Goal: Task Accomplishment & Management: Use online tool/utility

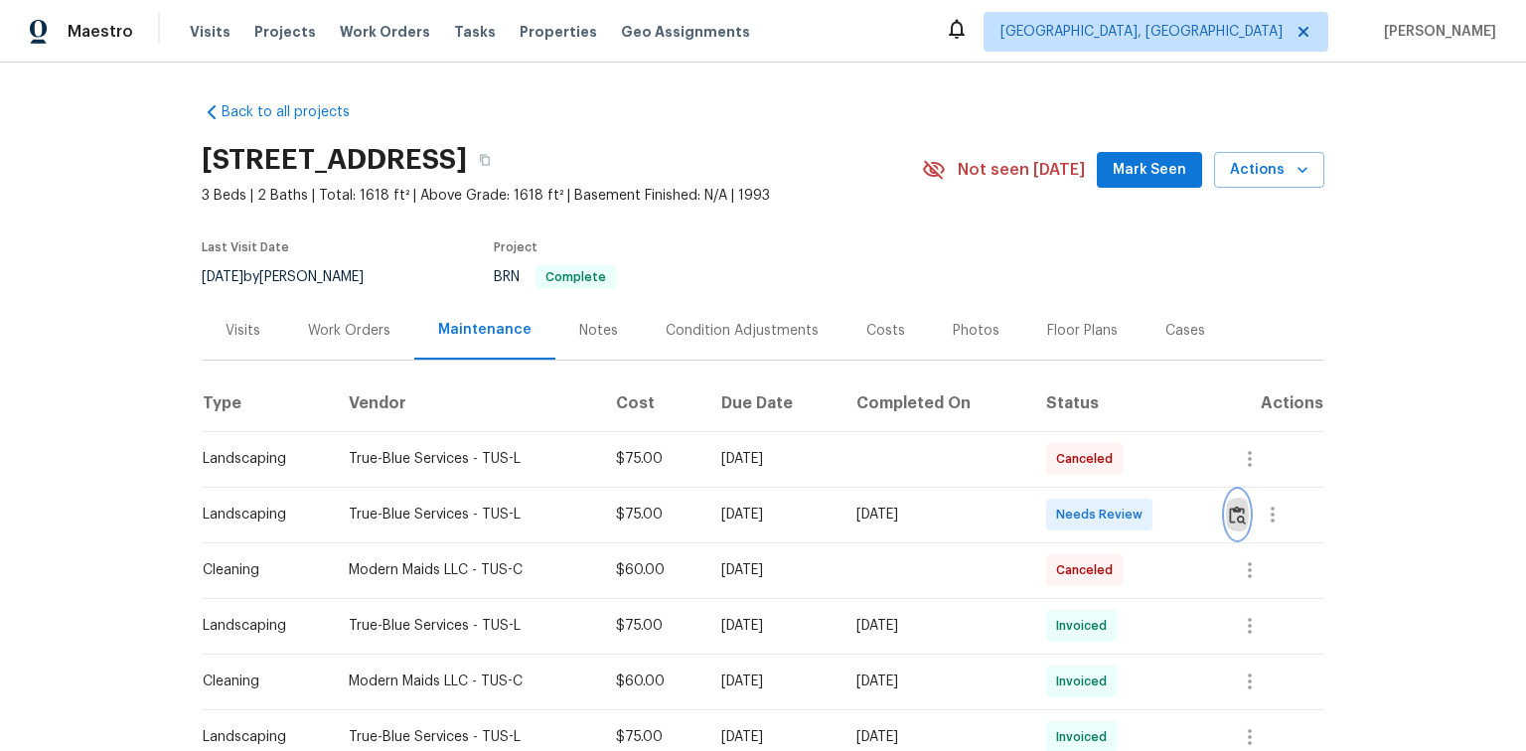
click at [1242, 515] on img "button" at bounding box center [1237, 515] width 17 height 19
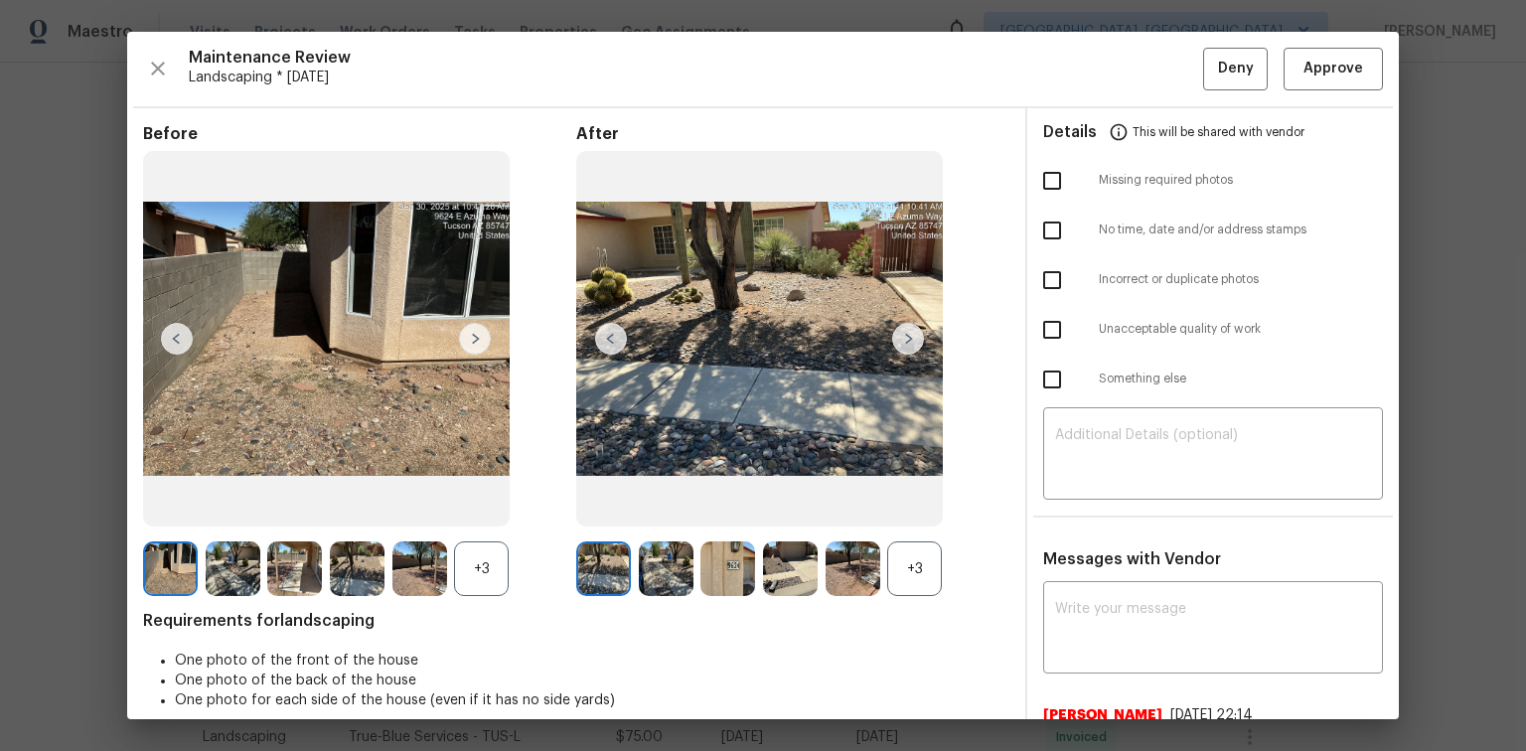
click at [903, 338] on img at bounding box center [908, 339] width 32 height 32
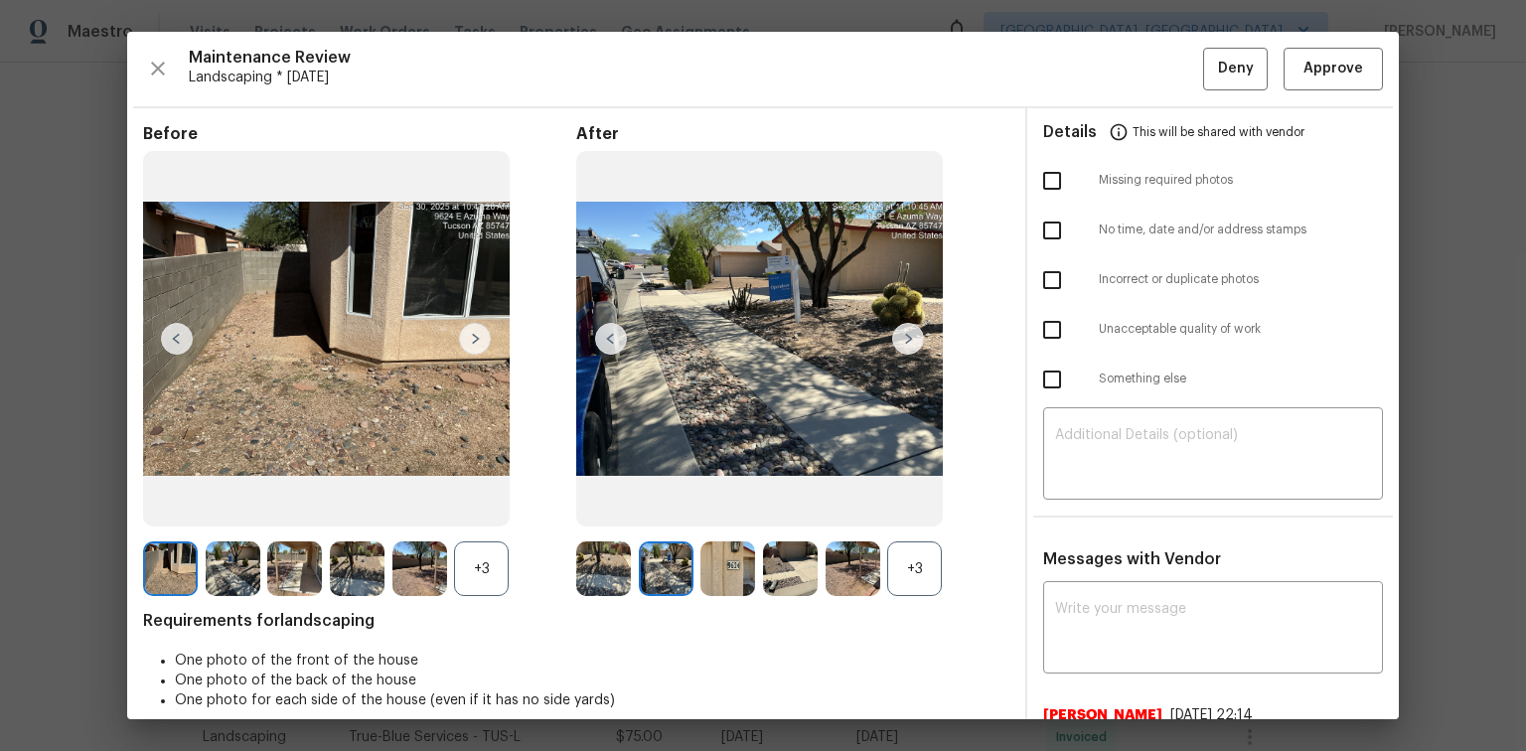
click at [903, 338] on img at bounding box center [908, 339] width 32 height 32
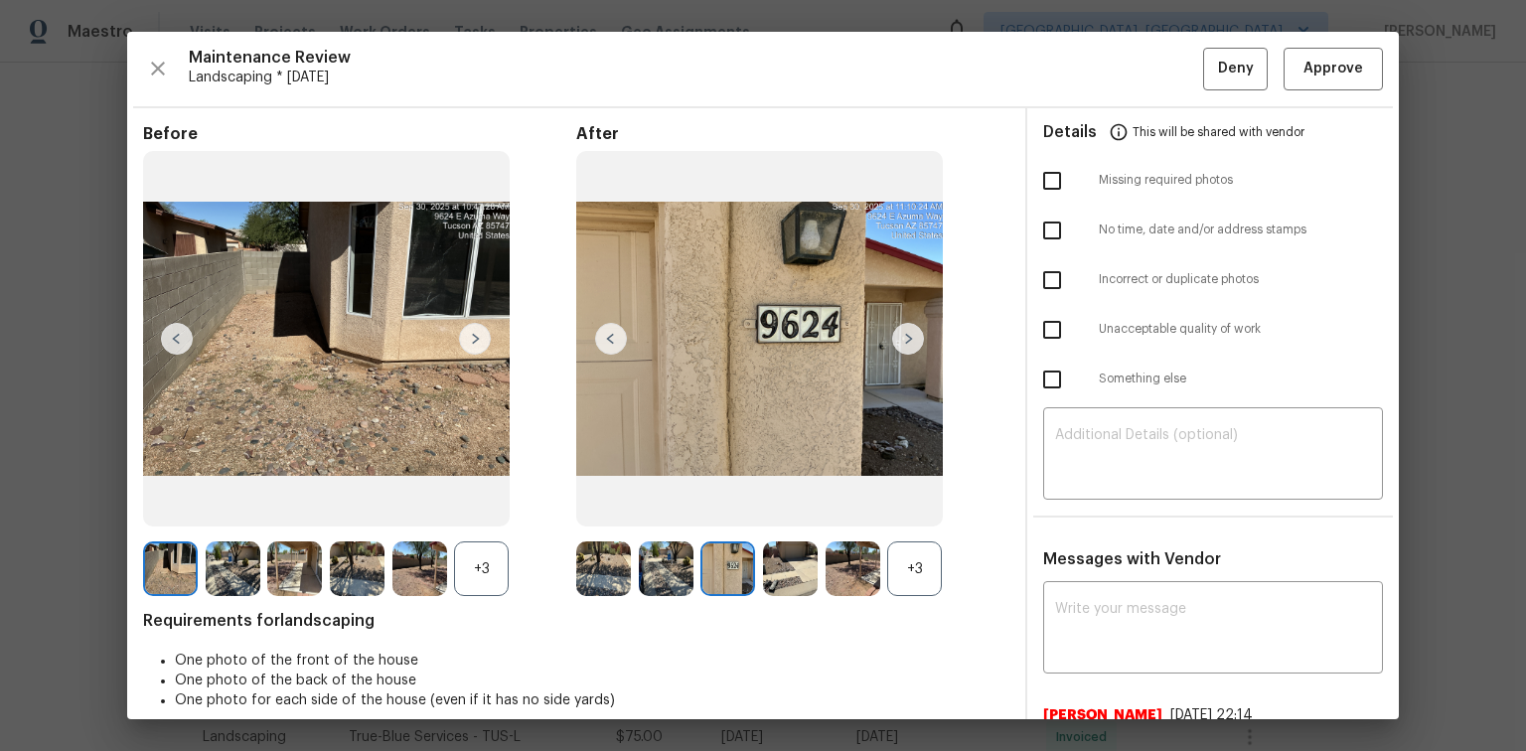
click at [903, 338] on img at bounding box center [908, 339] width 32 height 32
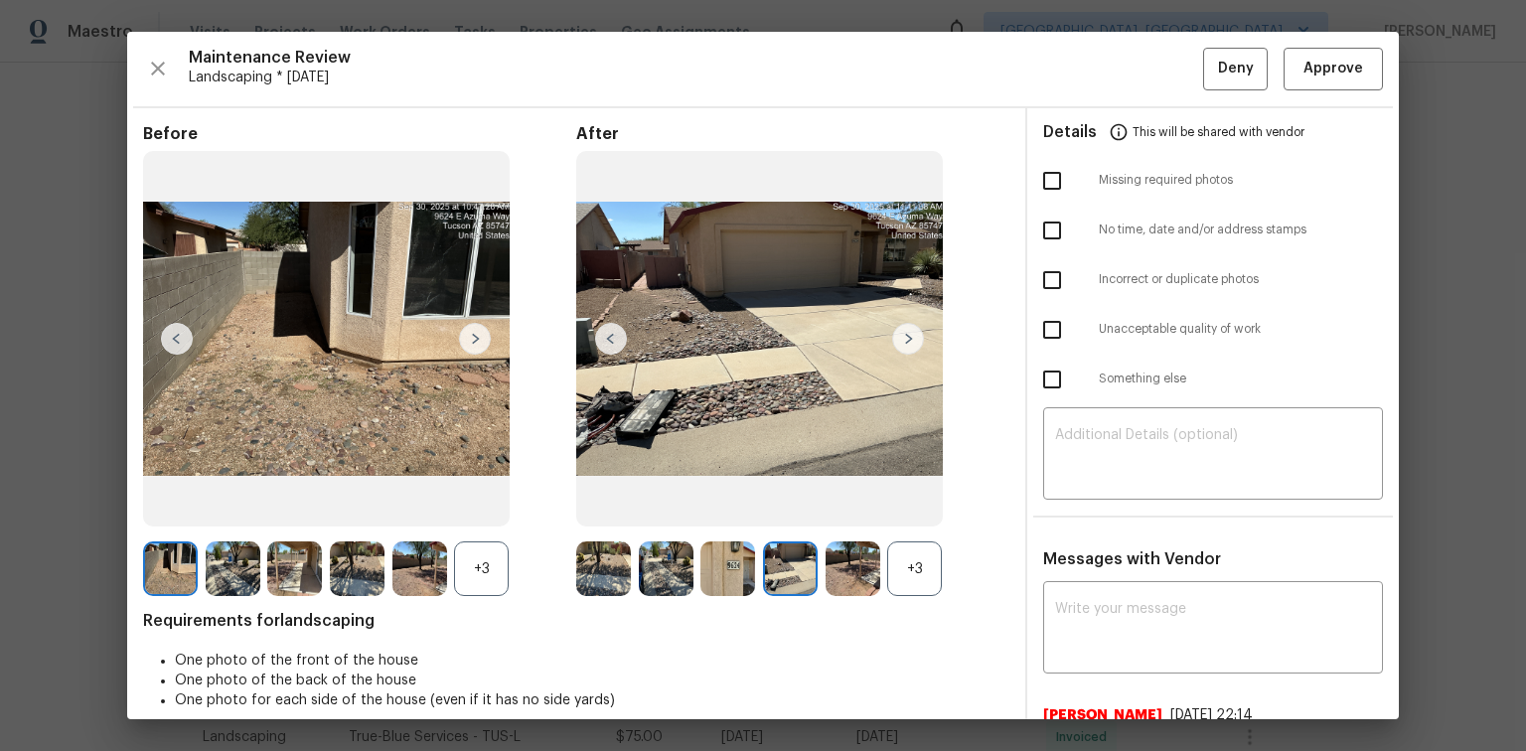
click at [903, 338] on img at bounding box center [908, 339] width 32 height 32
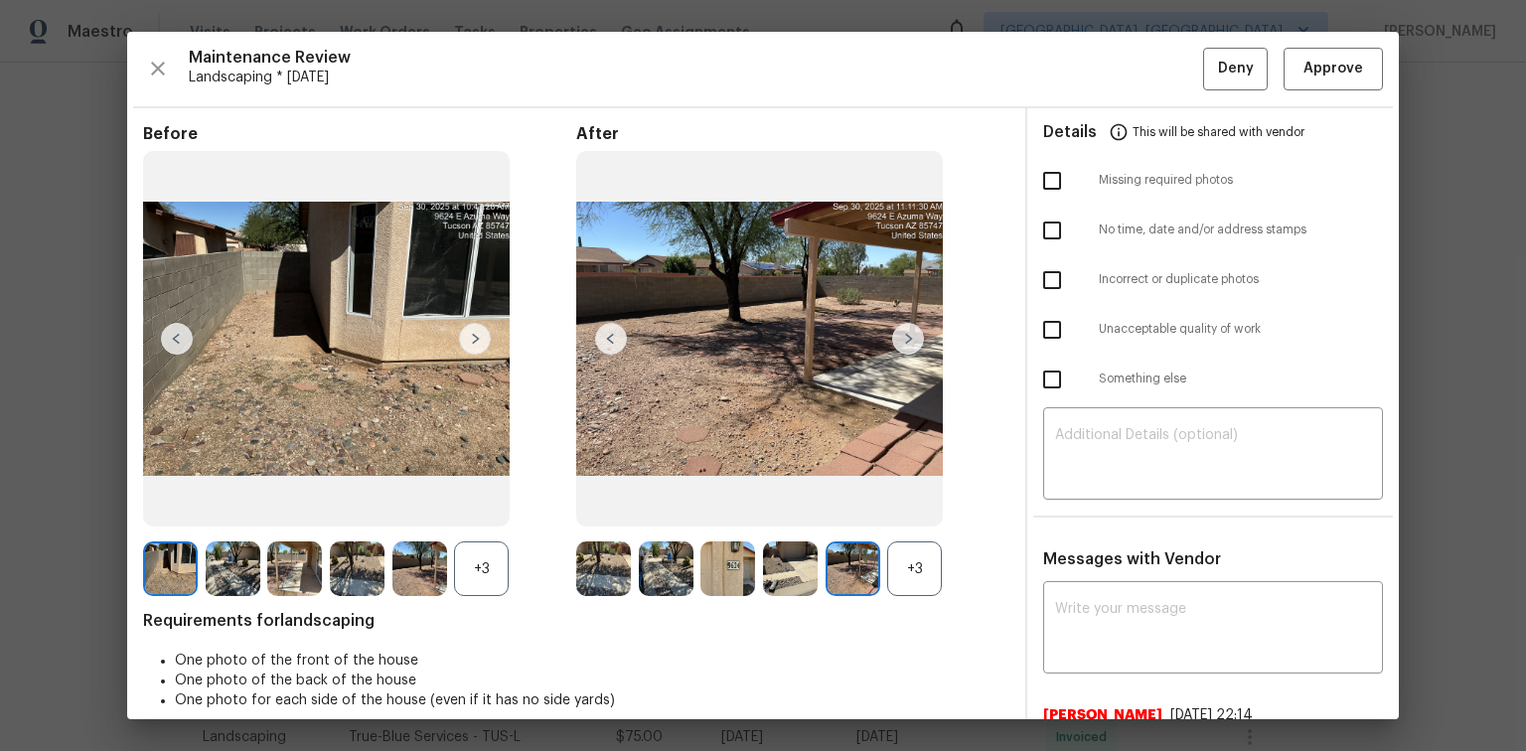
click at [903, 338] on img at bounding box center [908, 339] width 32 height 32
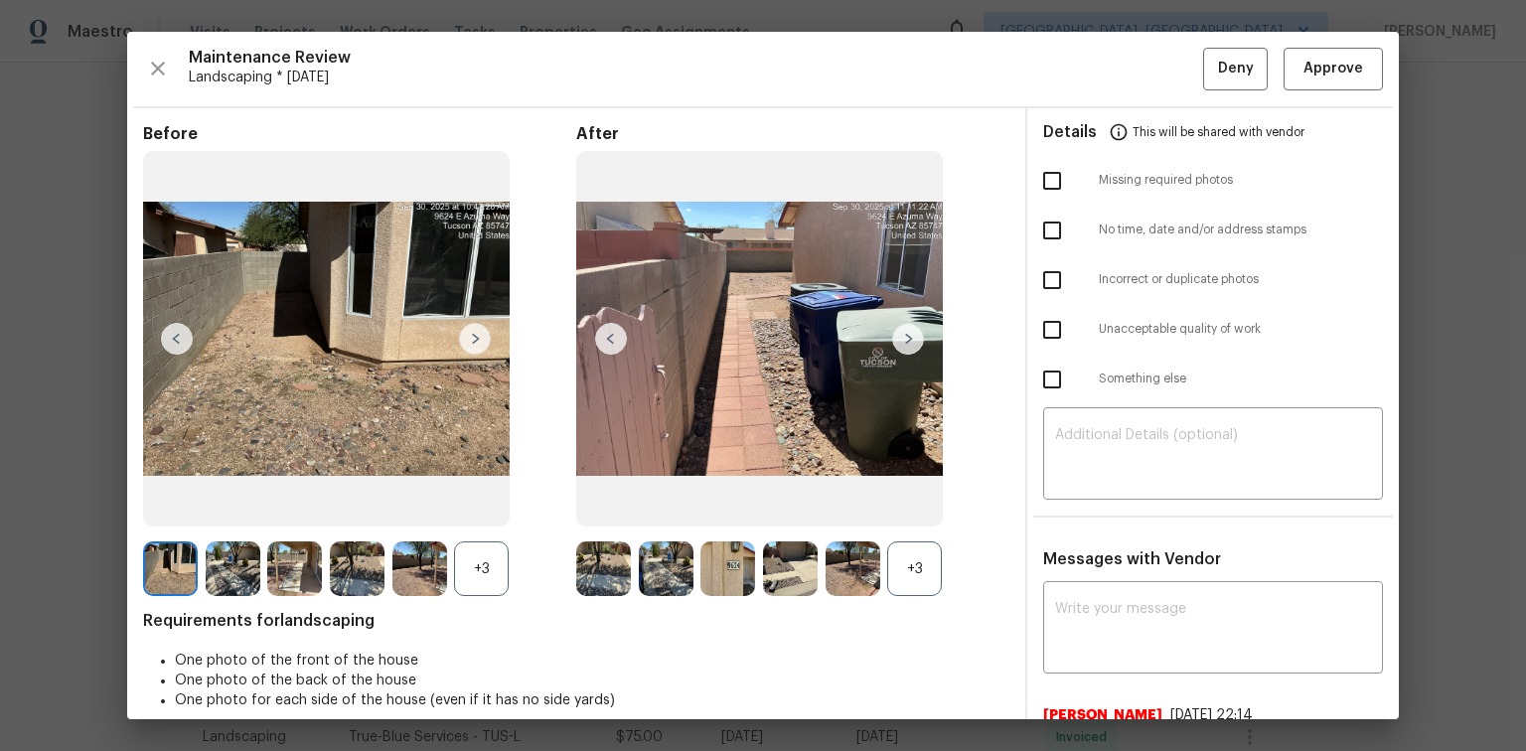
click at [903, 338] on img at bounding box center [908, 339] width 32 height 32
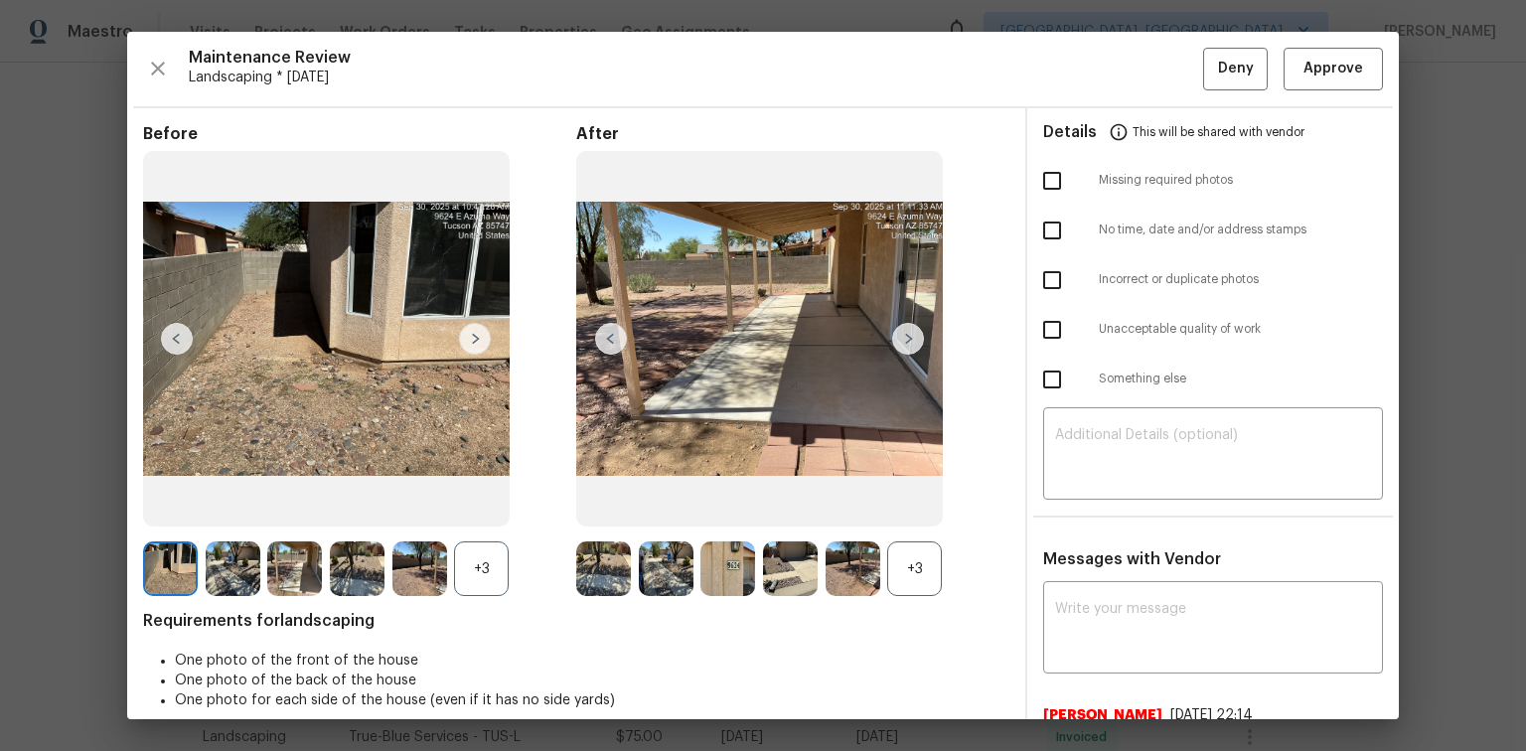
click at [903, 338] on img at bounding box center [908, 339] width 32 height 32
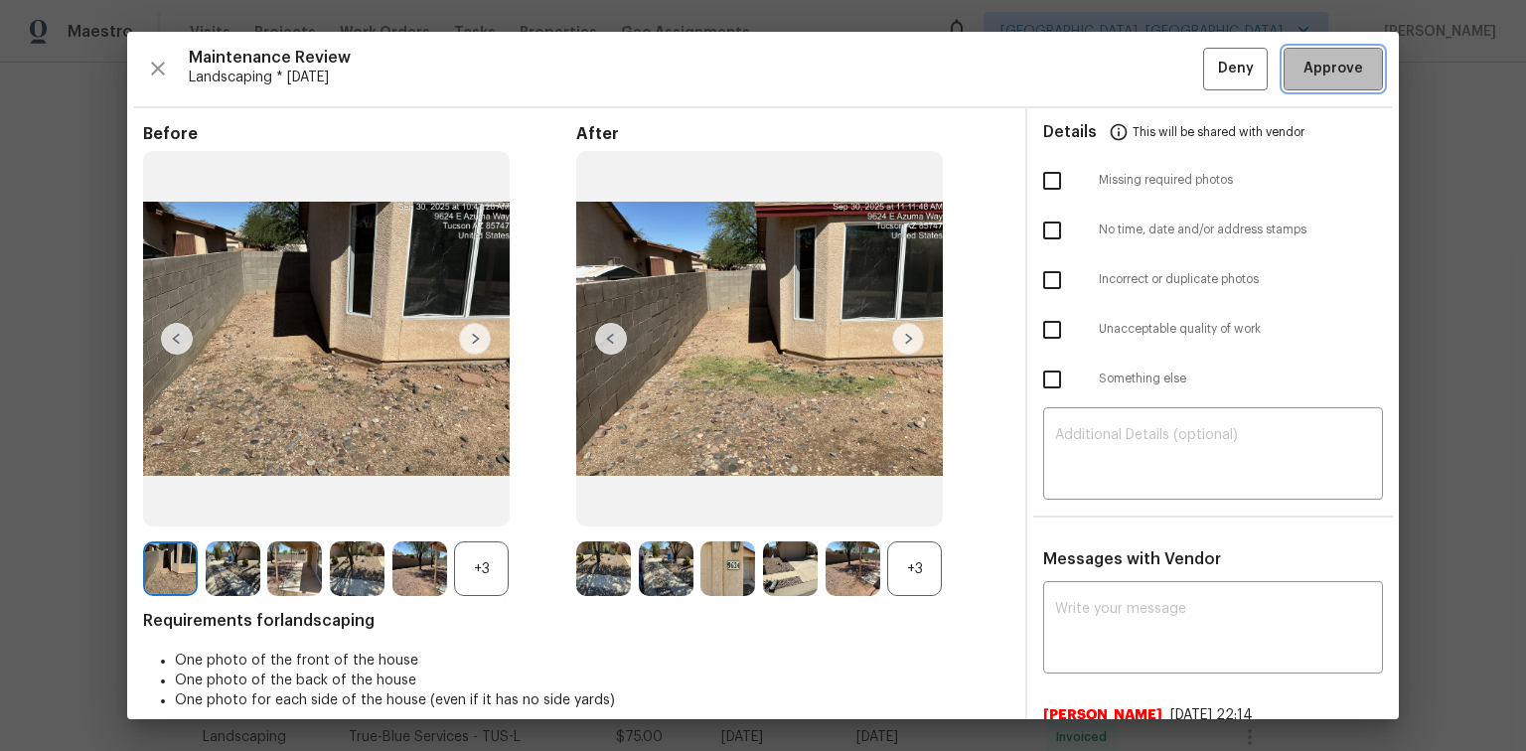
click at [1327, 68] on span "Approve" at bounding box center [1333, 69] width 60 height 25
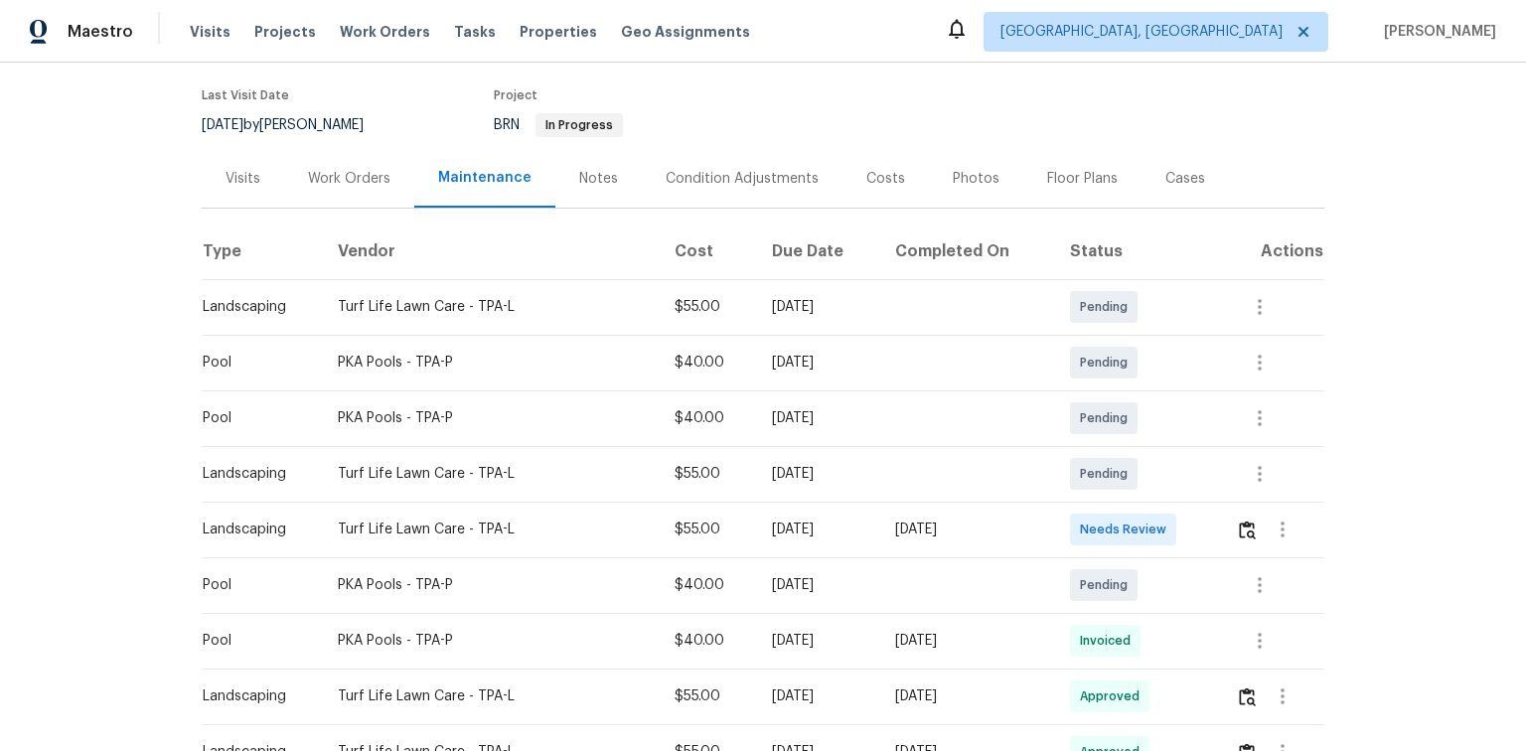
scroll to position [159, 0]
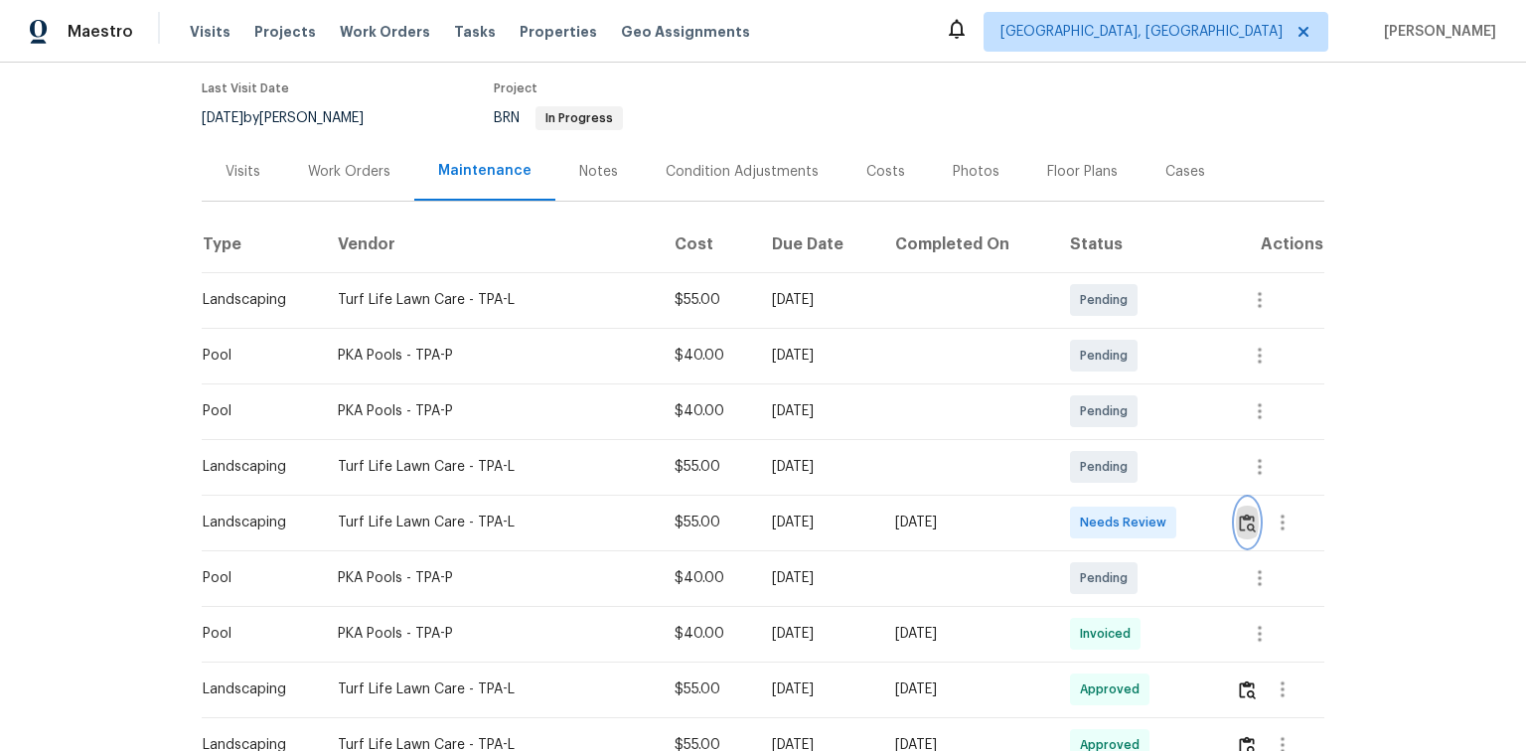
click at [1239, 520] on img "button" at bounding box center [1246, 522] width 17 height 19
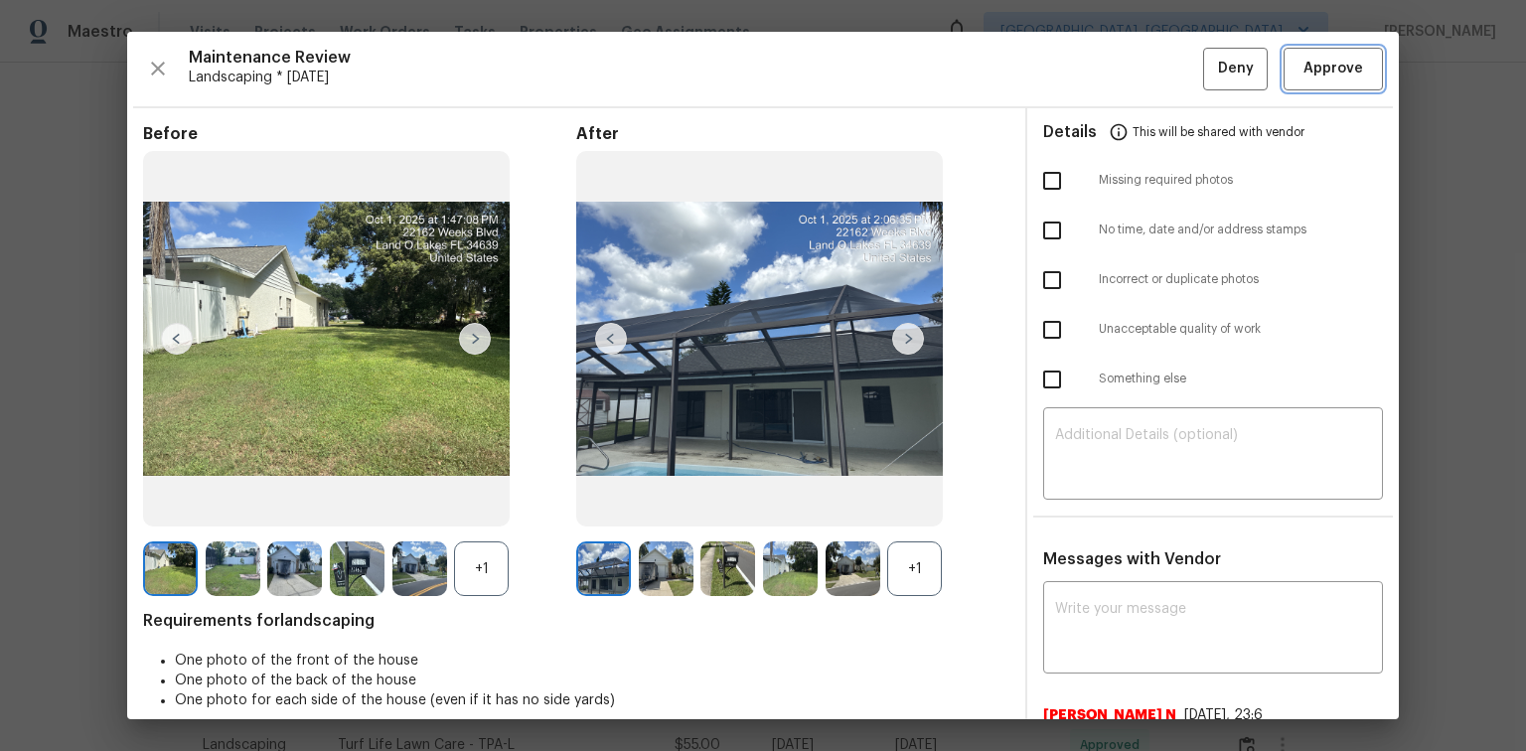
click at [1306, 68] on span "Approve" at bounding box center [1333, 69] width 60 height 25
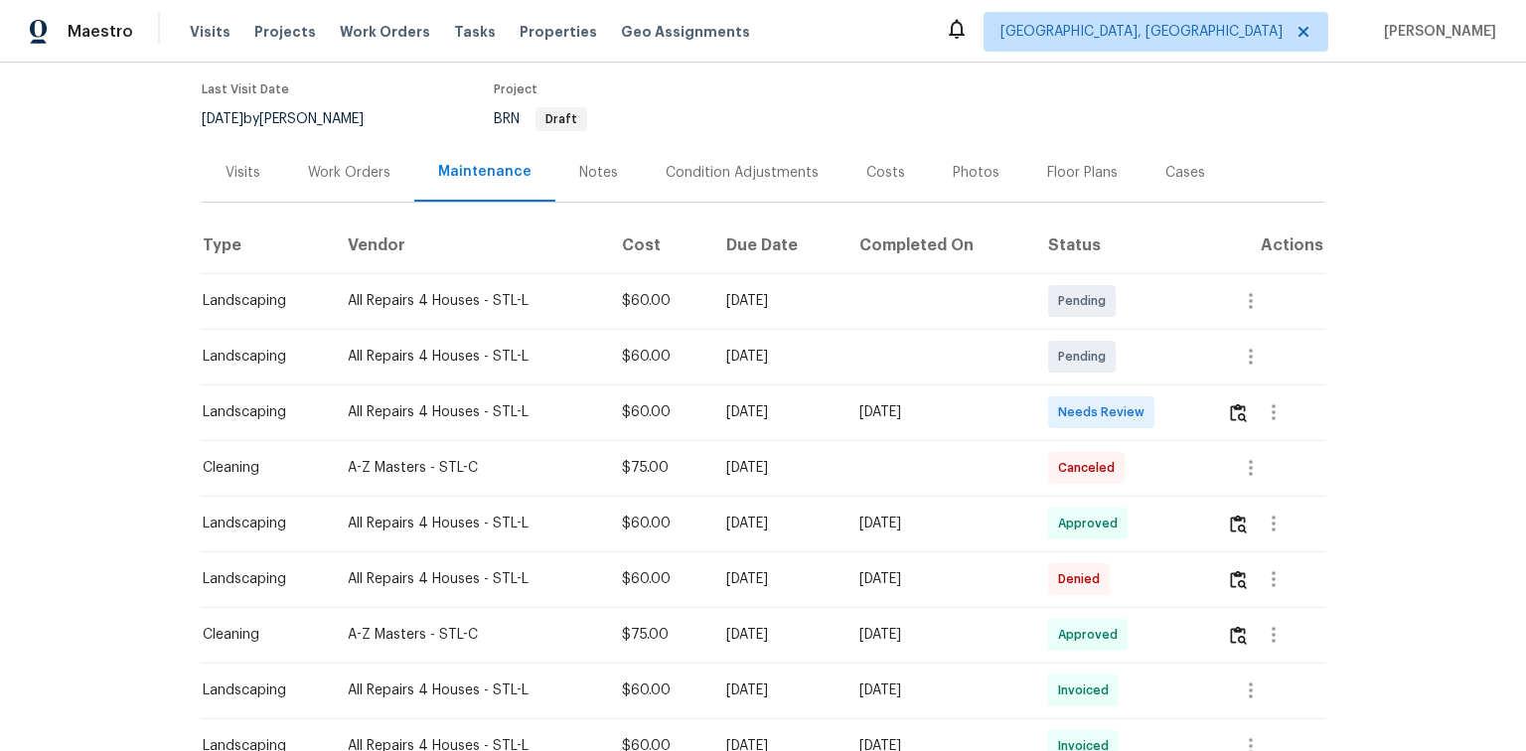
scroll to position [159, 0]
click at [1232, 407] on img "button" at bounding box center [1238, 411] width 17 height 19
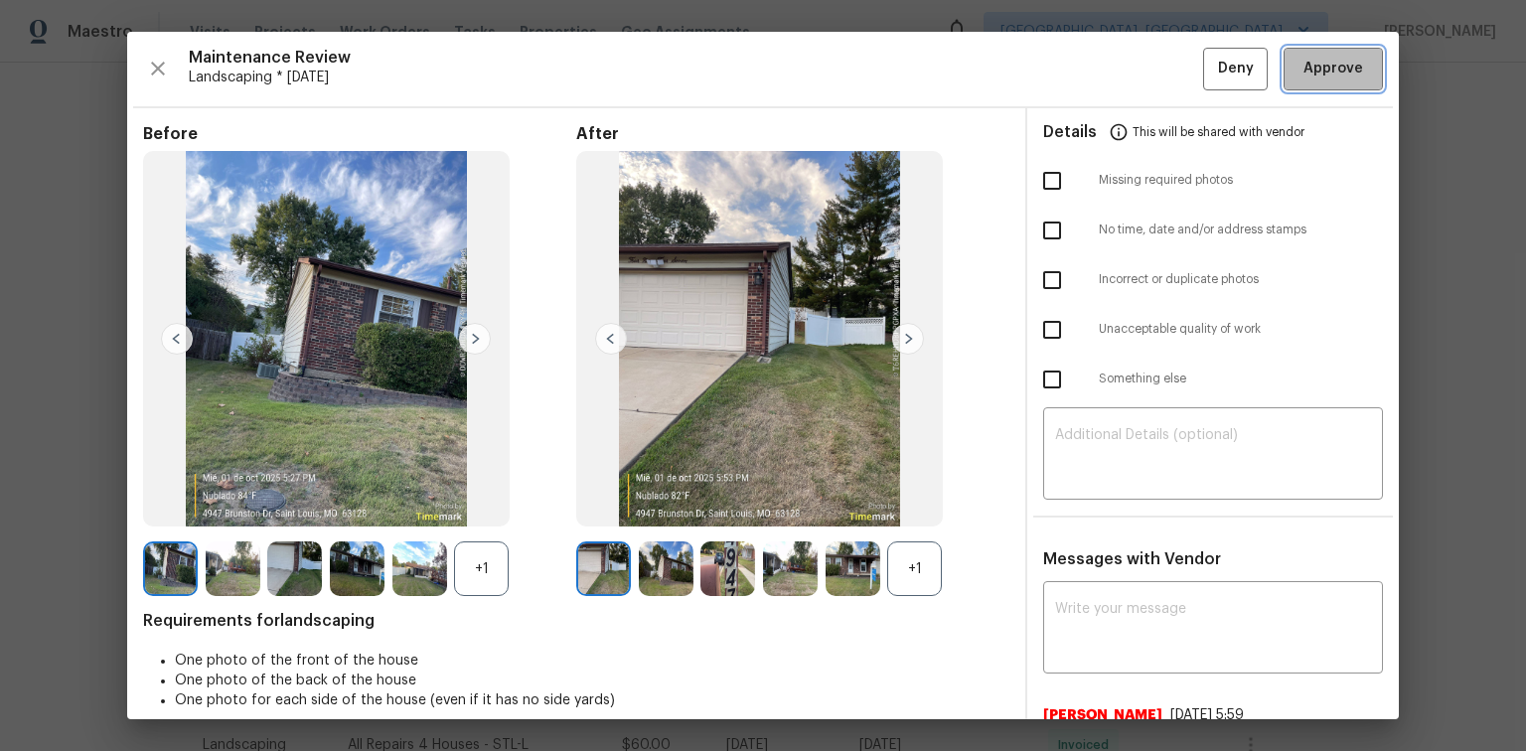
click at [1303, 72] on span "Approve" at bounding box center [1333, 69] width 60 height 25
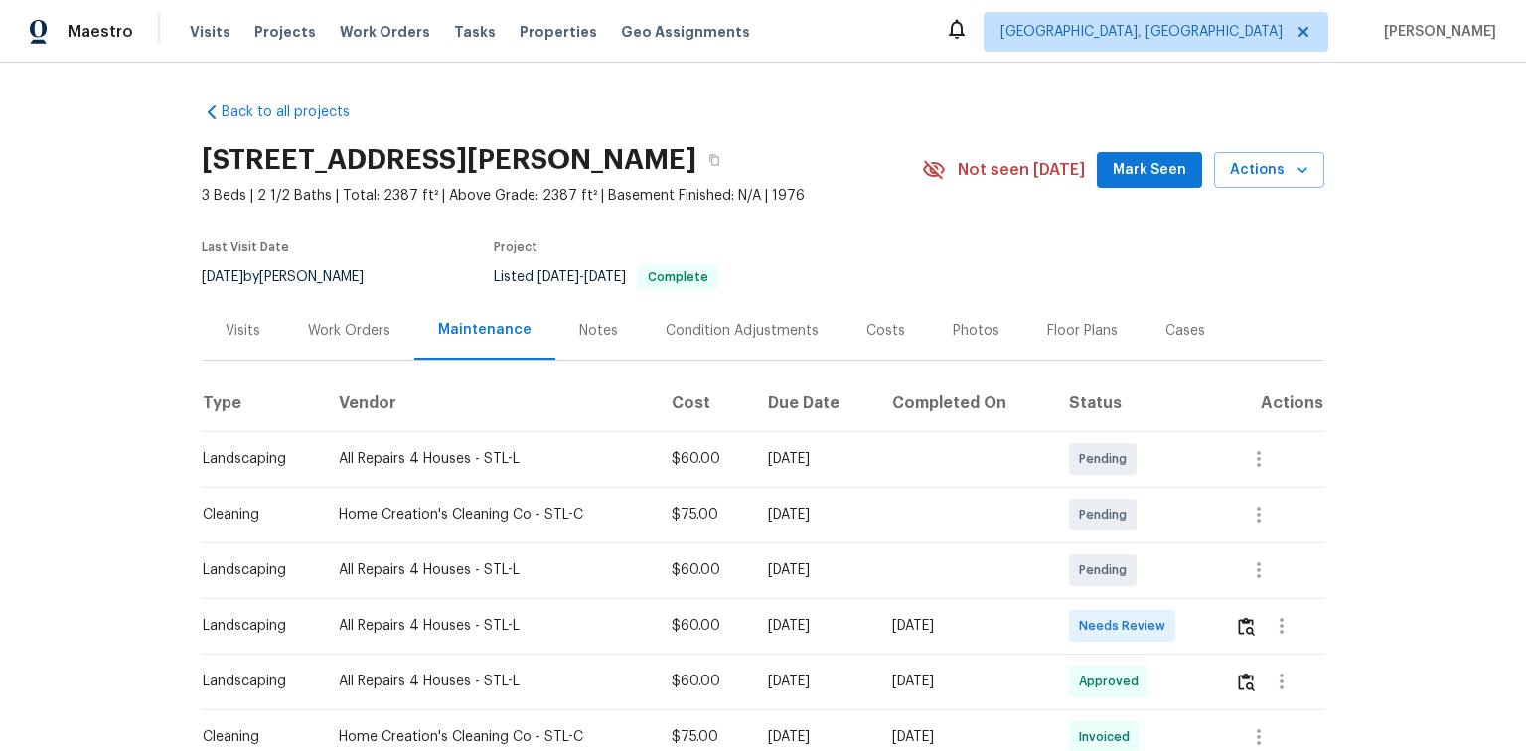
scroll to position [238, 0]
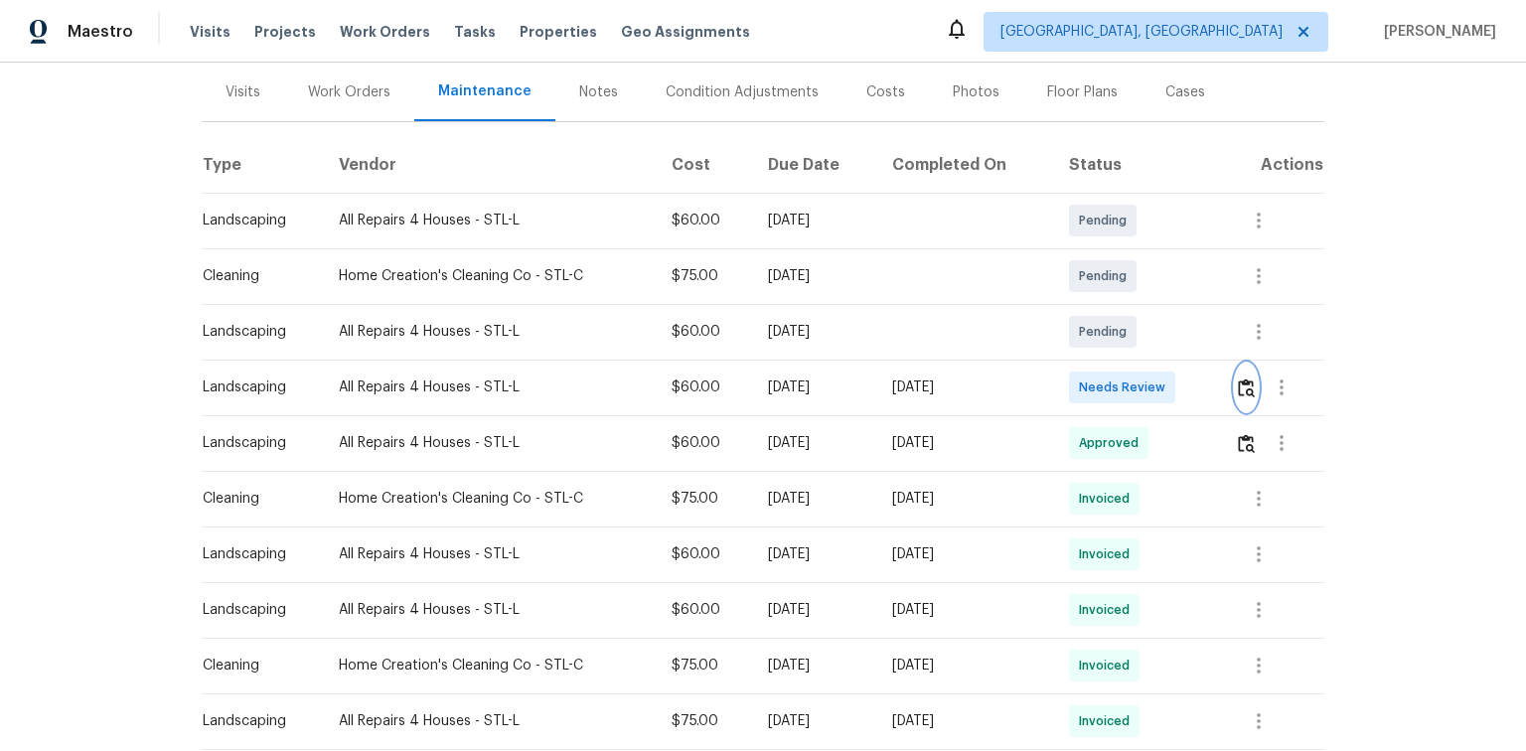
click at [1241, 385] on img "button" at bounding box center [1245, 387] width 17 height 19
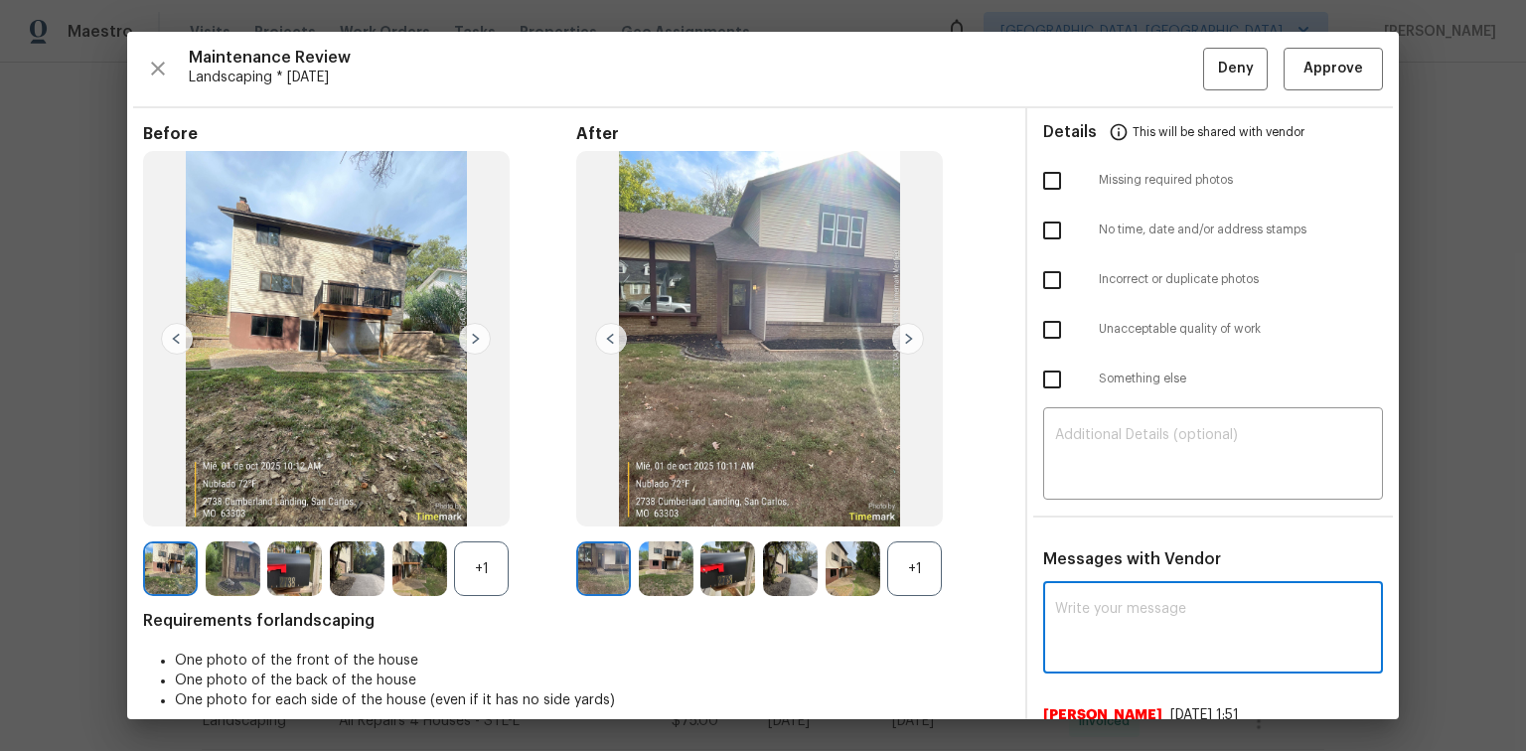
click at [1123, 612] on textarea at bounding box center [1213, 630] width 316 height 56
paste textarea "Maintenance Audit Team: Hello! After further review the visit has been approved…"
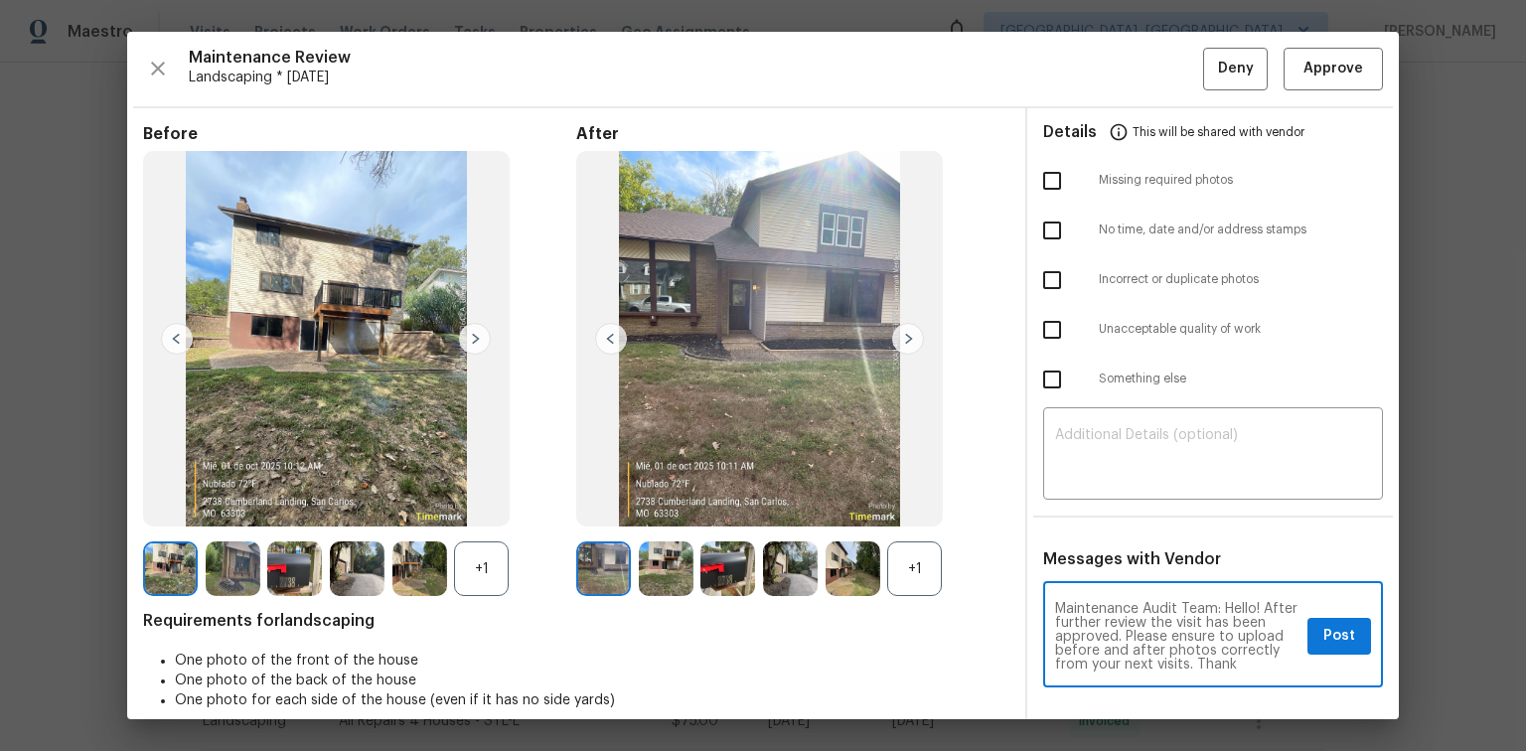
scroll to position [13, 0]
type textarea "Maintenance Audit Team: Hello! After further review the visit has been approved…"
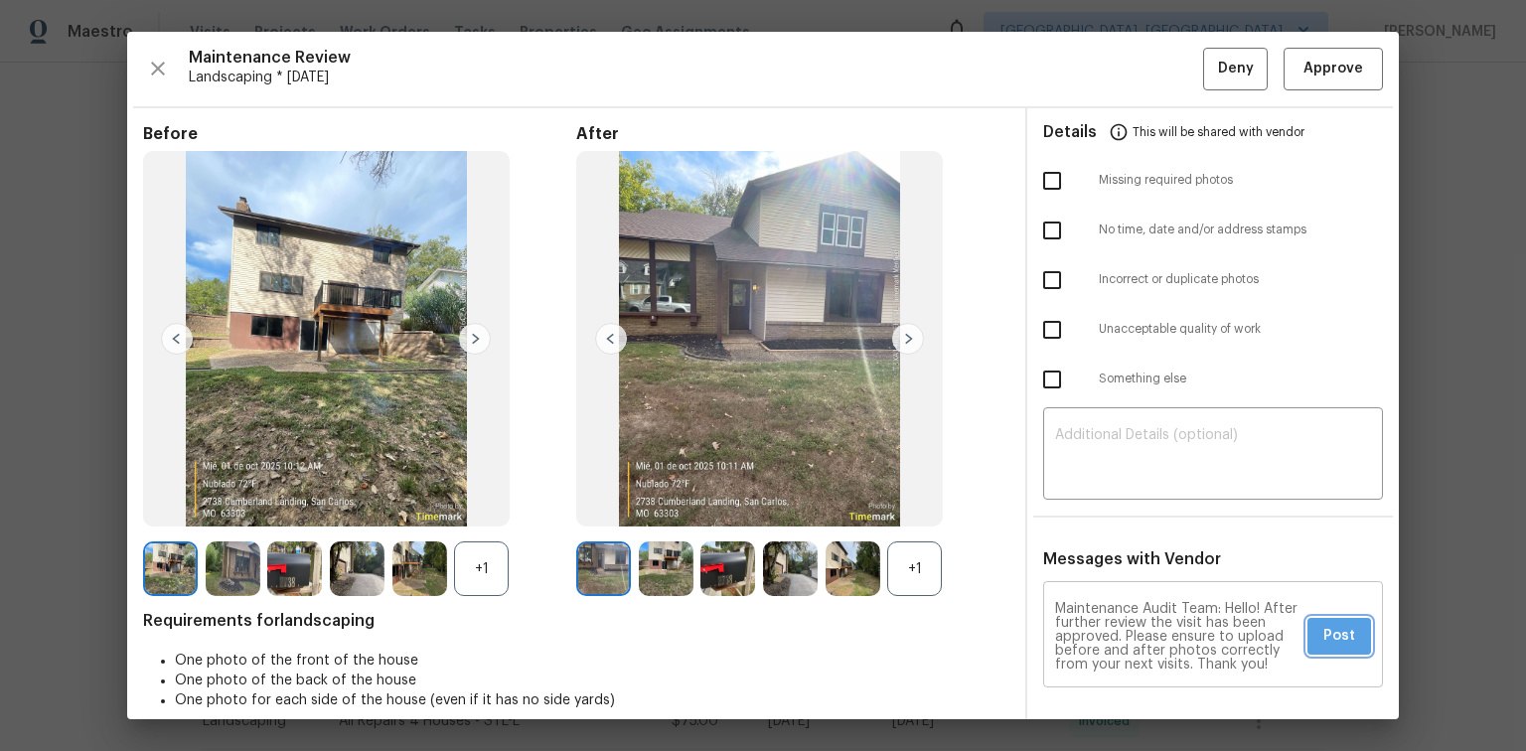
click at [1323, 636] on span "Post" at bounding box center [1339, 636] width 32 height 25
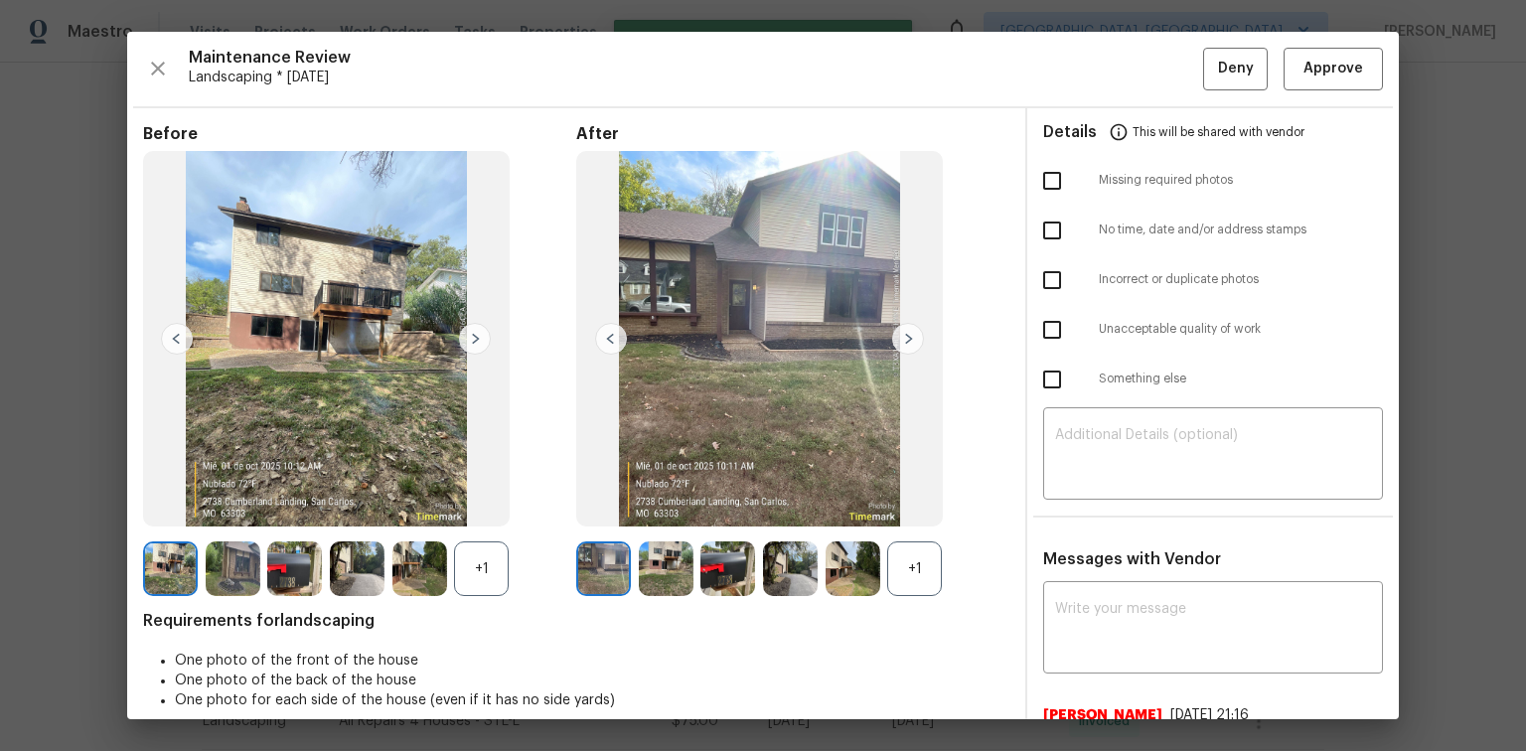
scroll to position [0, 0]
click at [1328, 63] on span "Approve" at bounding box center [1333, 69] width 60 height 25
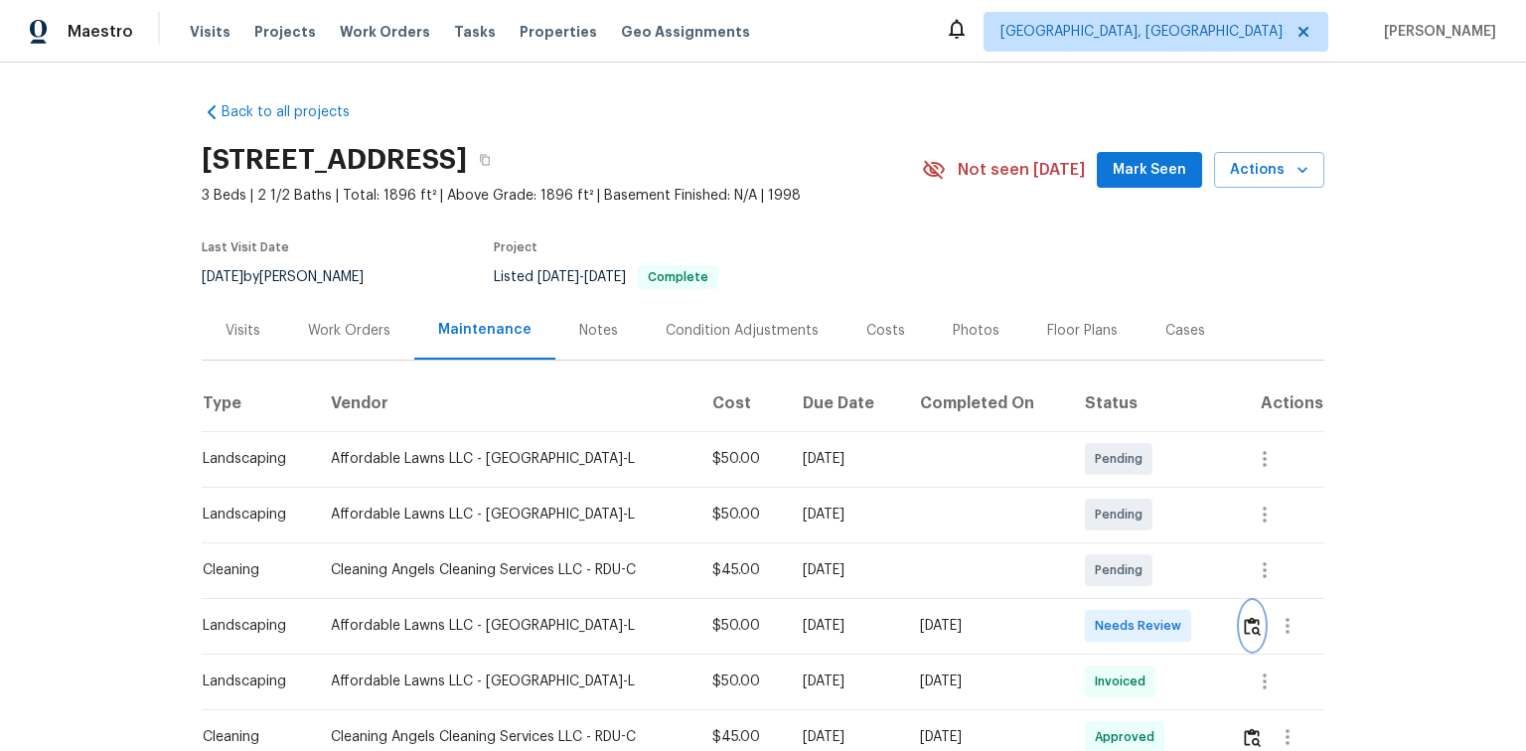
click at [1247, 628] on img "button" at bounding box center [1251, 626] width 17 height 19
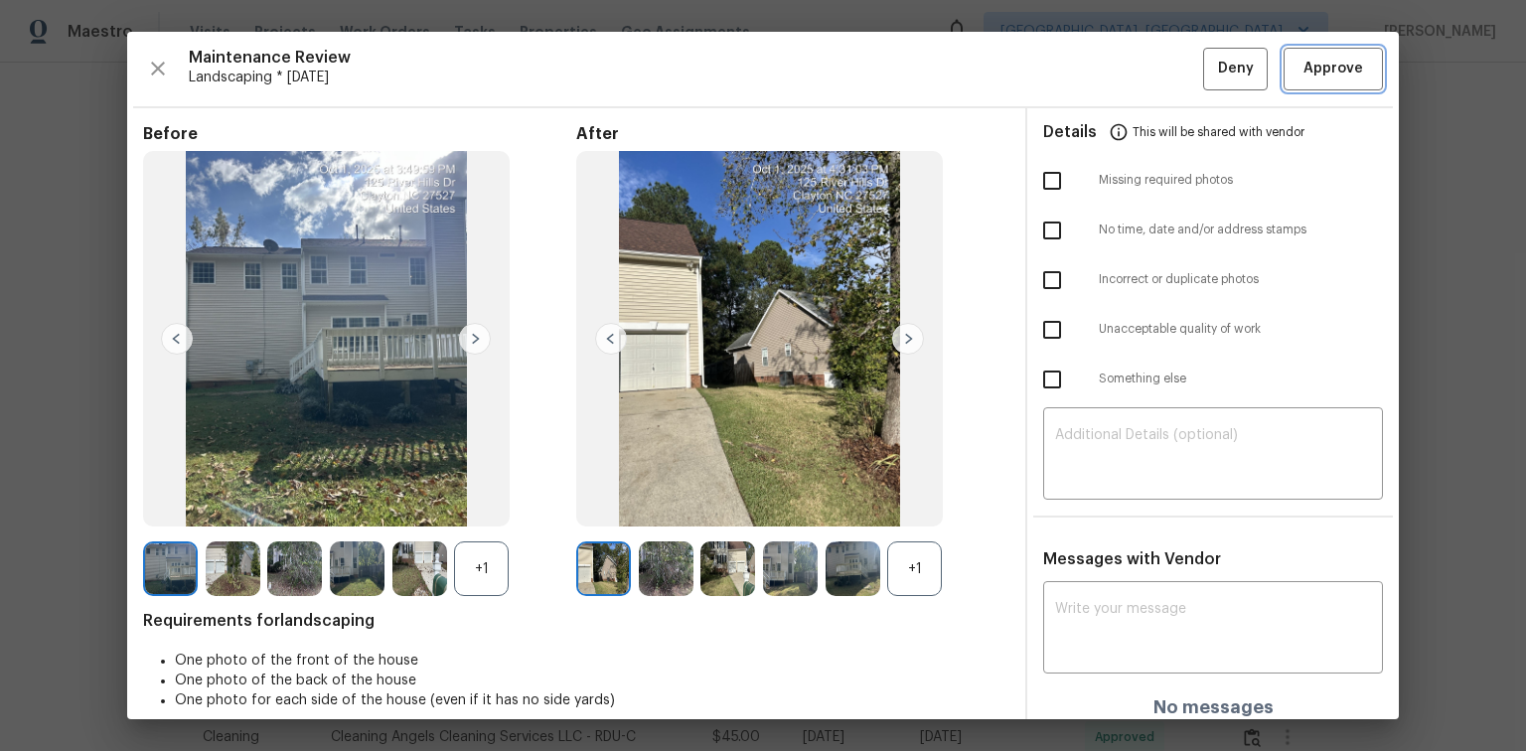
click at [1350, 72] on span "Approve" at bounding box center [1333, 69] width 68 height 25
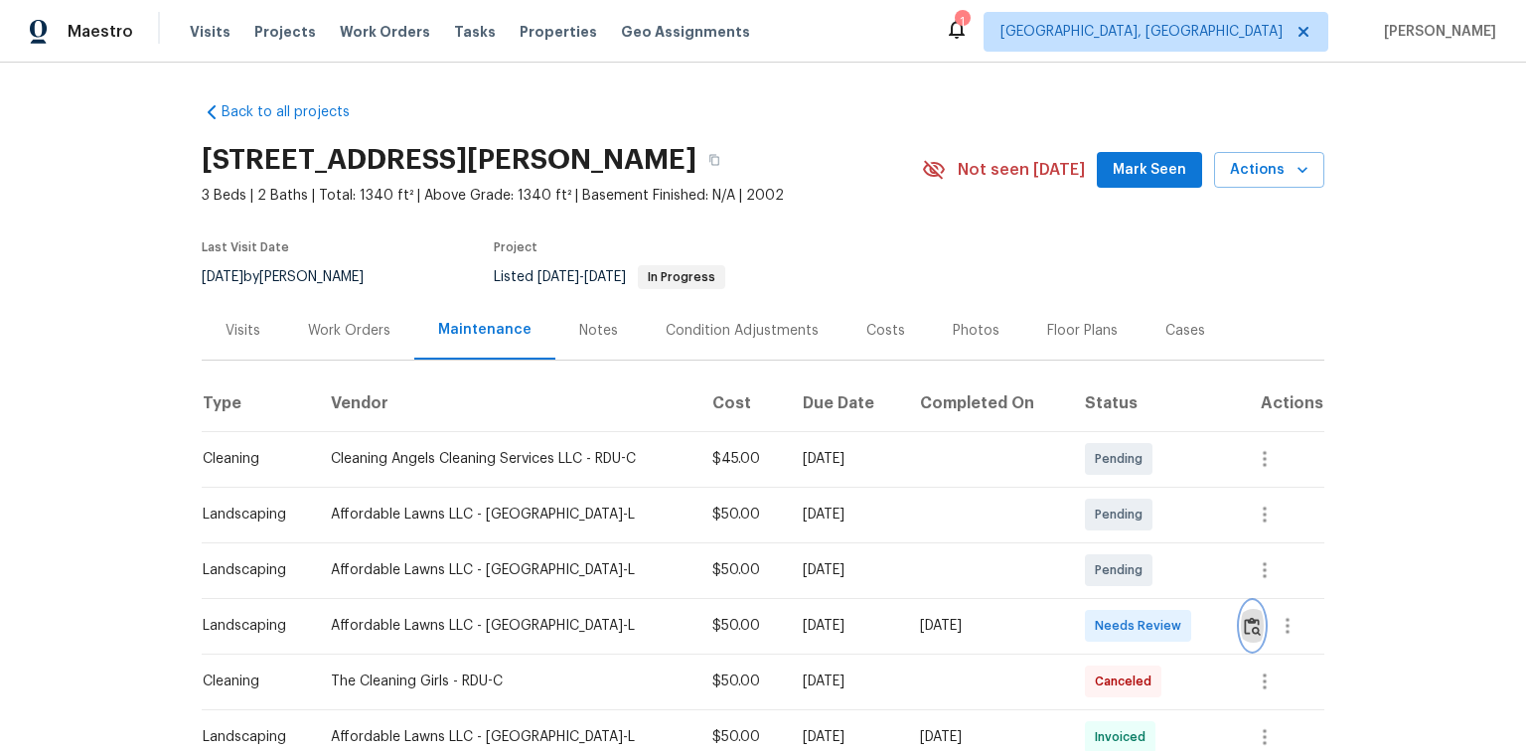
click at [1251, 626] on img "button" at bounding box center [1251, 626] width 17 height 19
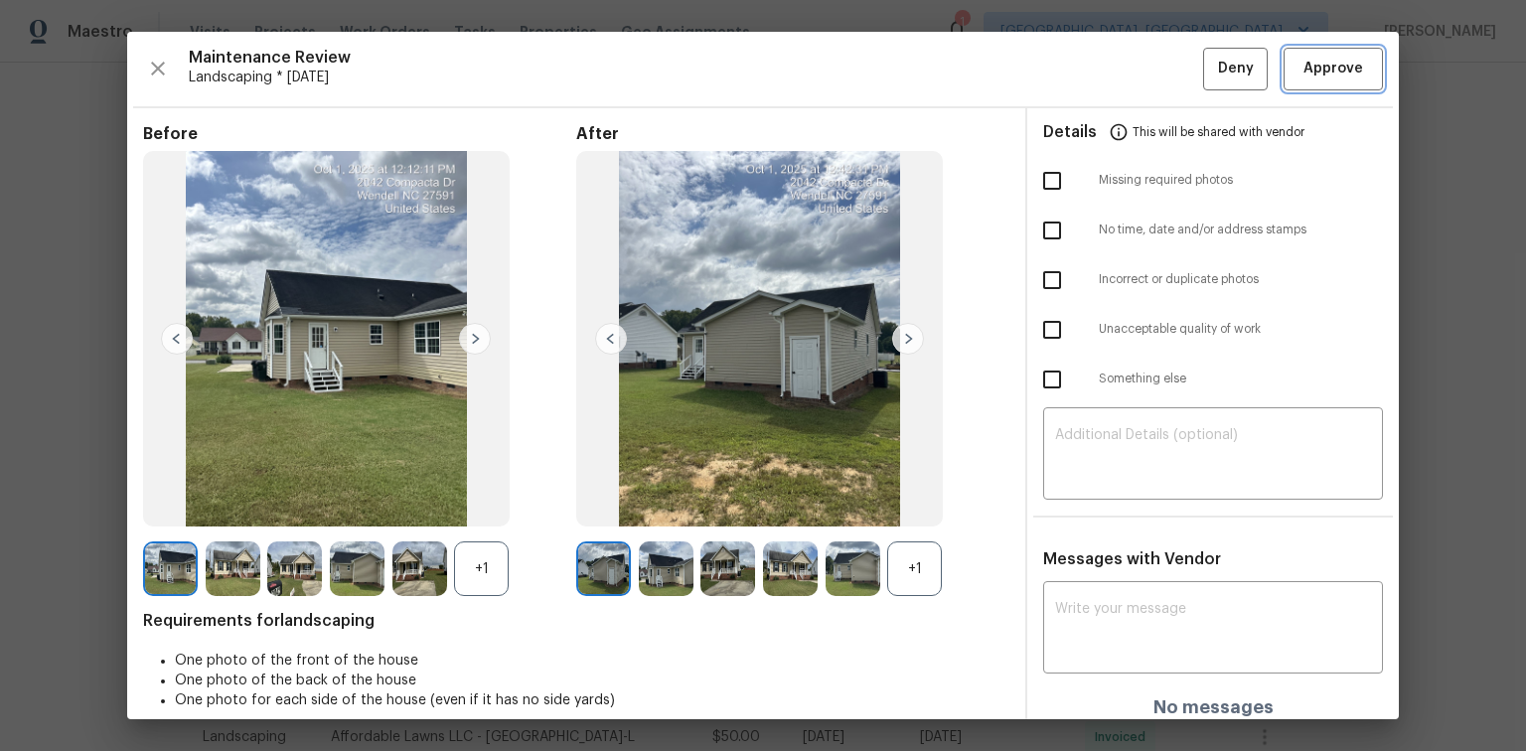
click at [1303, 75] on span "Approve" at bounding box center [1333, 69] width 60 height 25
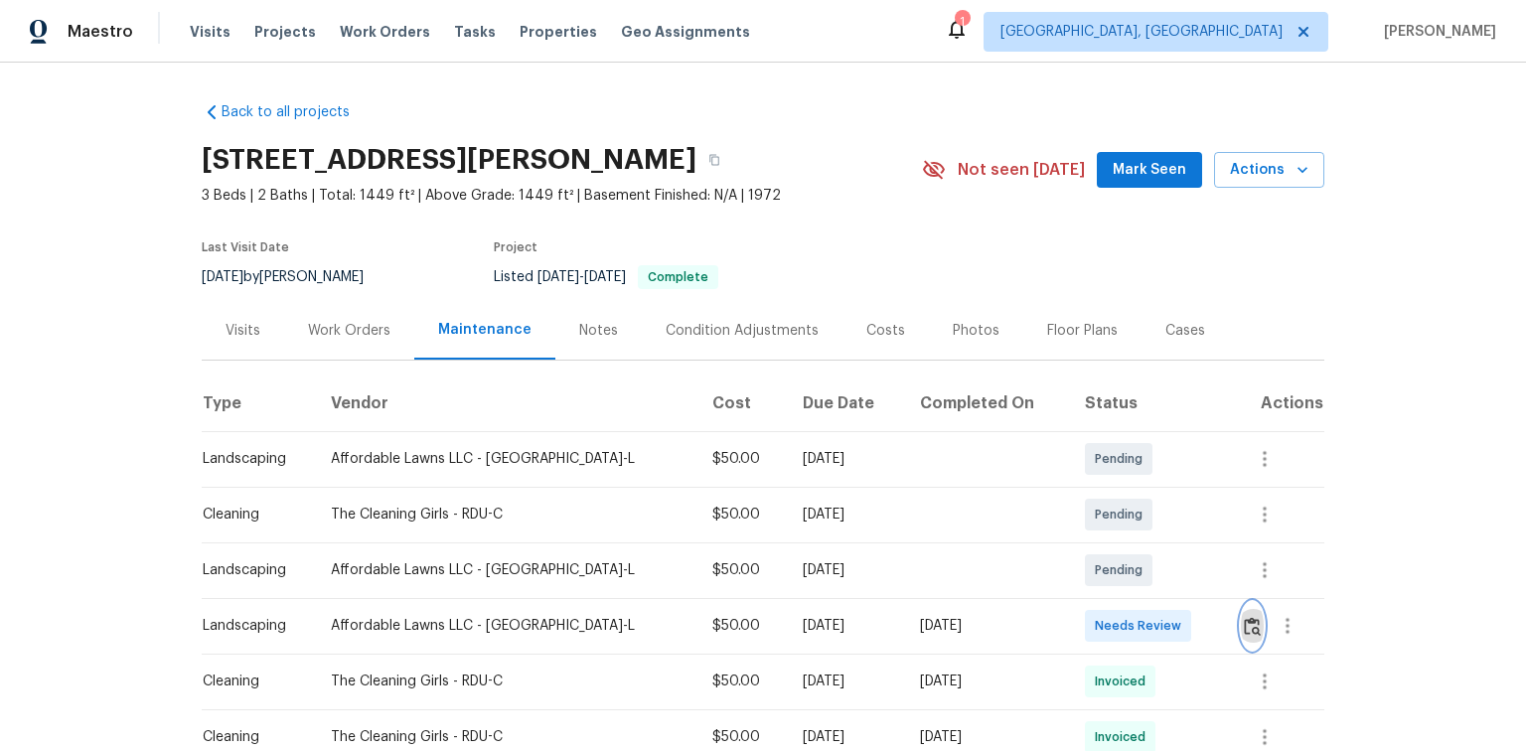
click at [1250, 624] on img "button" at bounding box center [1251, 626] width 17 height 19
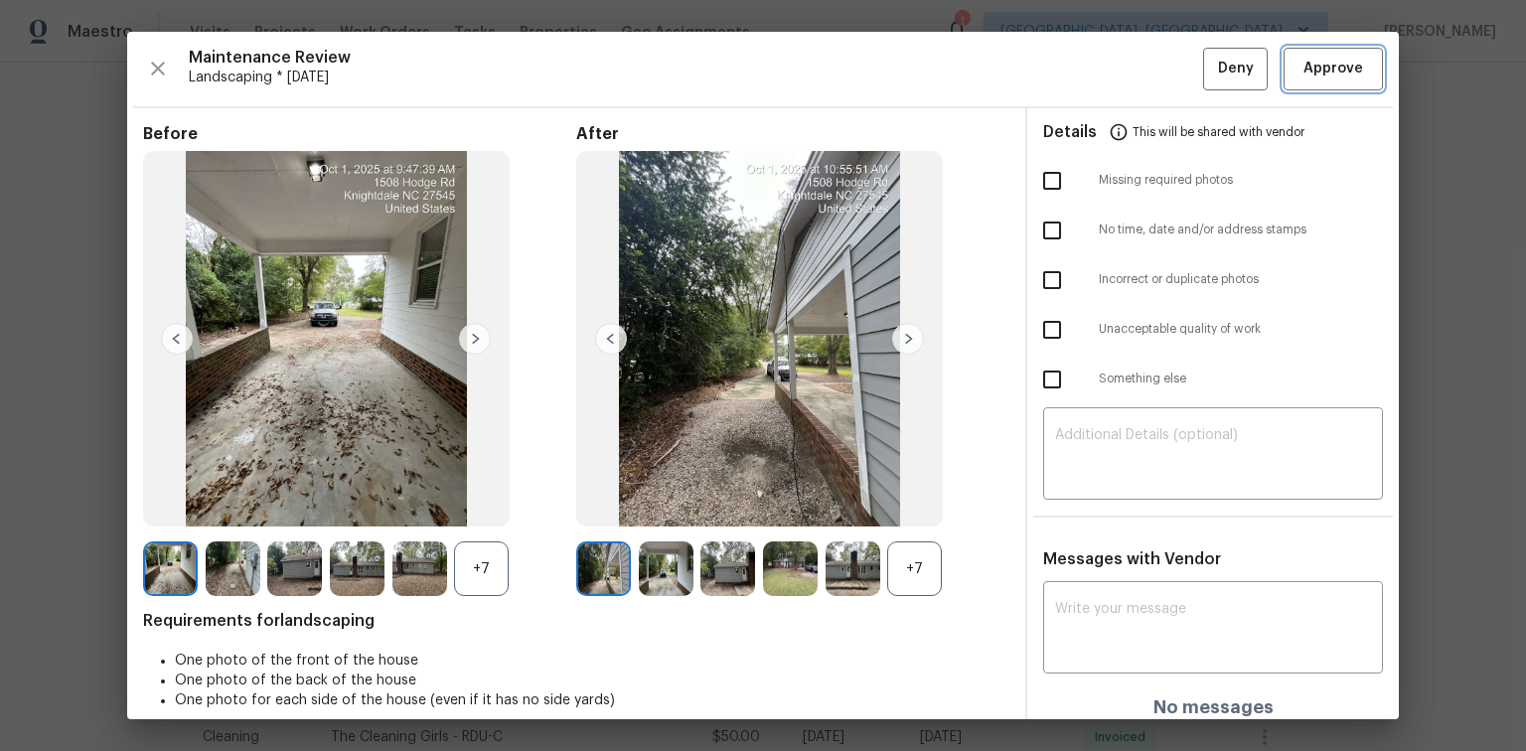
click at [1334, 78] on span "Approve" at bounding box center [1333, 69] width 60 height 25
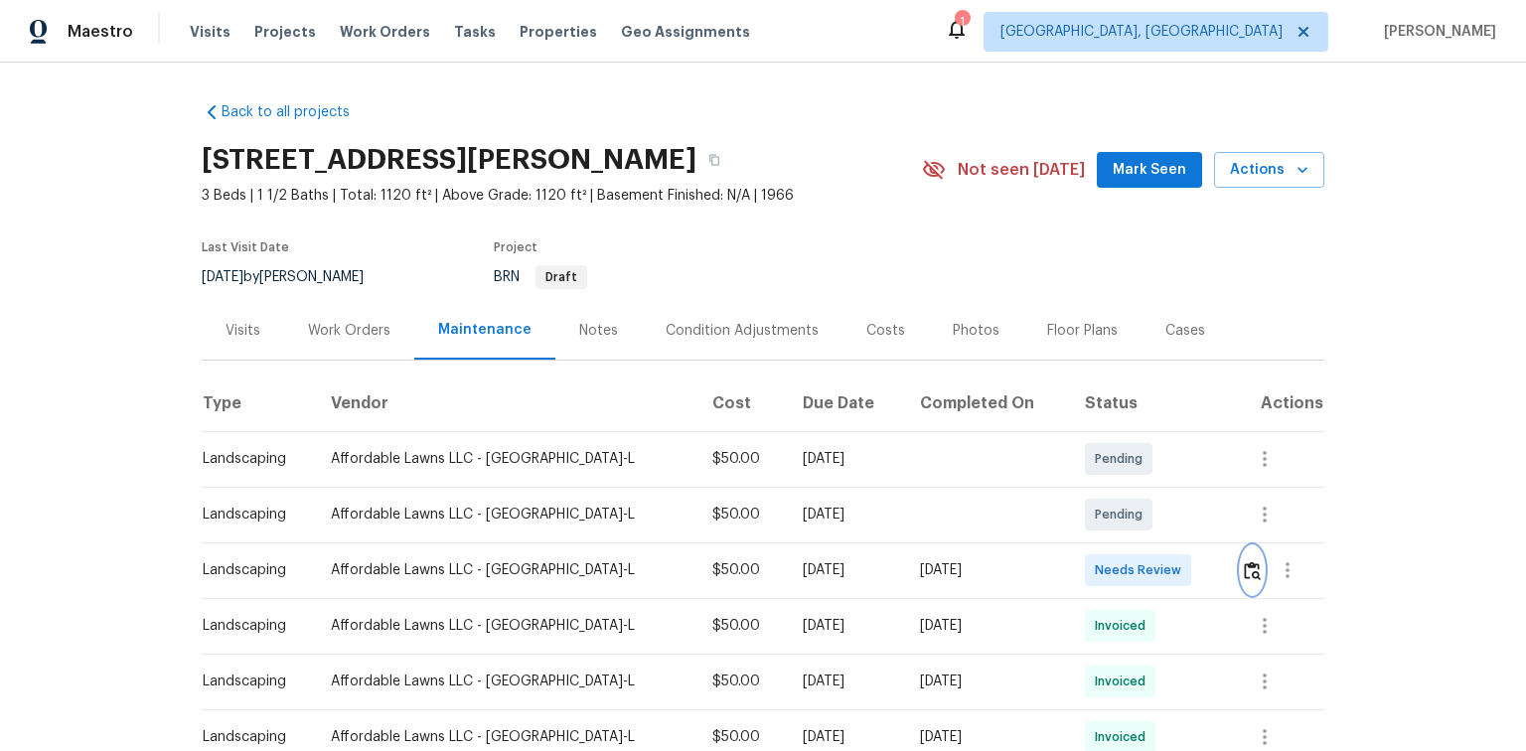
click at [1247, 568] on img "button" at bounding box center [1251, 570] width 17 height 19
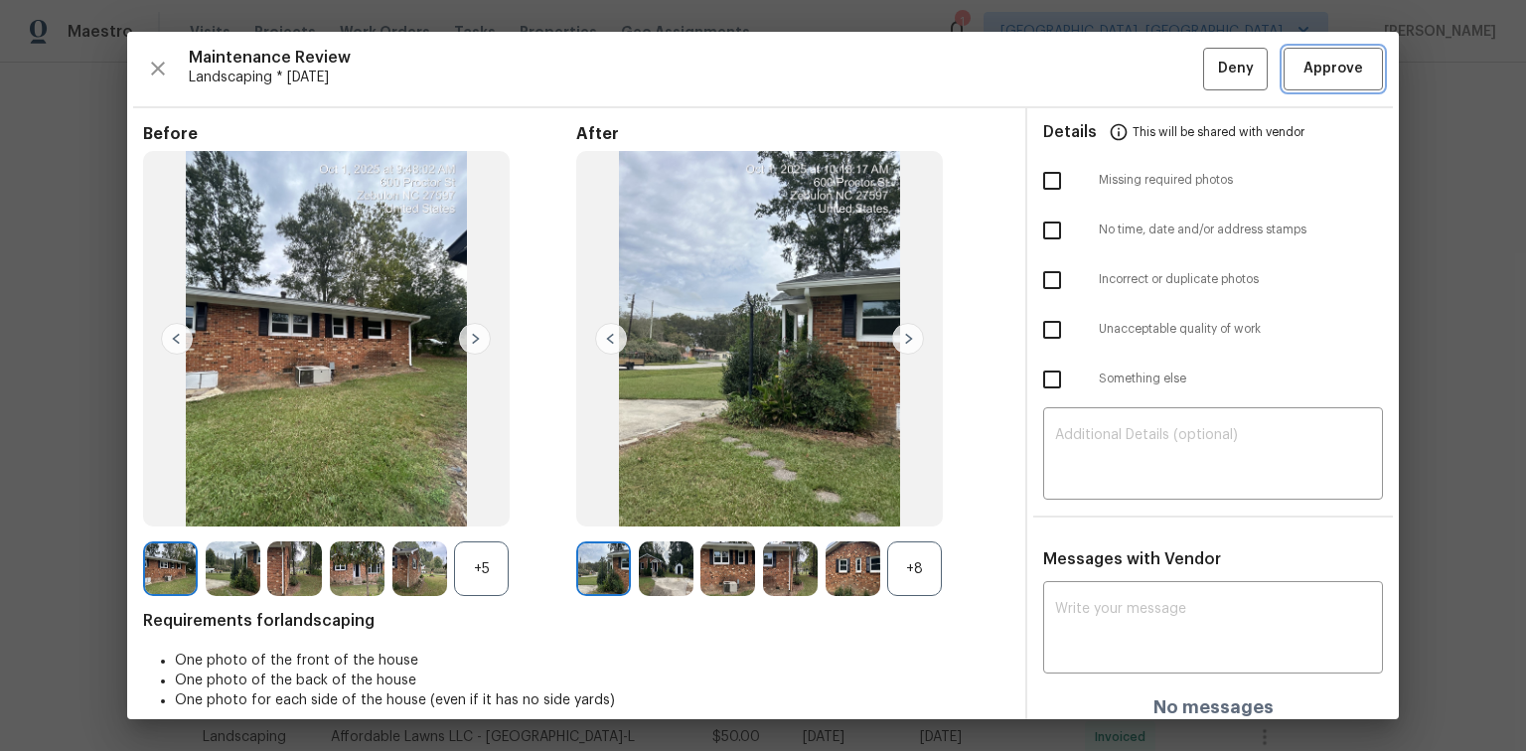
click at [1342, 60] on span "Approve" at bounding box center [1333, 69] width 60 height 25
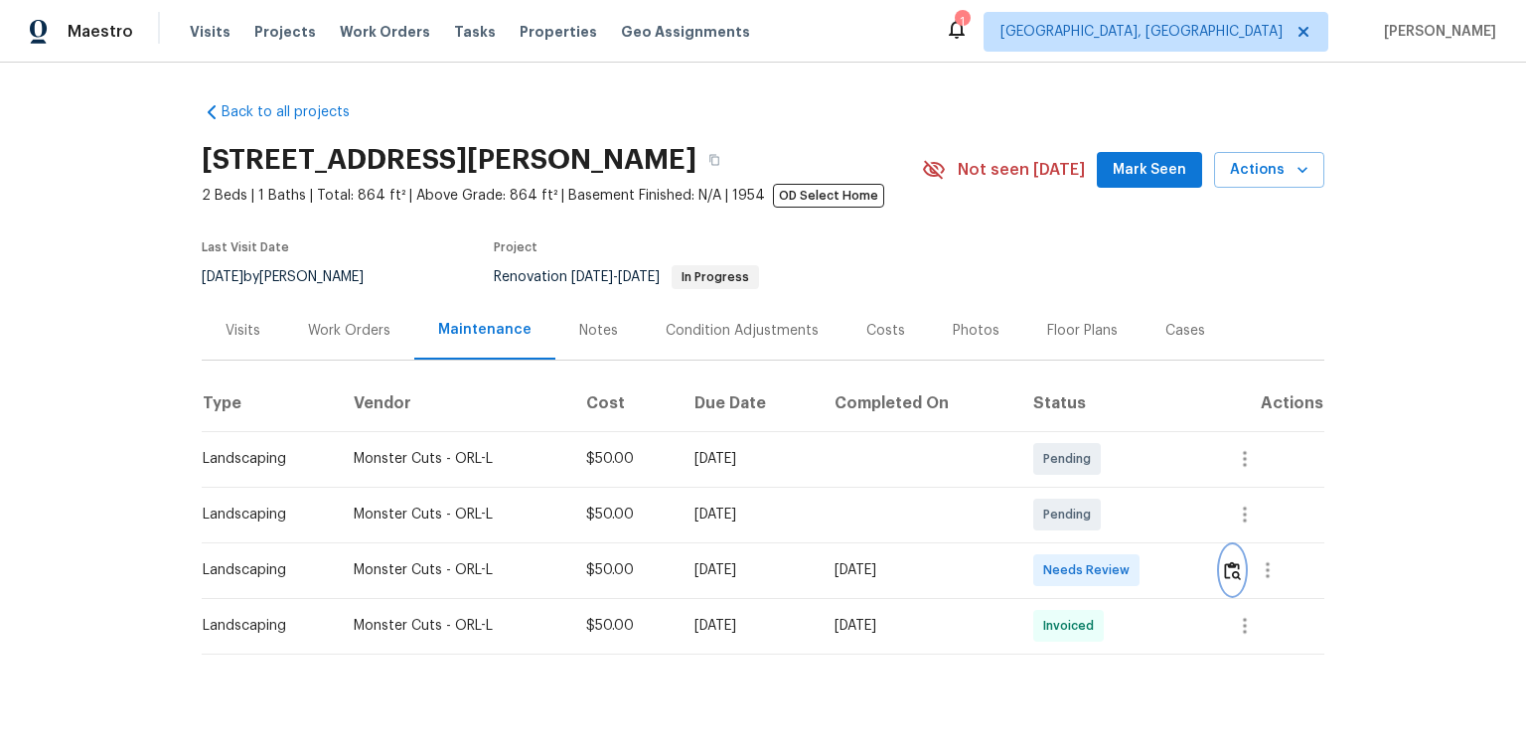
click at [1228, 566] on img "button" at bounding box center [1232, 570] width 17 height 19
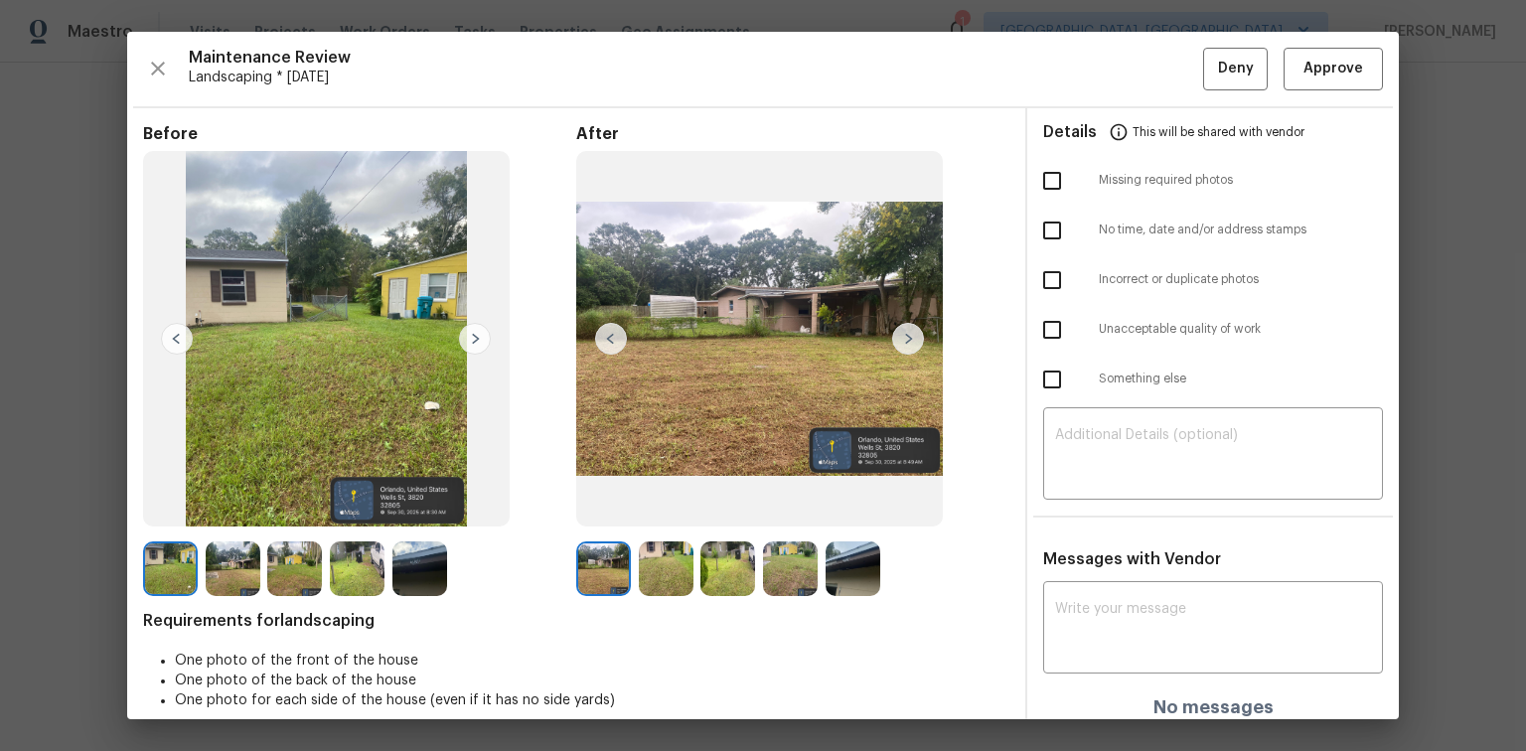
click at [904, 334] on img at bounding box center [908, 339] width 32 height 32
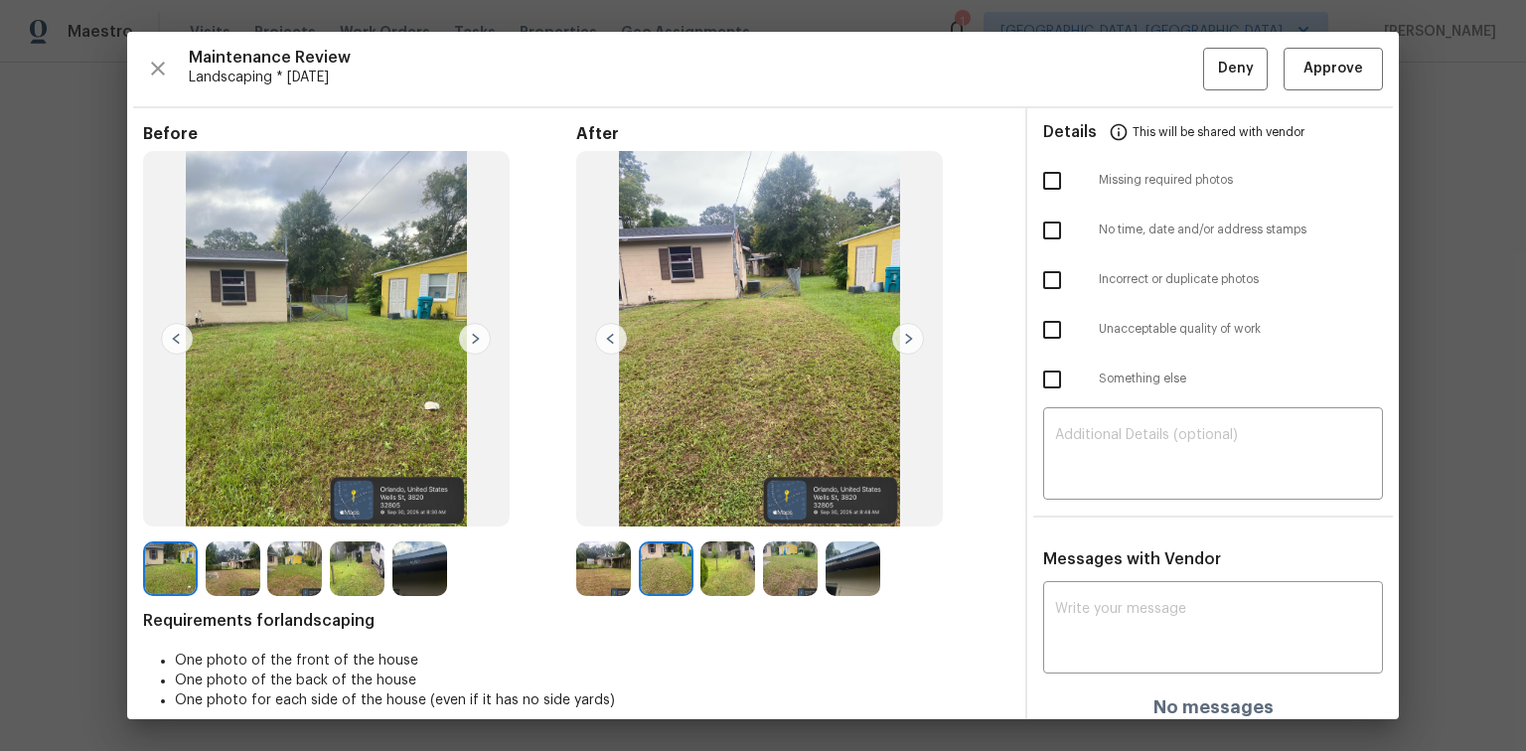
click at [904, 334] on img at bounding box center [908, 339] width 32 height 32
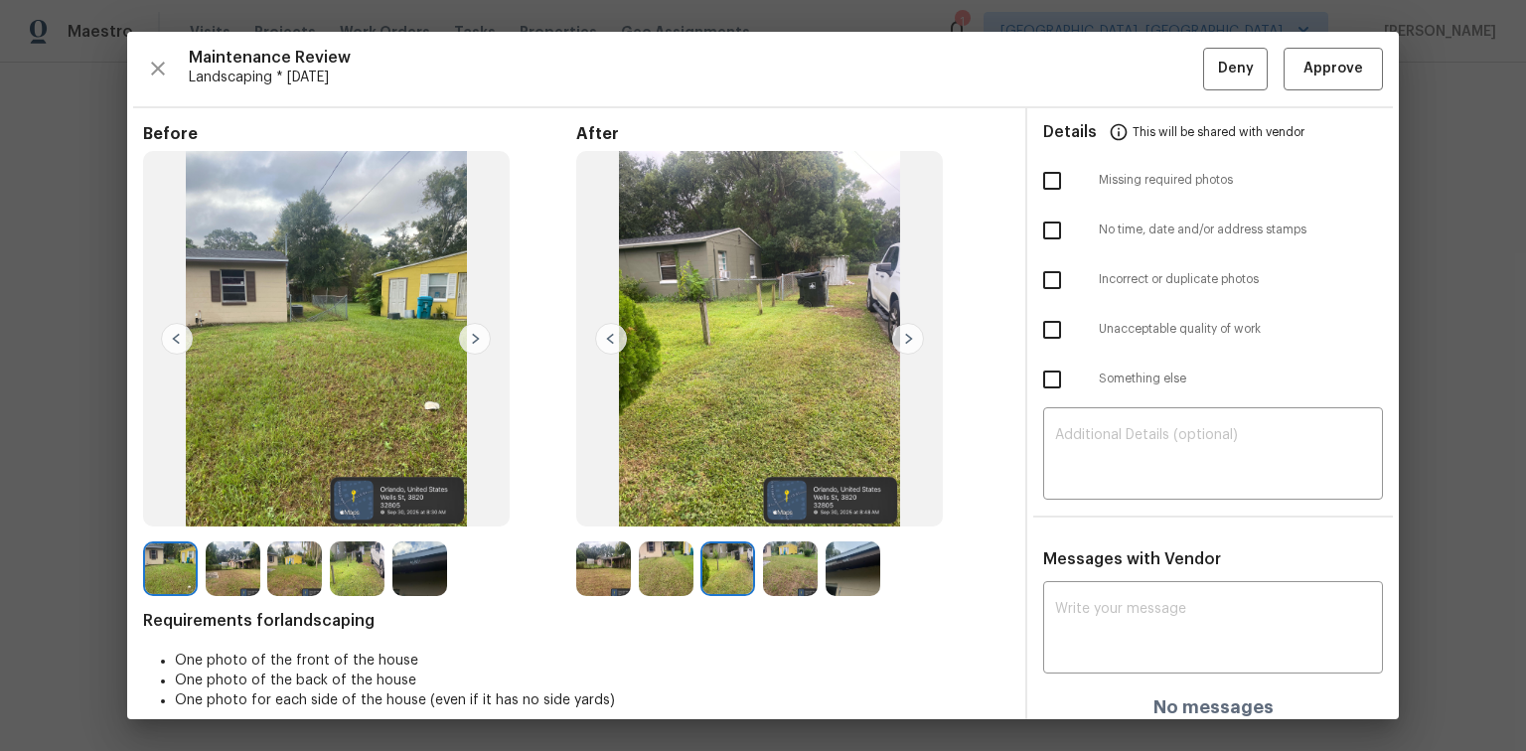
click at [904, 334] on img at bounding box center [908, 339] width 32 height 32
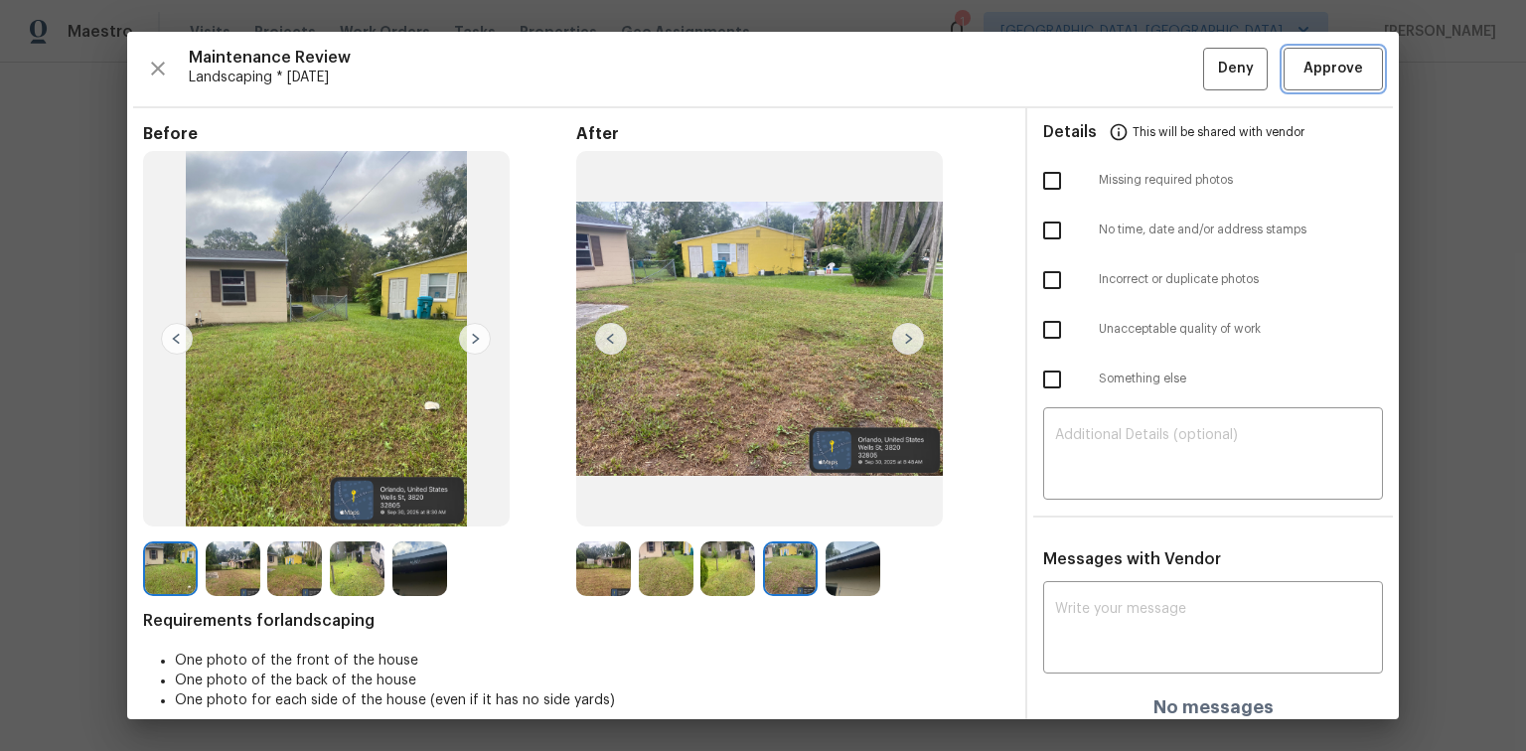
click at [1321, 73] on span "Approve" at bounding box center [1333, 69] width 60 height 25
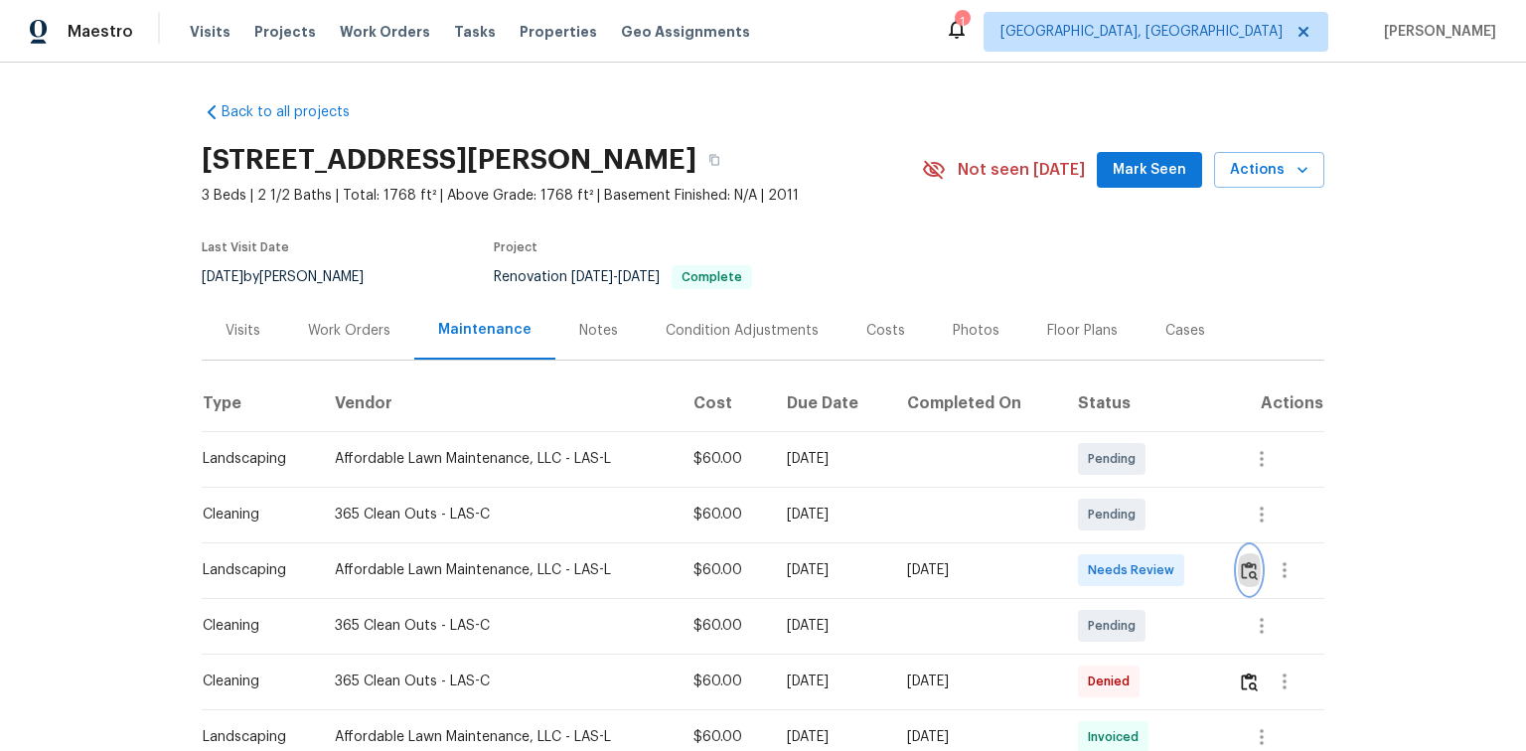
click at [1251, 572] on img "button" at bounding box center [1248, 570] width 17 height 19
click at [1245, 566] on img "button" at bounding box center [1248, 570] width 17 height 19
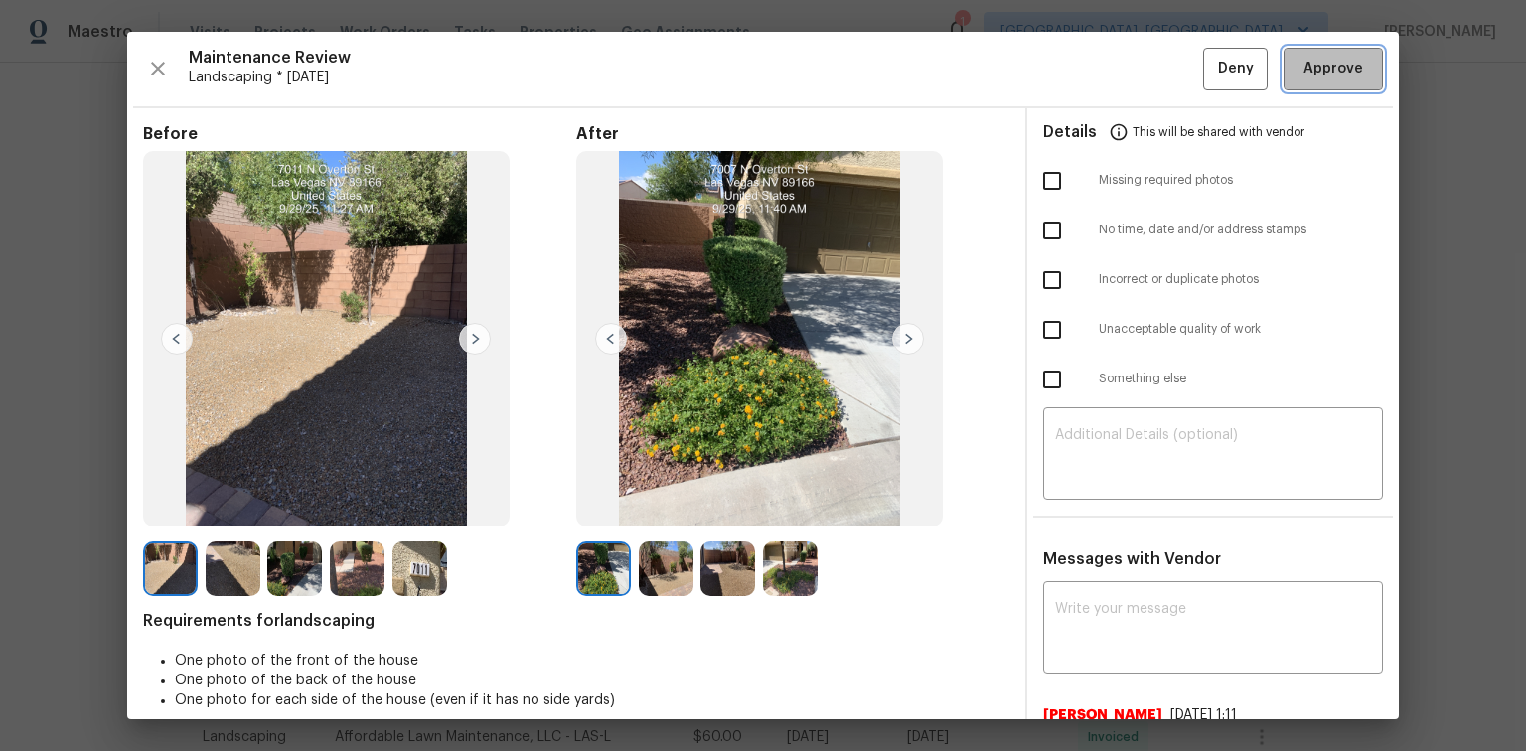
click at [1341, 74] on span "Approve" at bounding box center [1333, 69] width 60 height 25
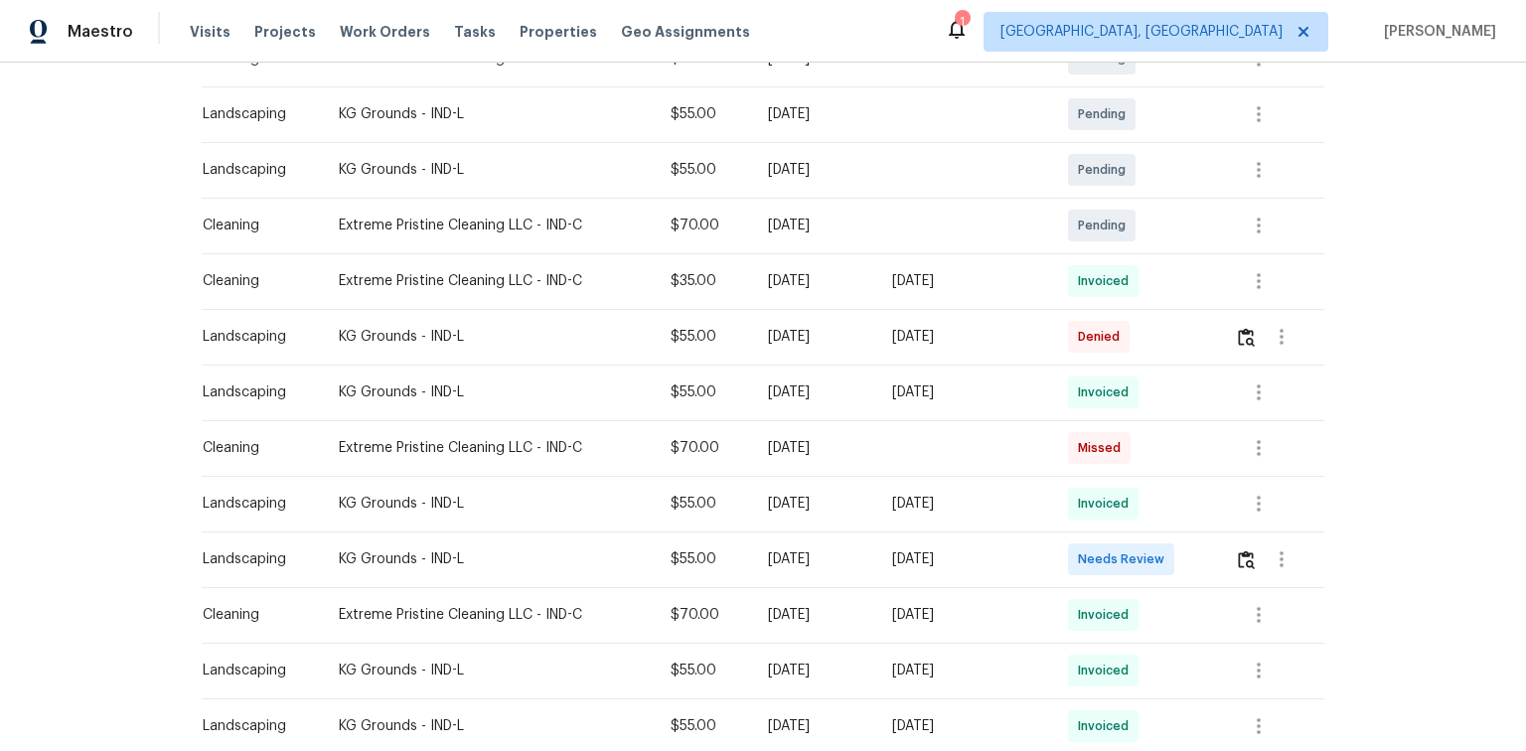
scroll to position [477, 0]
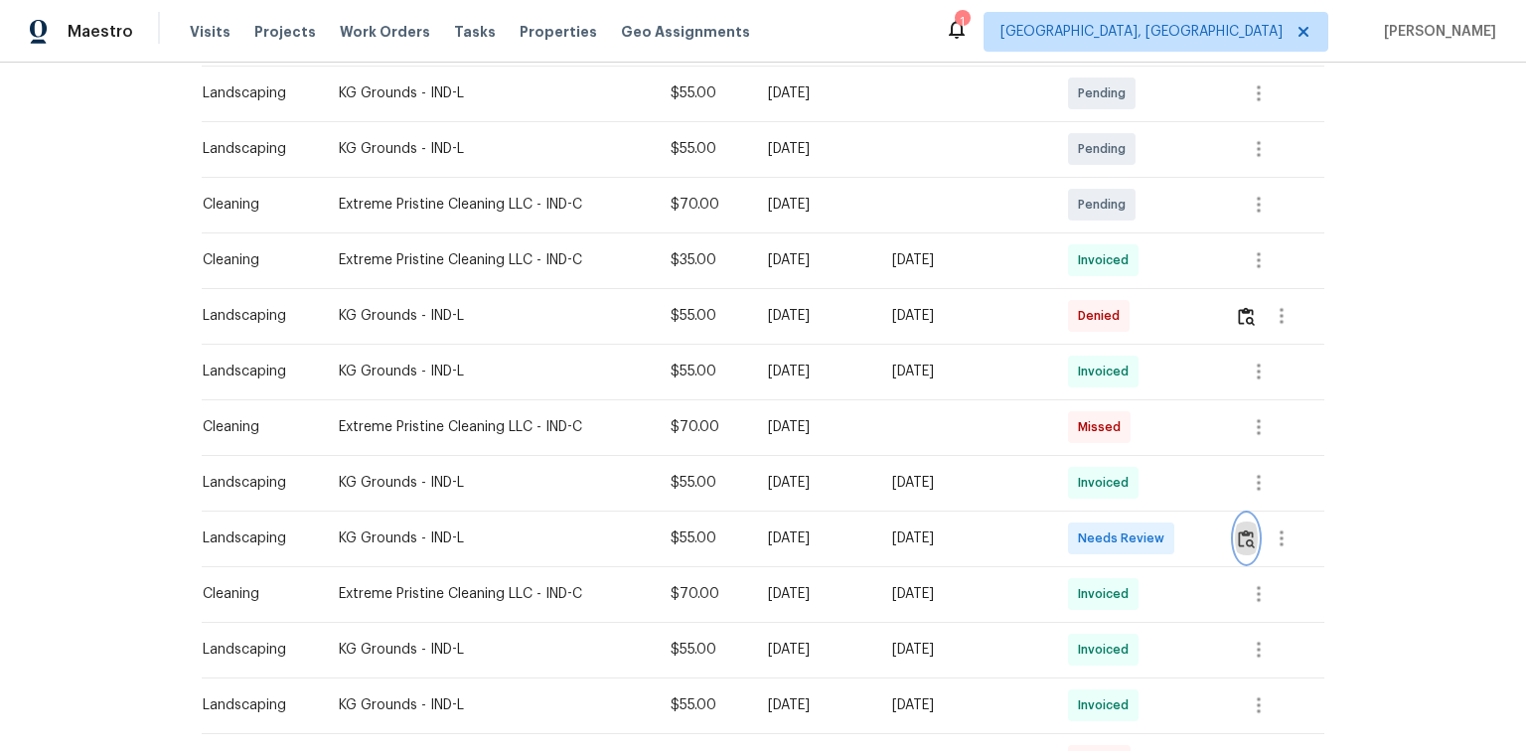
click at [1237, 536] on img "button" at bounding box center [1245, 538] width 17 height 19
click at [1251, 532] on img "button" at bounding box center [1245, 538] width 17 height 19
click at [1248, 531] on img "button" at bounding box center [1245, 538] width 17 height 19
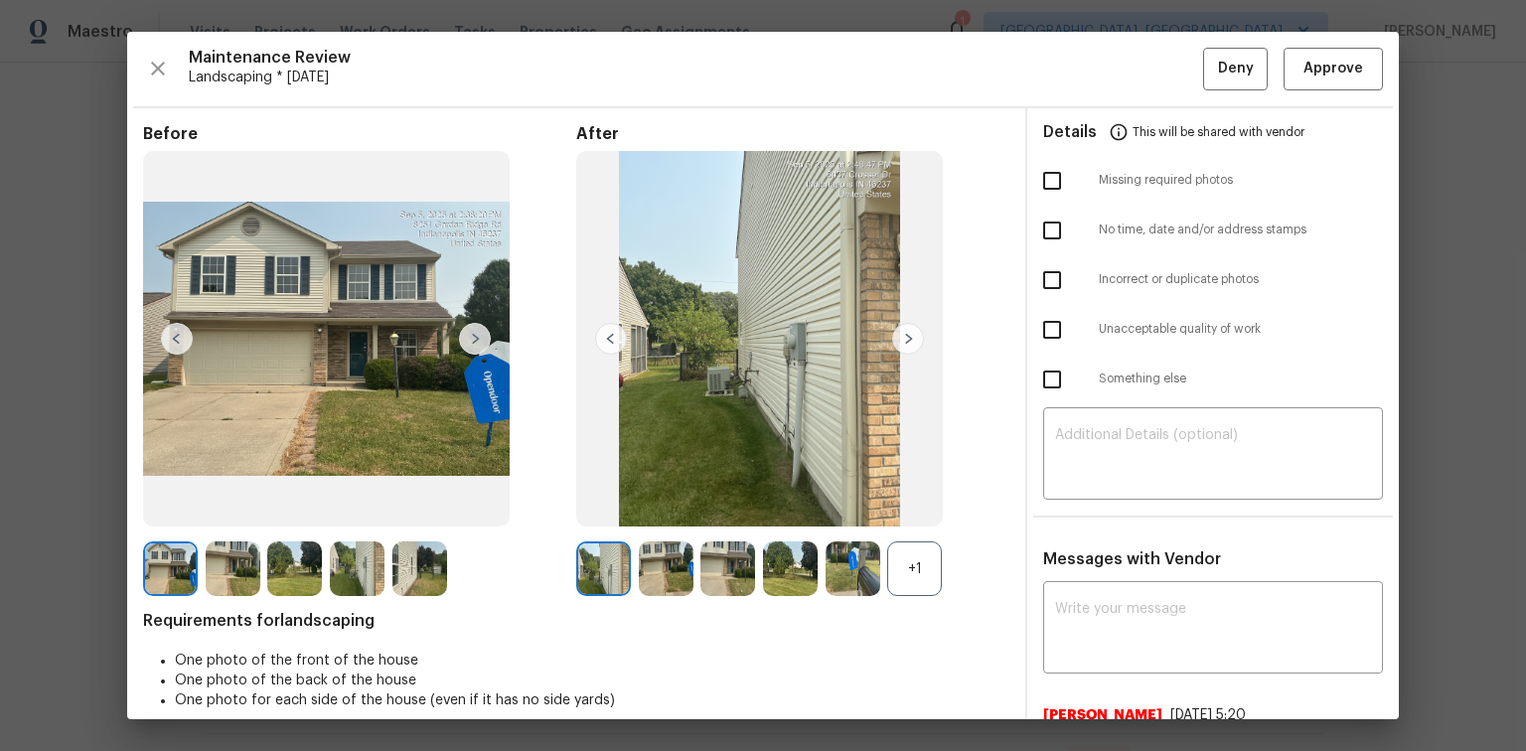
click at [905, 340] on img at bounding box center [908, 339] width 32 height 32
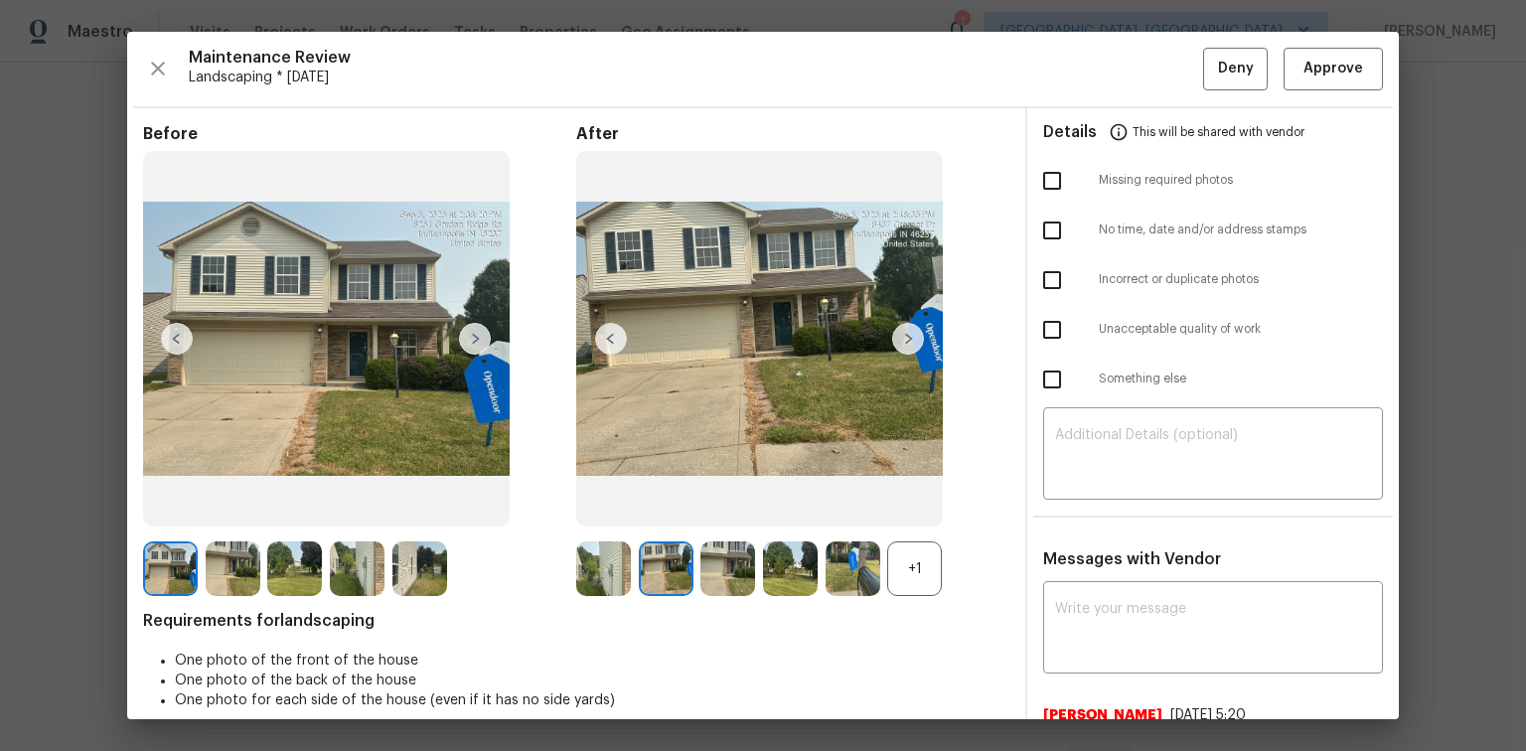
click at [905, 340] on img at bounding box center [908, 339] width 32 height 32
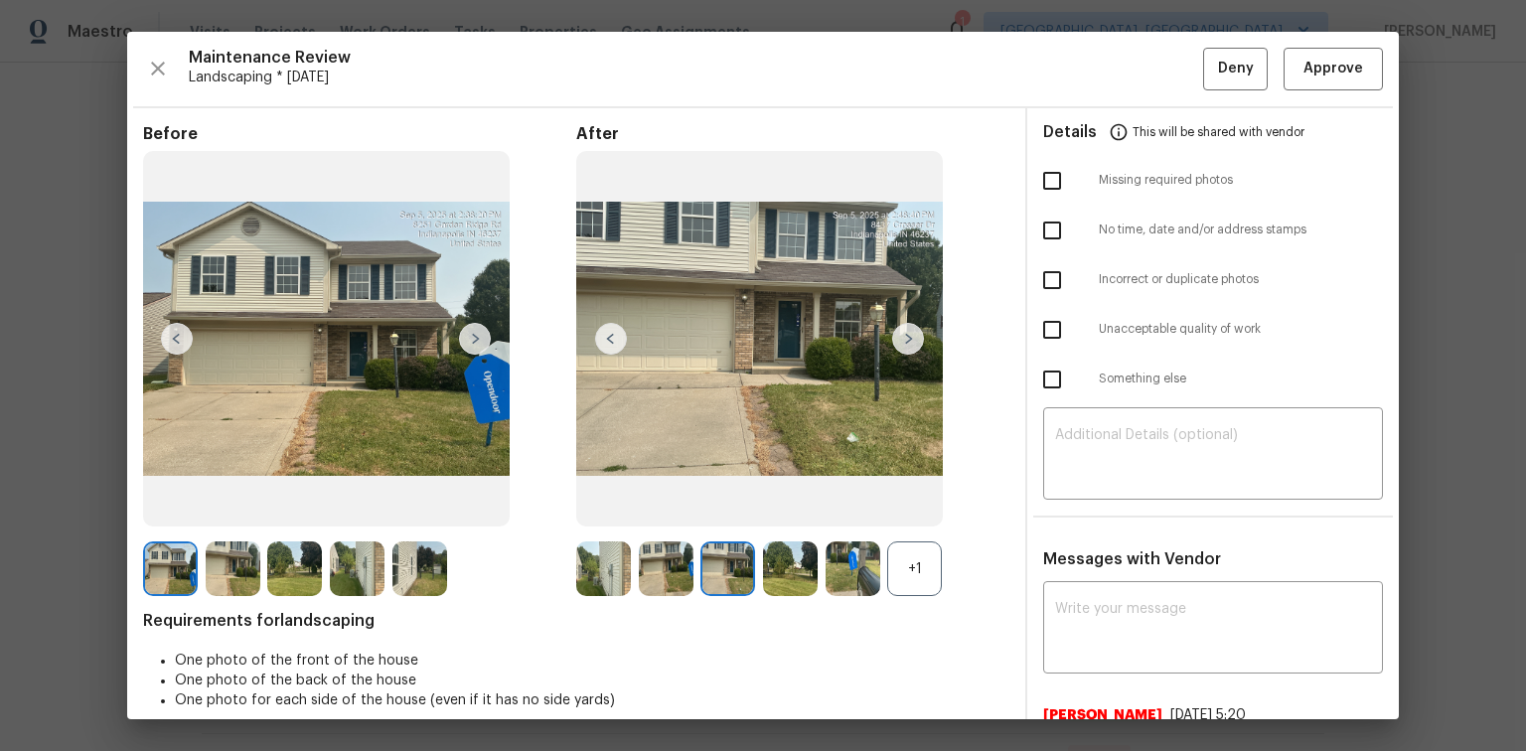
click at [904, 340] on img at bounding box center [908, 339] width 32 height 32
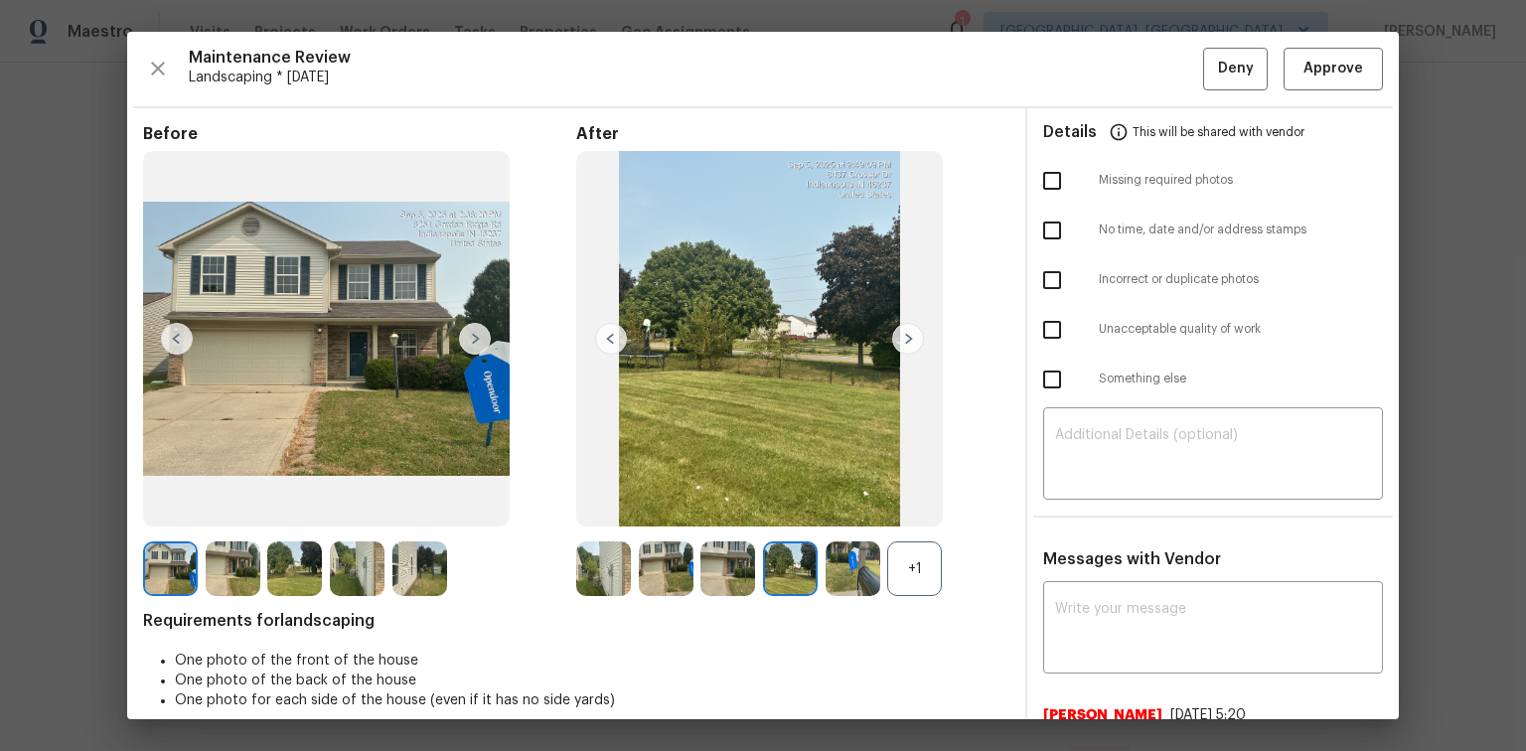
click at [904, 340] on img at bounding box center [908, 339] width 32 height 32
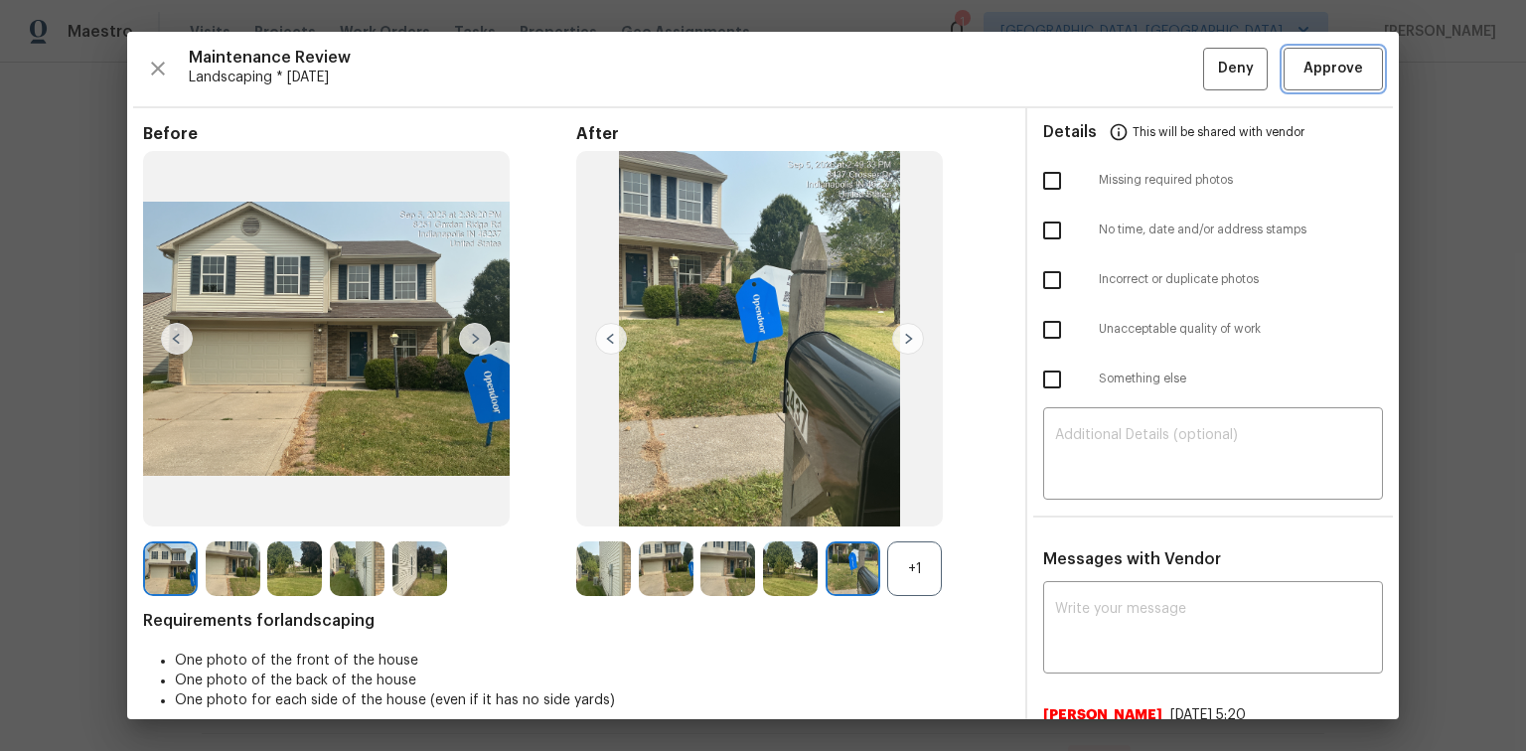
click at [1321, 82] on button "Approve" at bounding box center [1332, 69] width 99 height 43
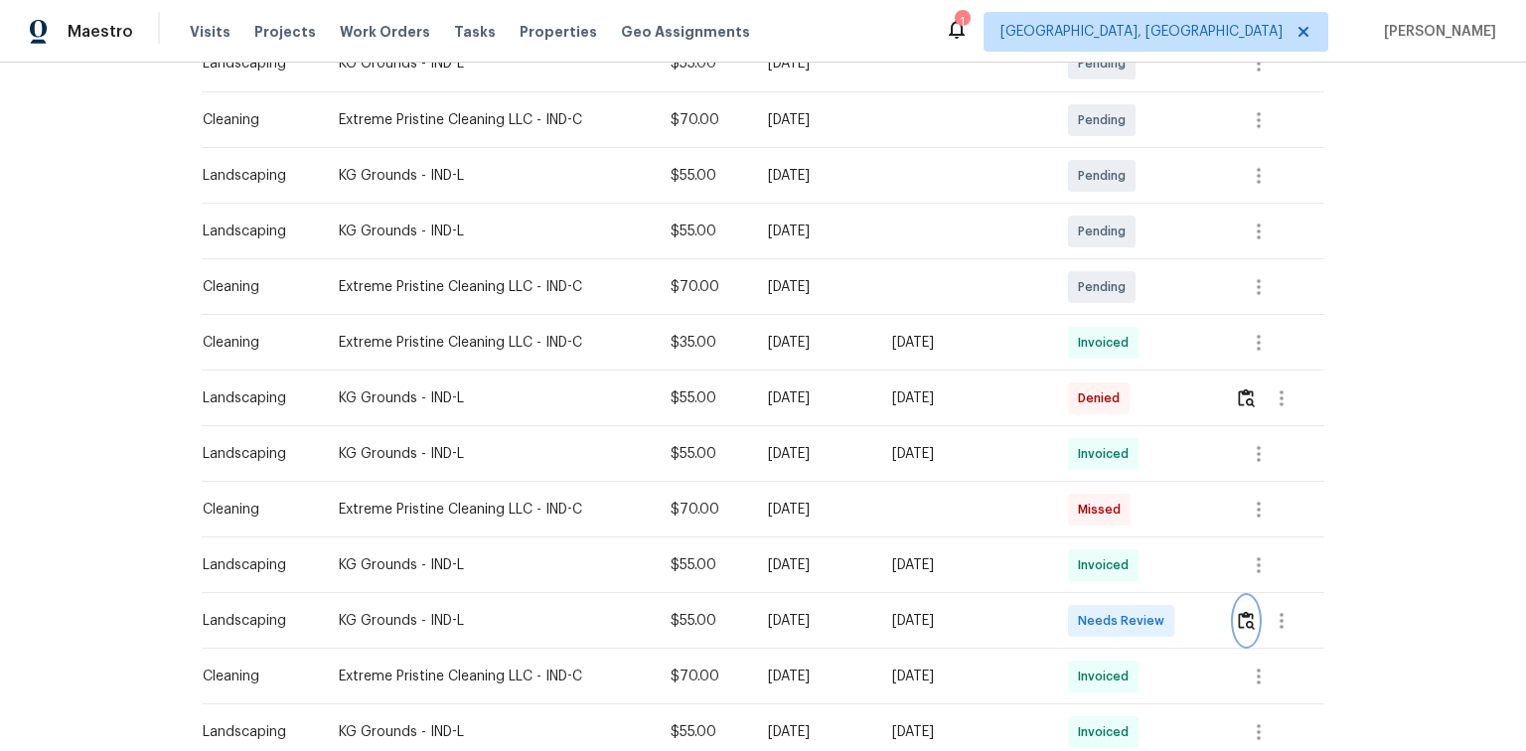
scroll to position [558, 0]
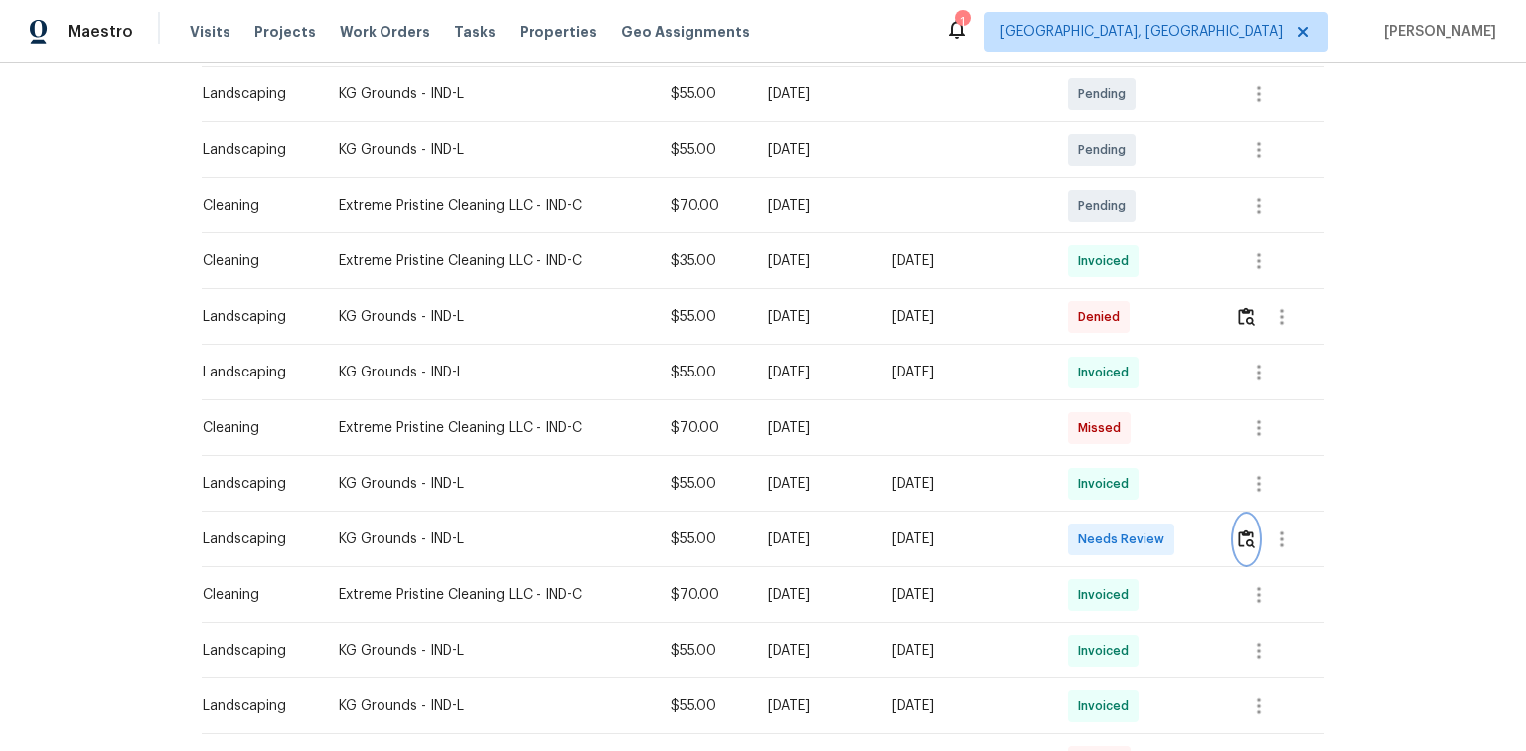
click at [1243, 536] on img "button" at bounding box center [1245, 538] width 17 height 19
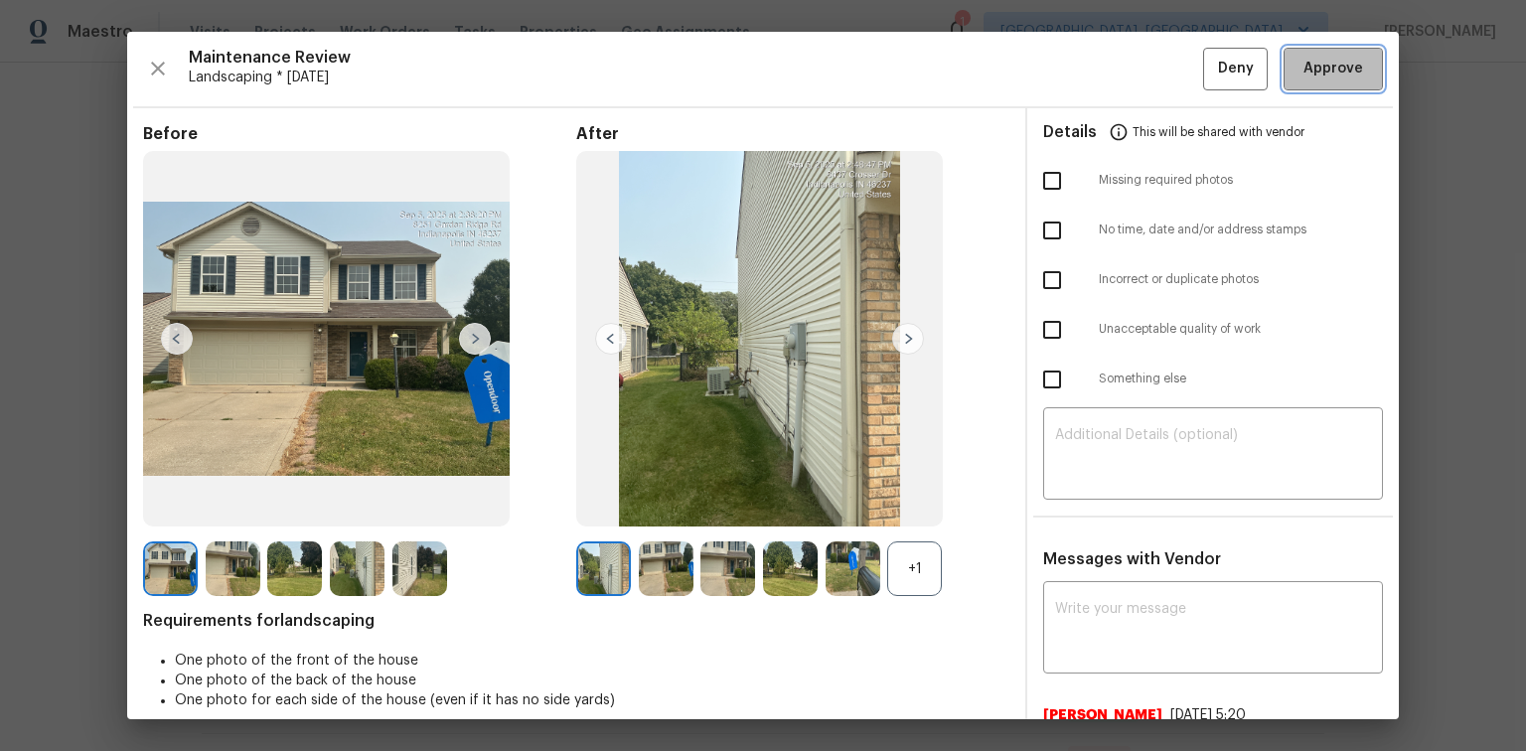
click at [1309, 76] on span "Approve" at bounding box center [1333, 69] width 60 height 25
click at [1303, 63] on span "Approve" at bounding box center [1333, 69] width 60 height 25
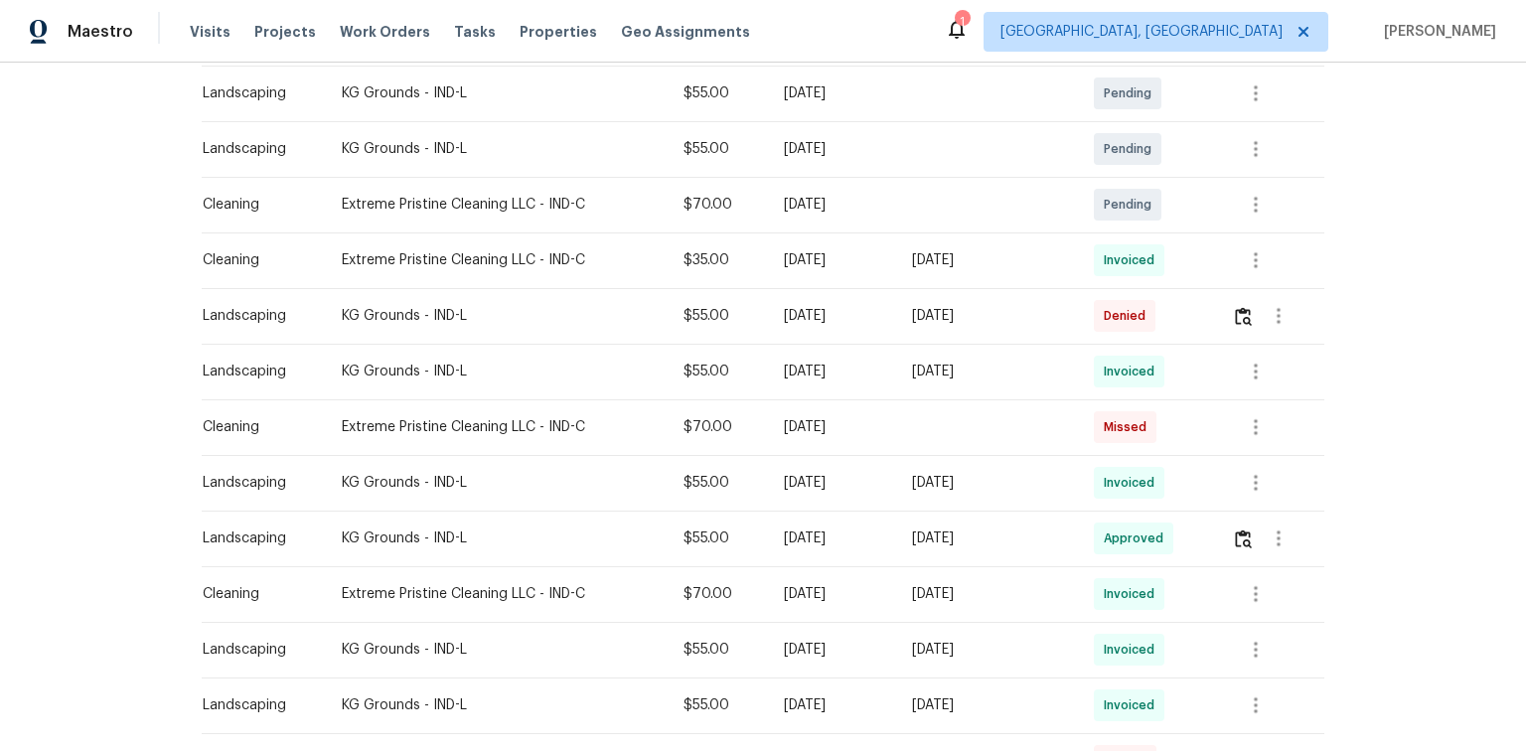
scroll to position [556, 0]
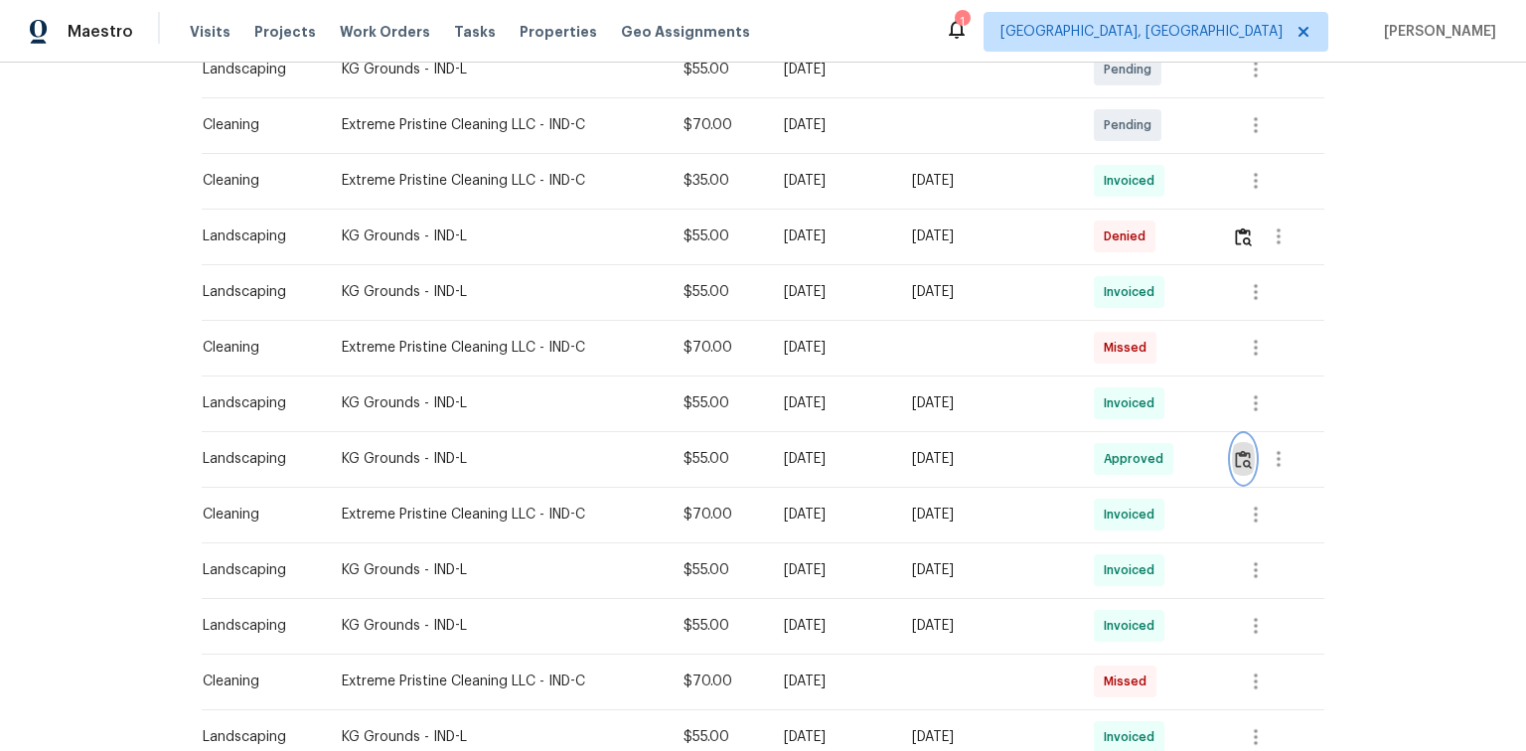
click at [1239, 461] on img "button" at bounding box center [1243, 459] width 17 height 19
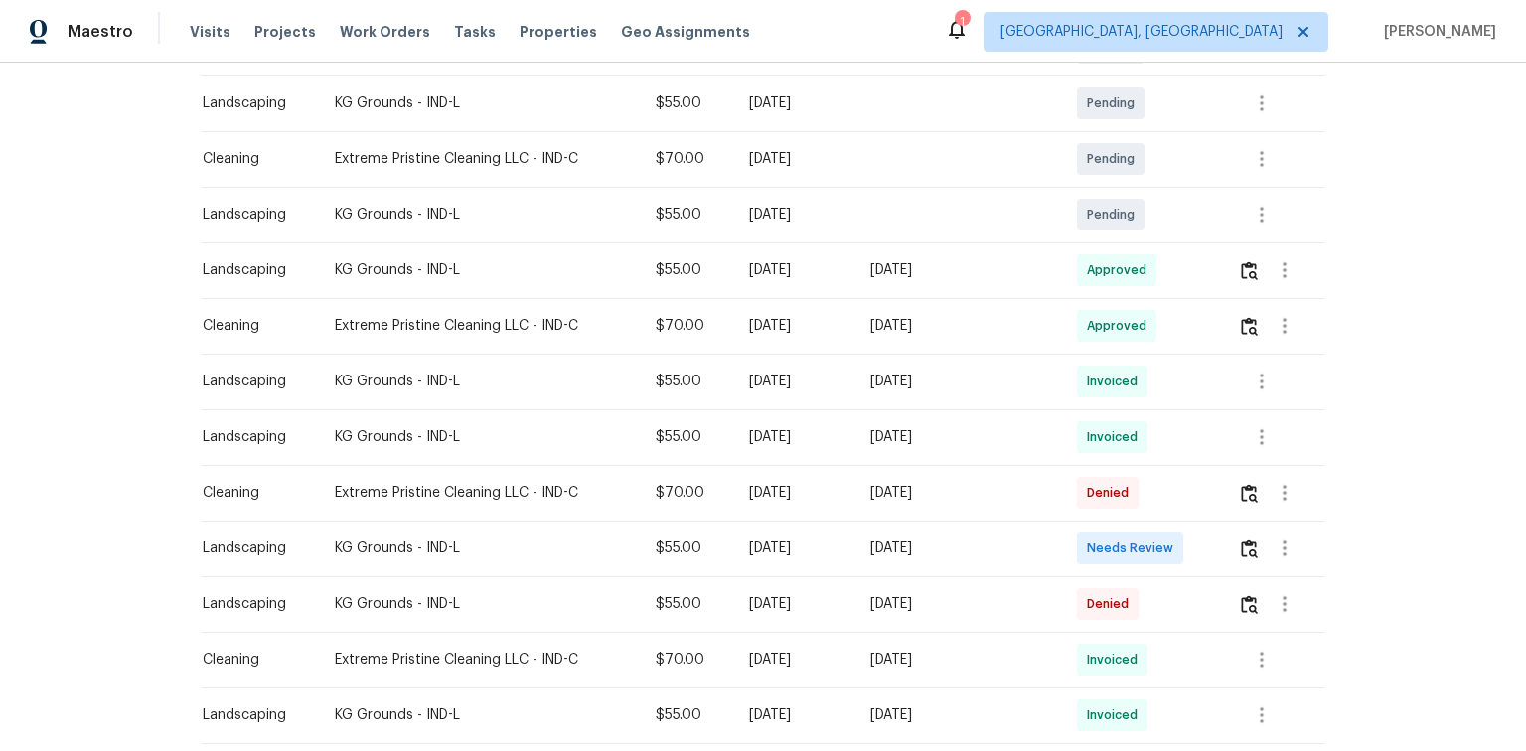
scroll to position [477, 0]
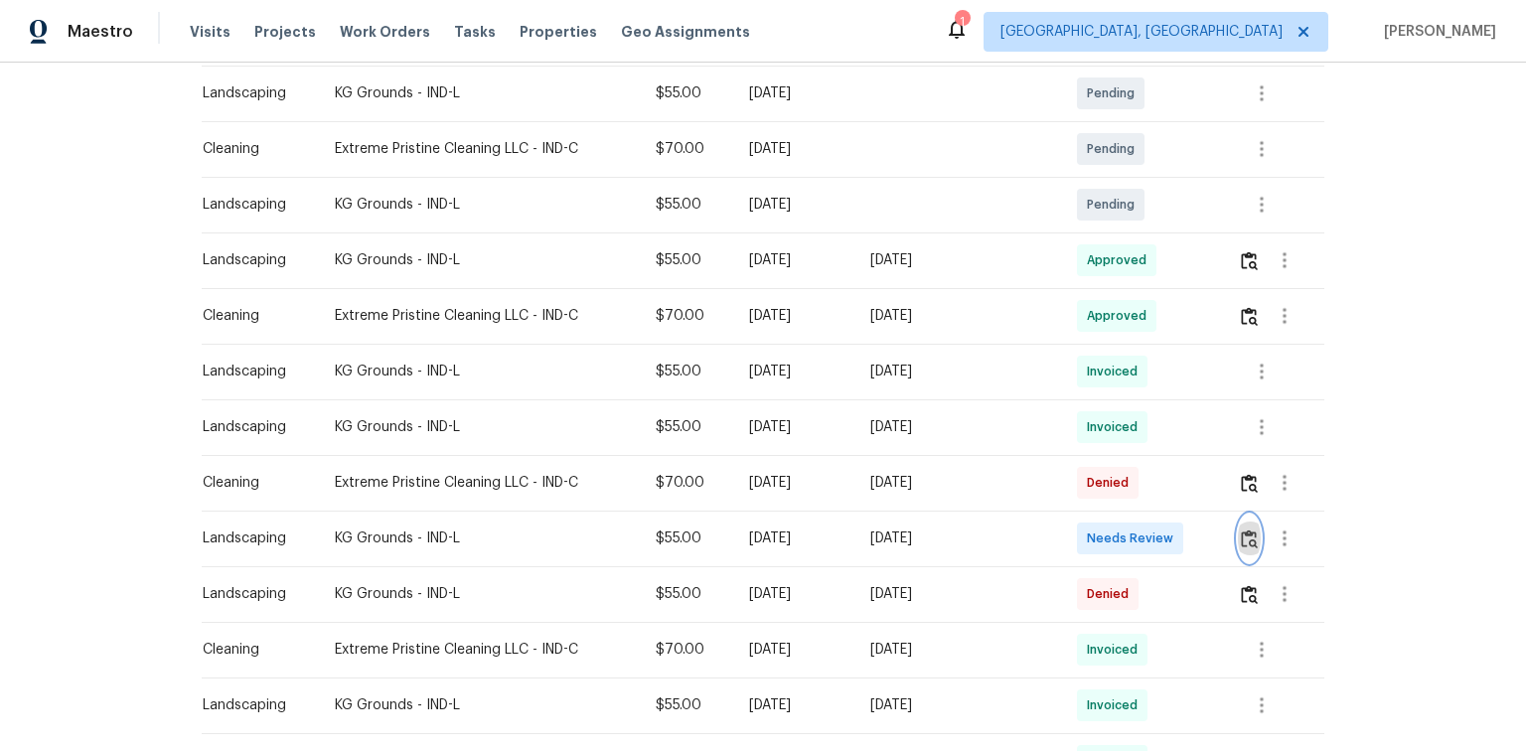
click at [1240, 533] on img "button" at bounding box center [1248, 538] width 17 height 19
click at [1240, 529] on img "button" at bounding box center [1248, 538] width 17 height 19
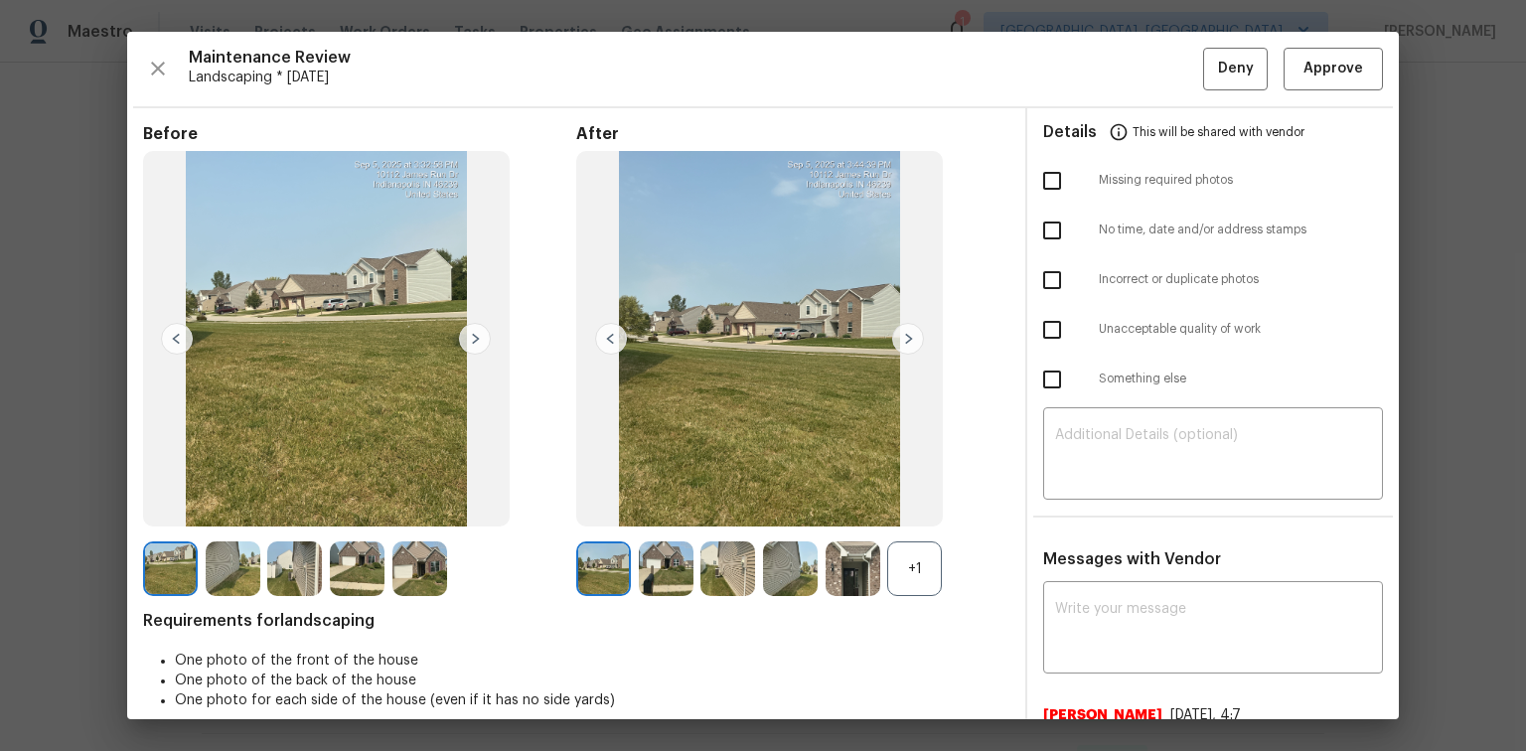
click at [910, 332] on img at bounding box center [908, 339] width 32 height 32
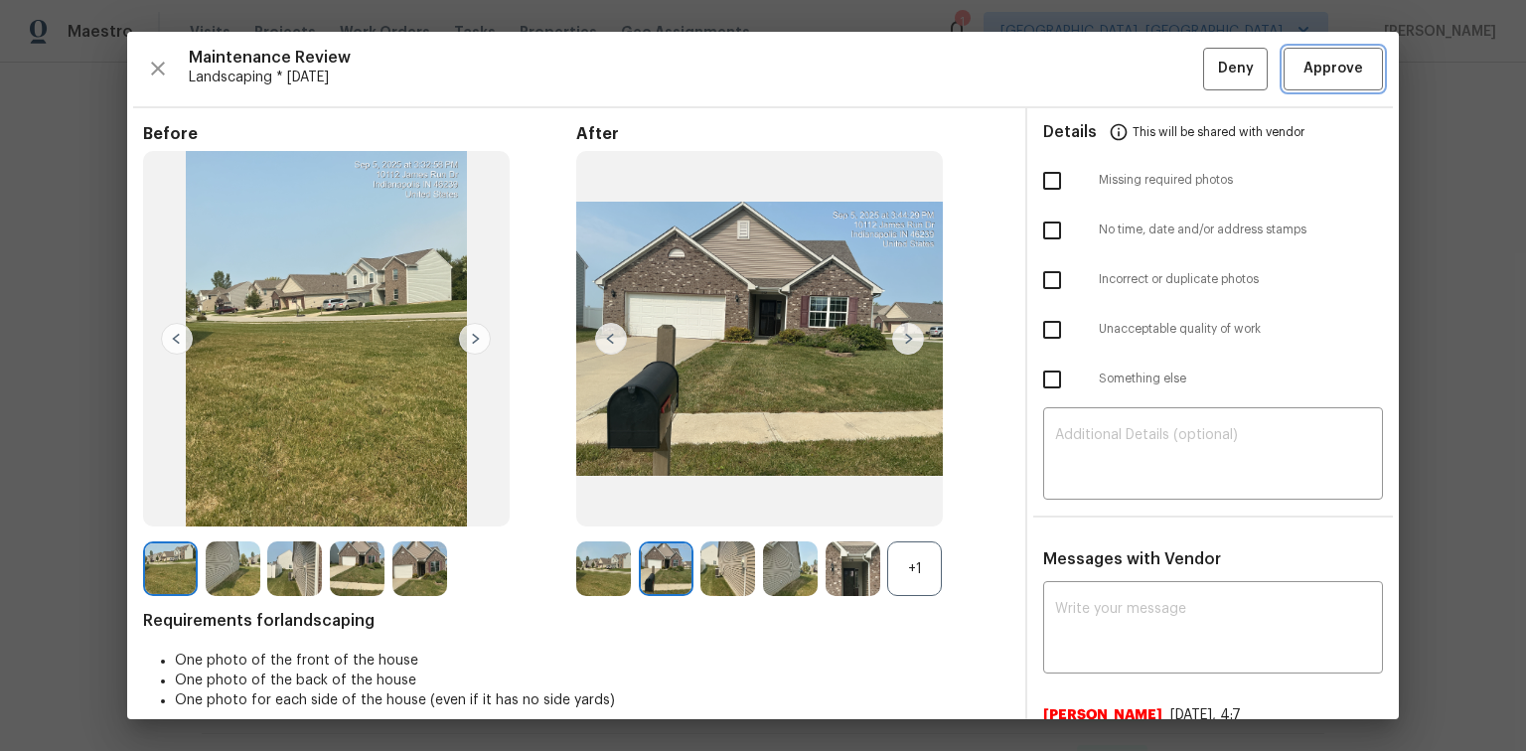
click at [1319, 62] on span "Approve" at bounding box center [1333, 69] width 60 height 25
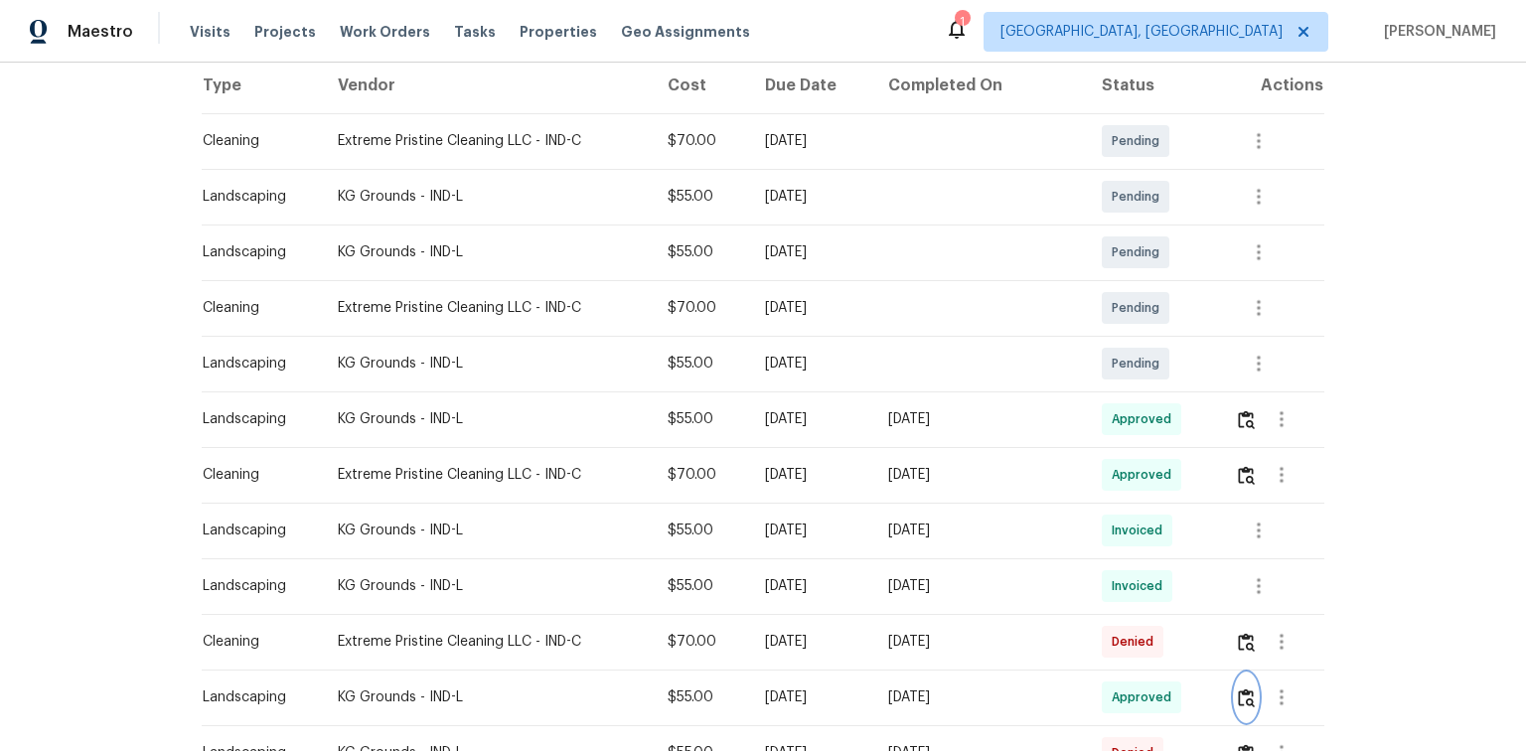
scroll to position [0, 0]
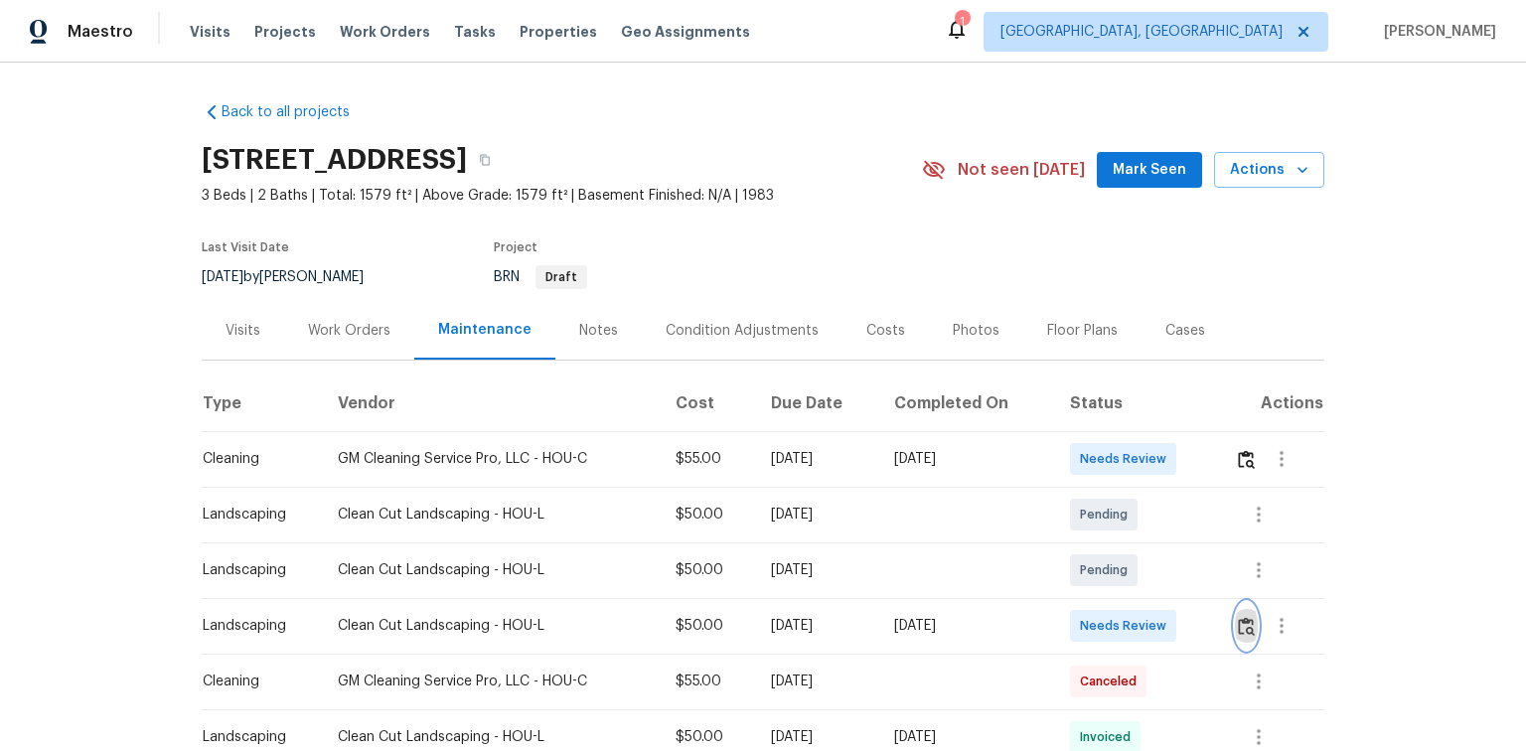
click at [1239, 624] on img "button" at bounding box center [1245, 626] width 17 height 19
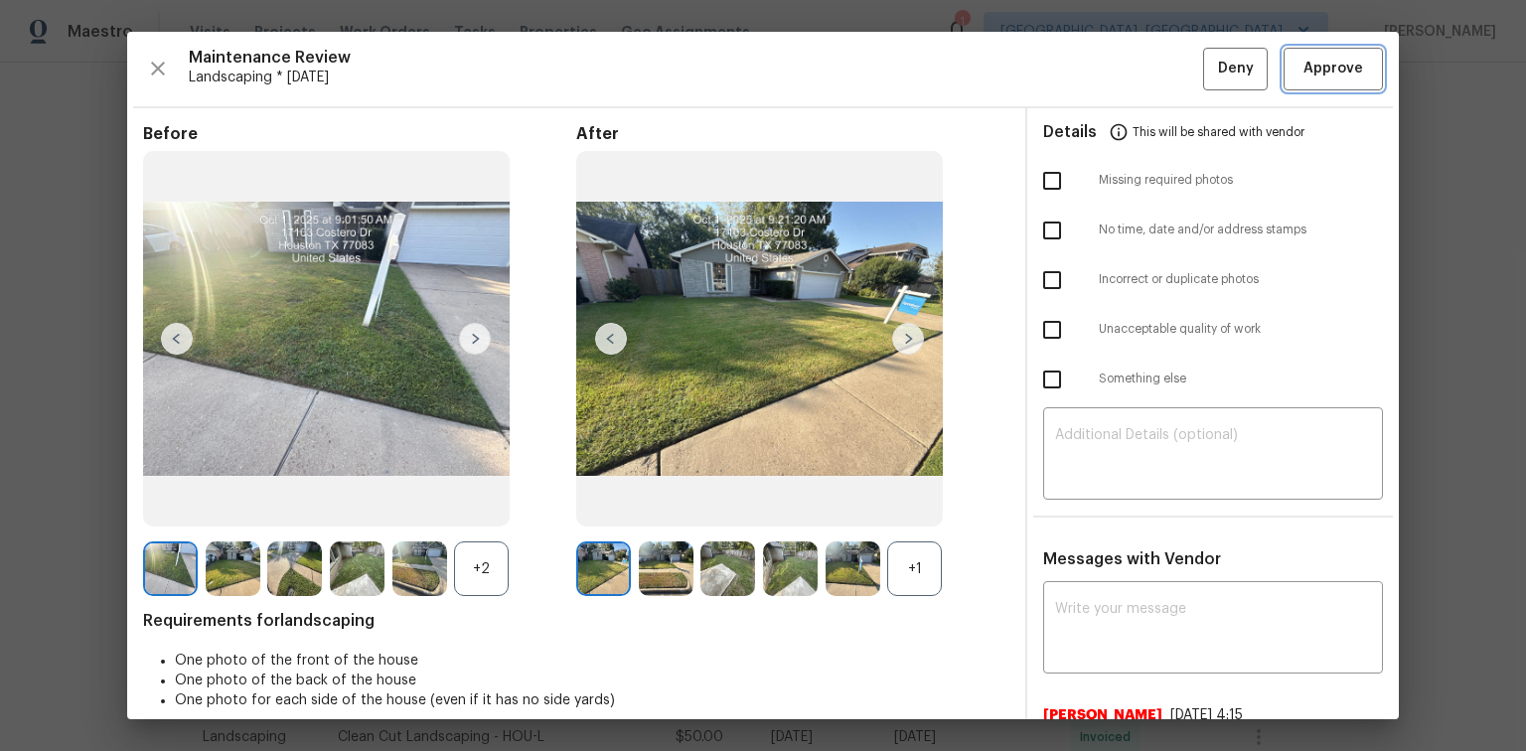
click at [1328, 79] on span "Approve" at bounding box center [1333, 69] width 60 height 25
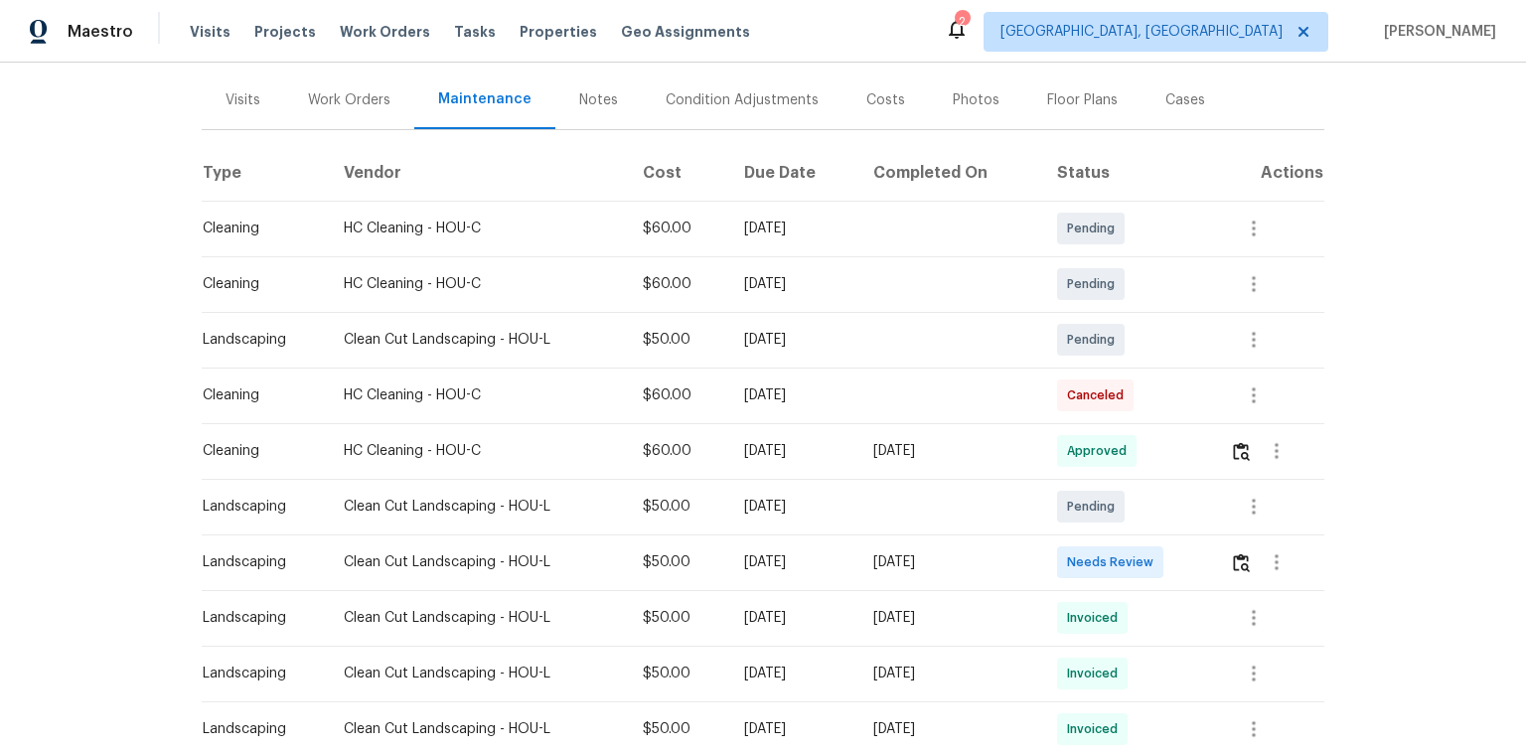
scroll to position [238, 0]
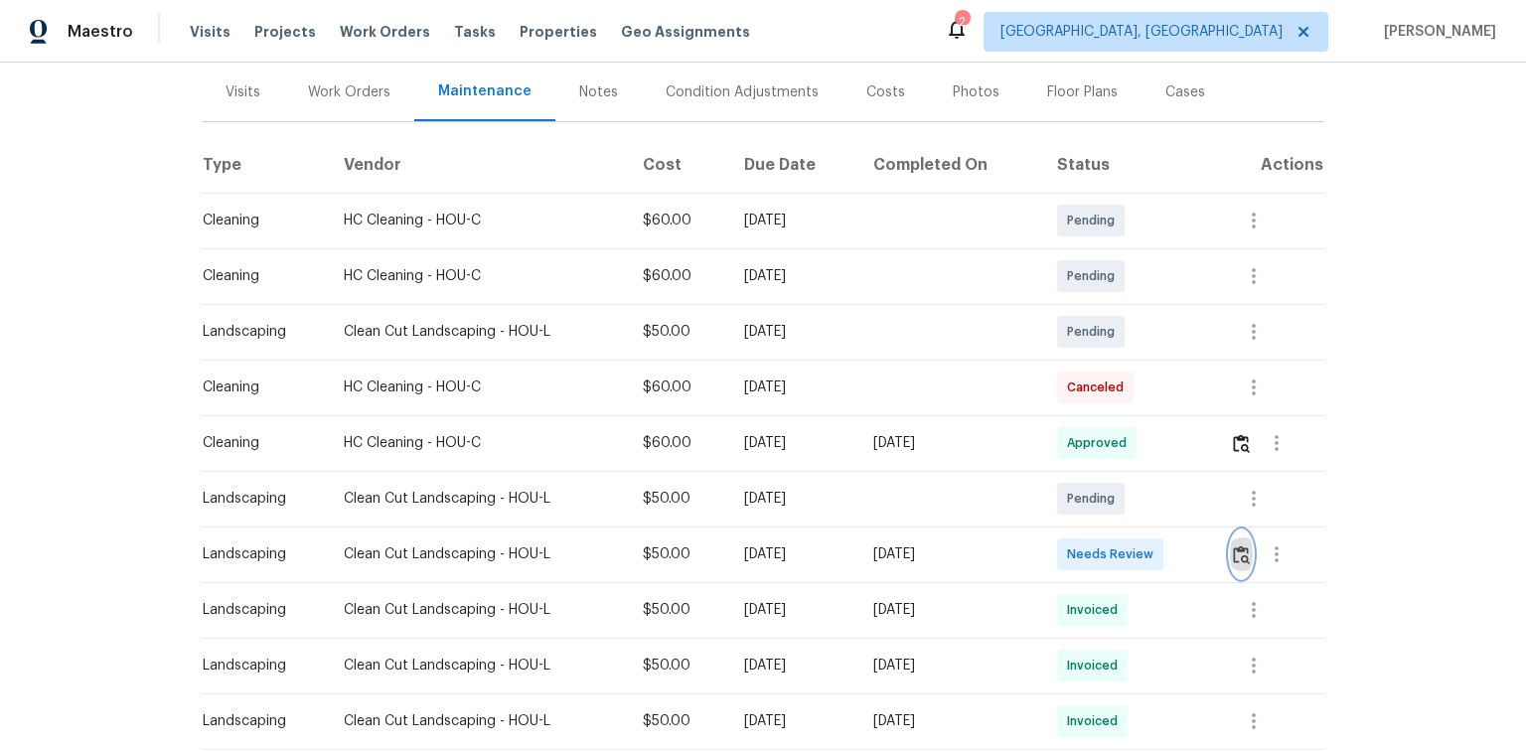
click at [1240, 552] on img "button" at bounding box center [1241, 554] width 17 height 19
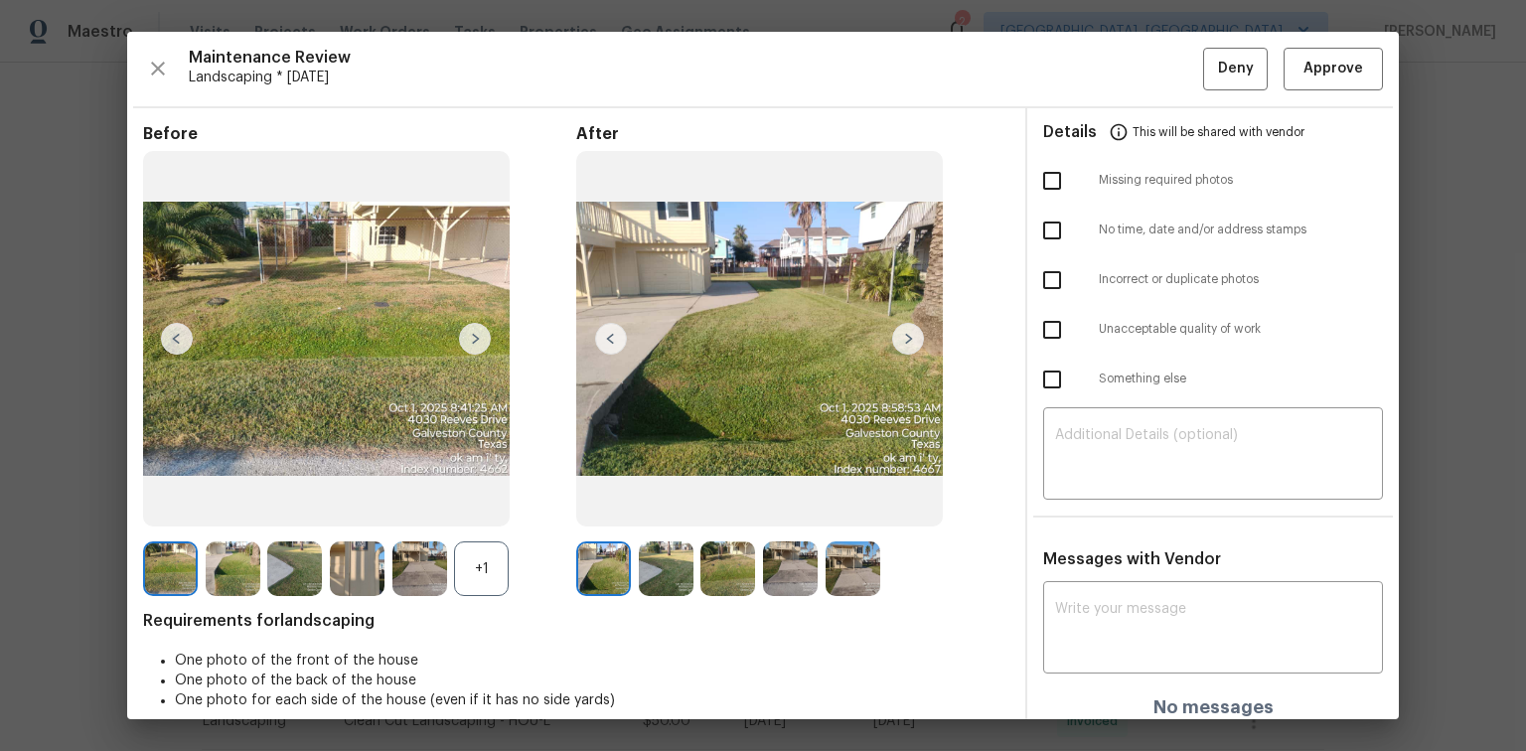
click at [894, 337] on img at bounding box center [908, 339] width 32 height 32
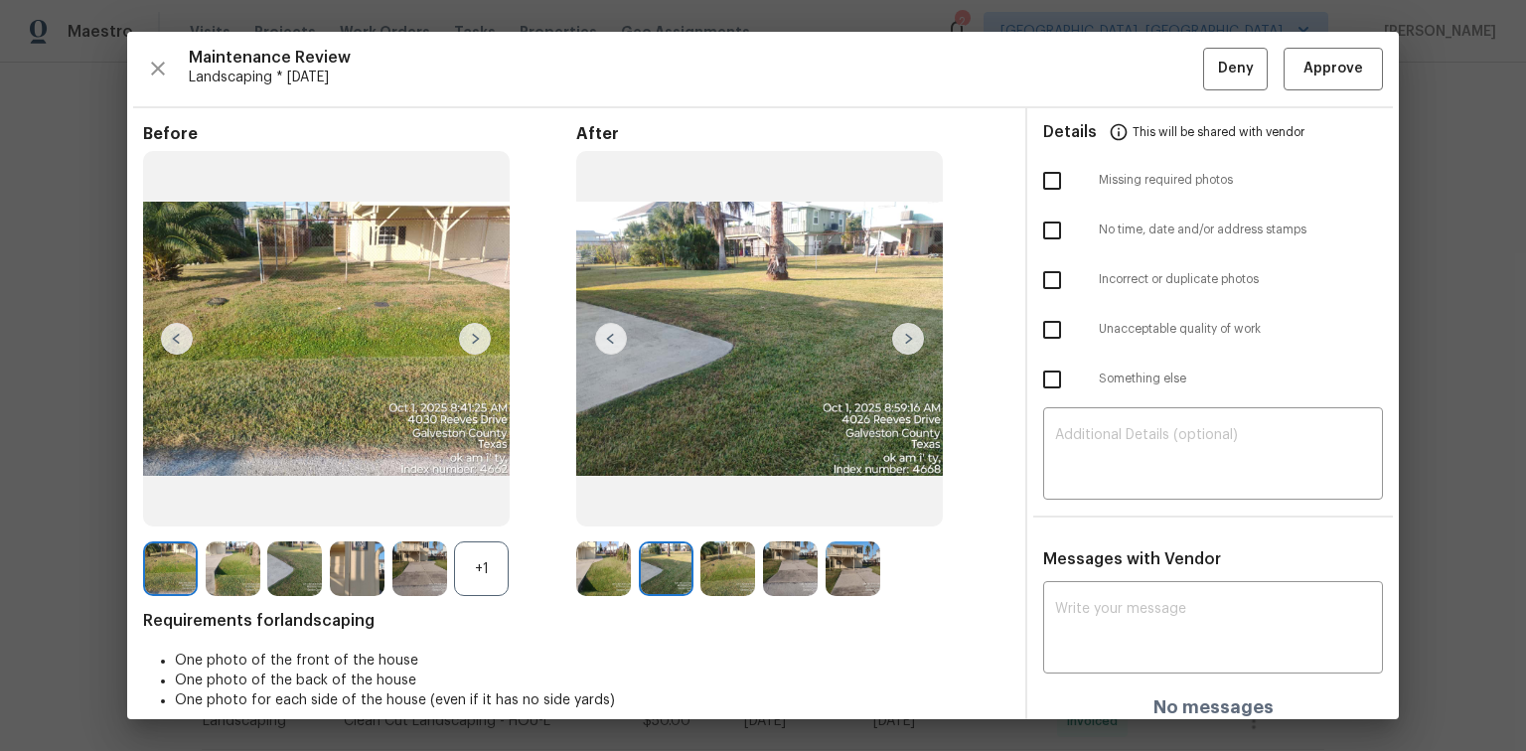
click at [896, 335] on img at bounding box center [908, 339] width 32 height 32
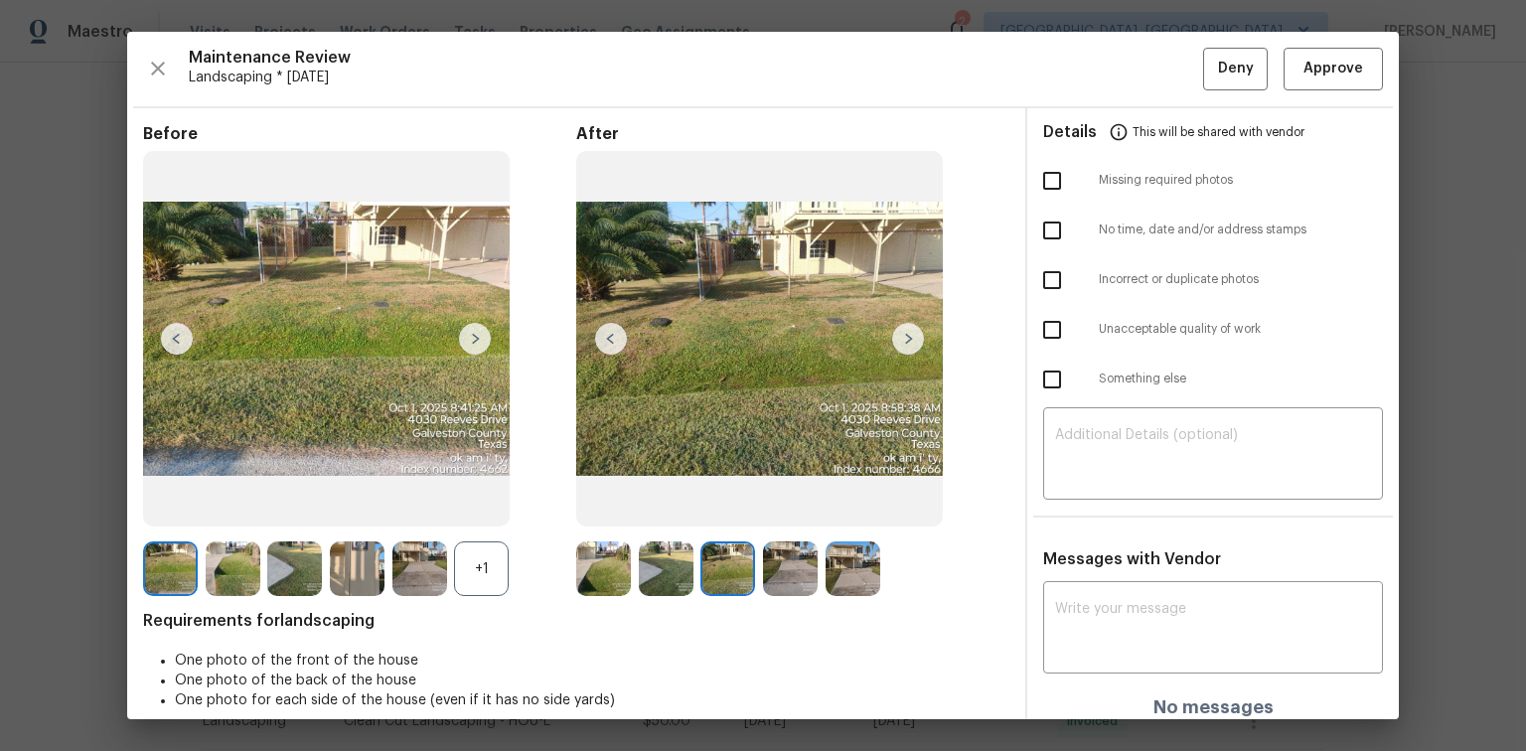
click at [896, 335] on img at bounding box center [908, 339] width 32 height 32
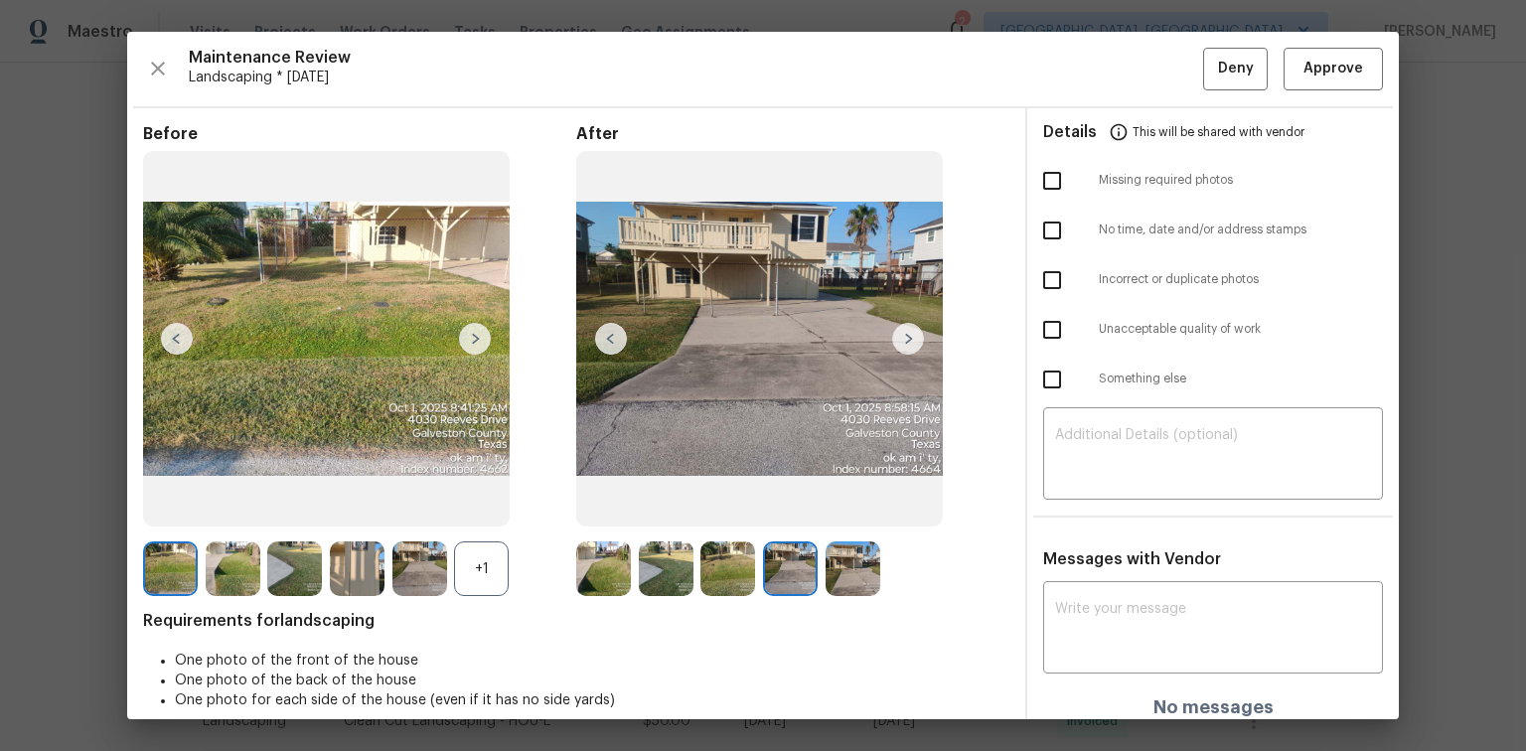
click at [896, 335] on img at bounding box center [908, 339] width 32 height 32
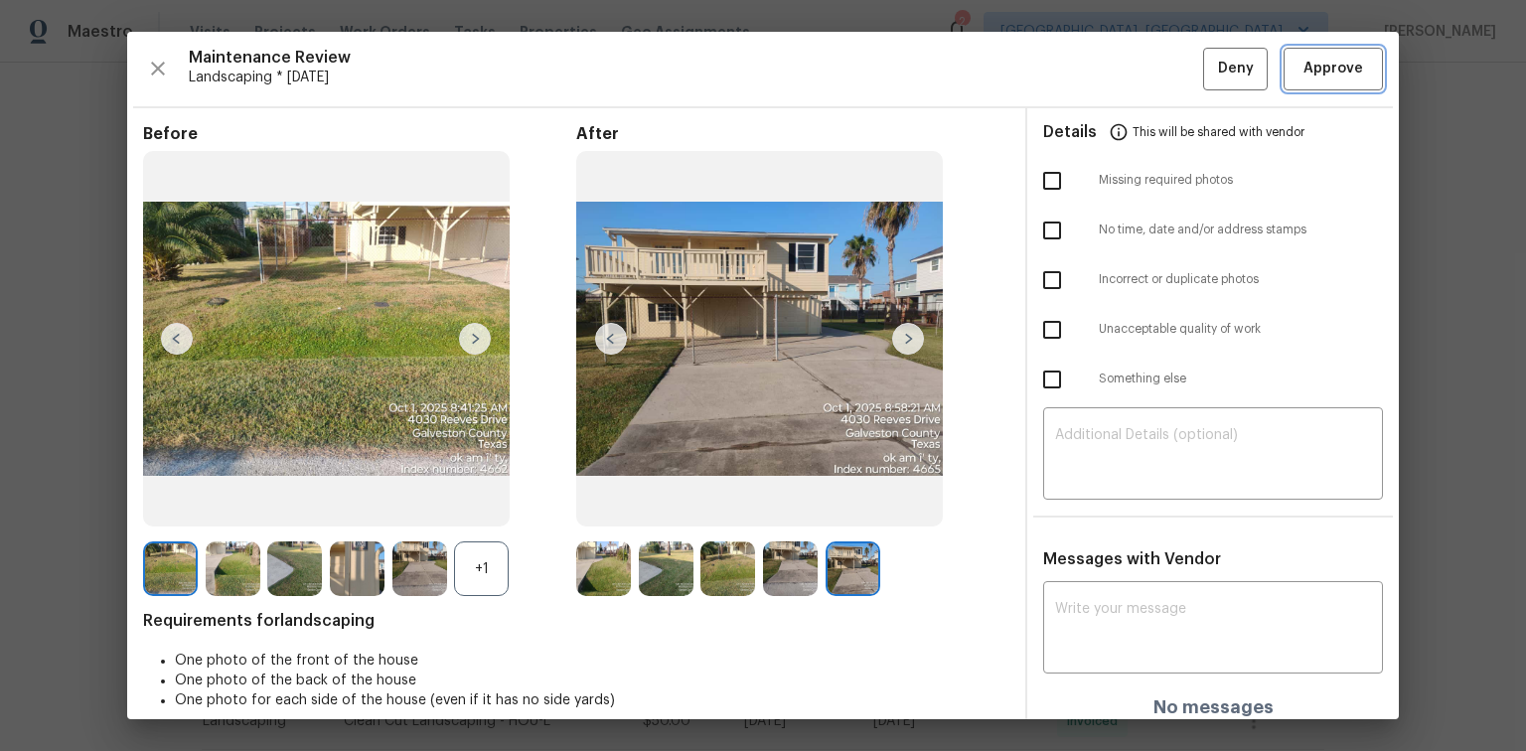
click at [1313, 68] on span "Approve" at bounding box center [1333, 69] width 60 height 25
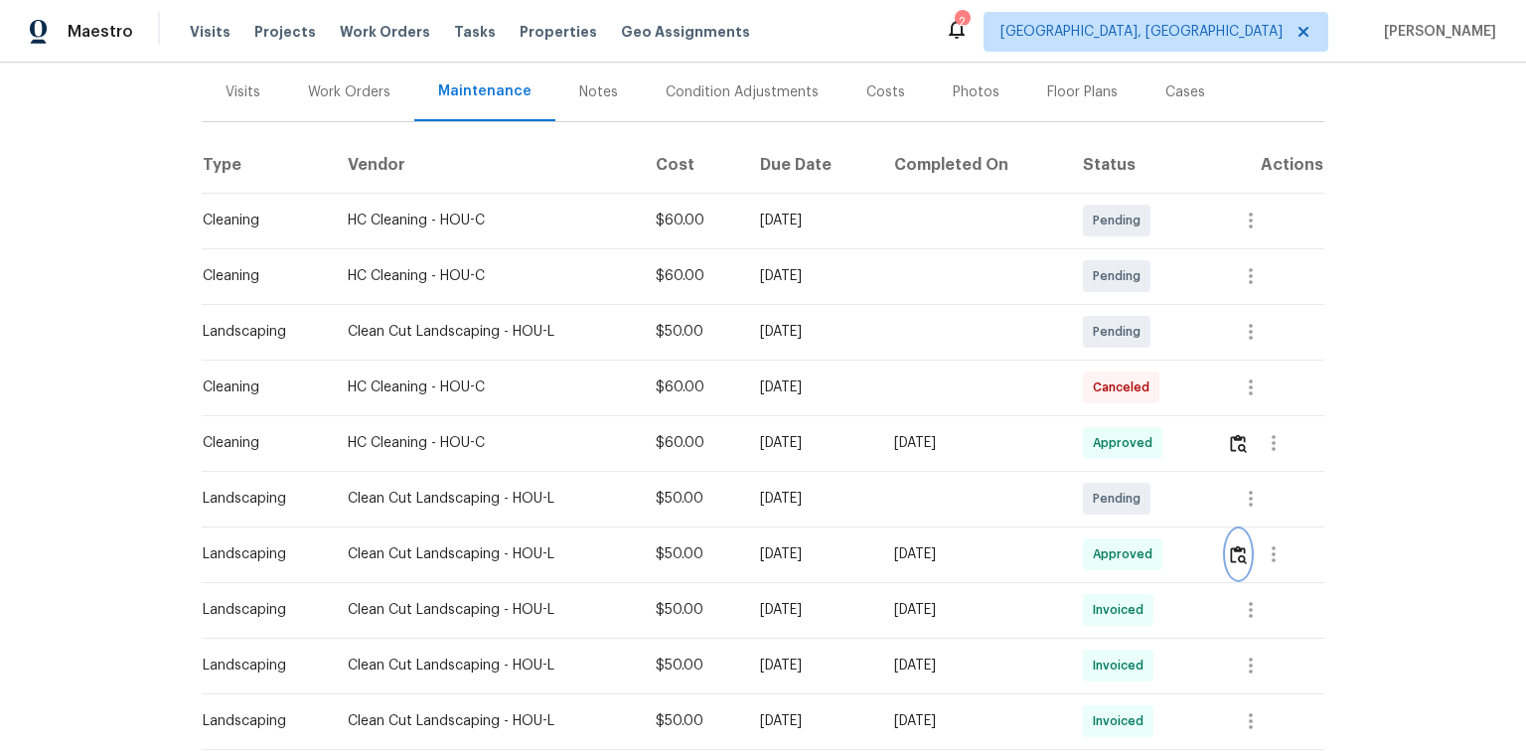
scroll to position [0, 0]
